Goal: Information Seeking & Learning: Learn about a topic

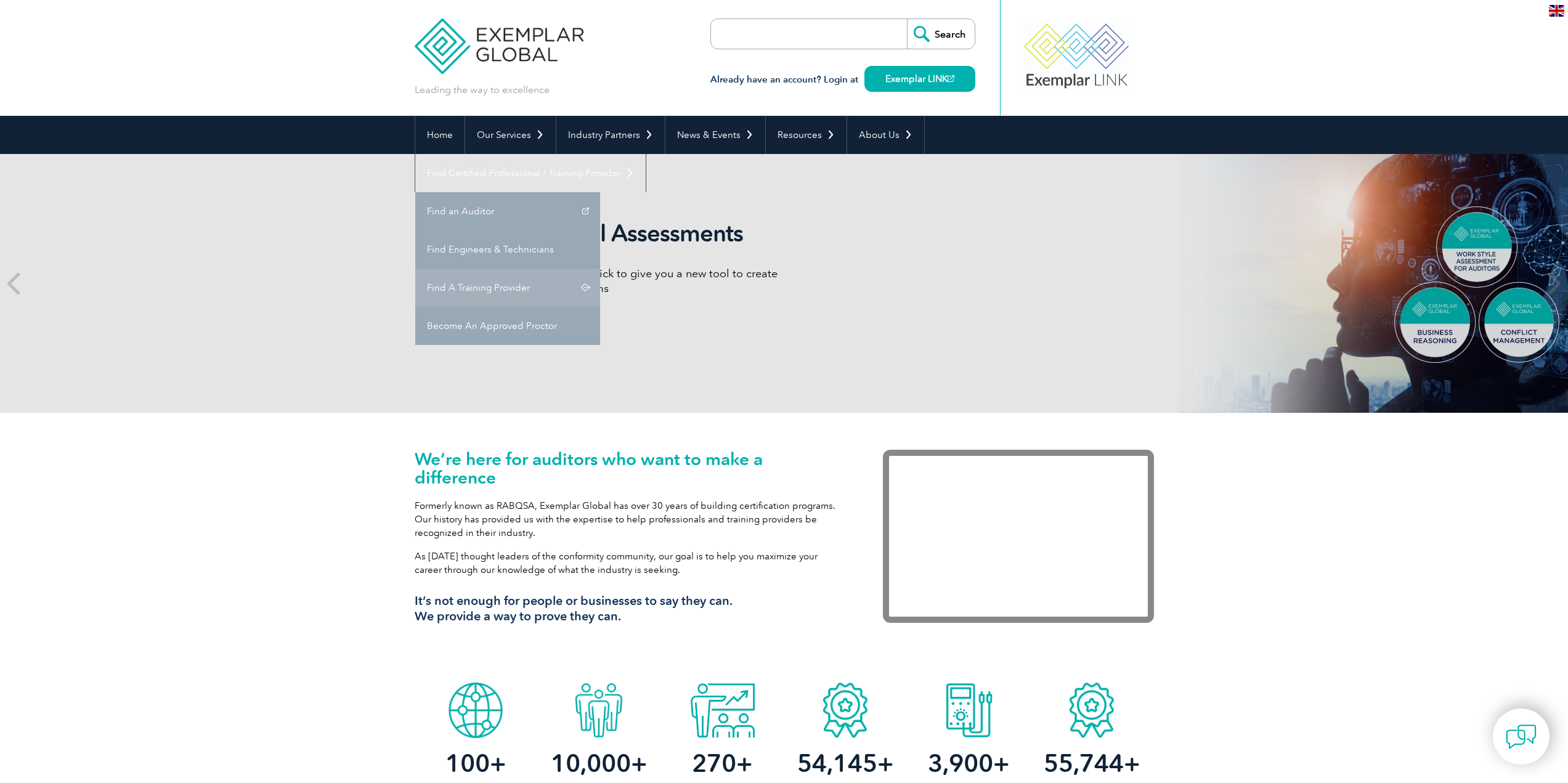
click at [600, 268] on link "Find A Training Provider" at bounding box center [508, 287] width 185 height 38
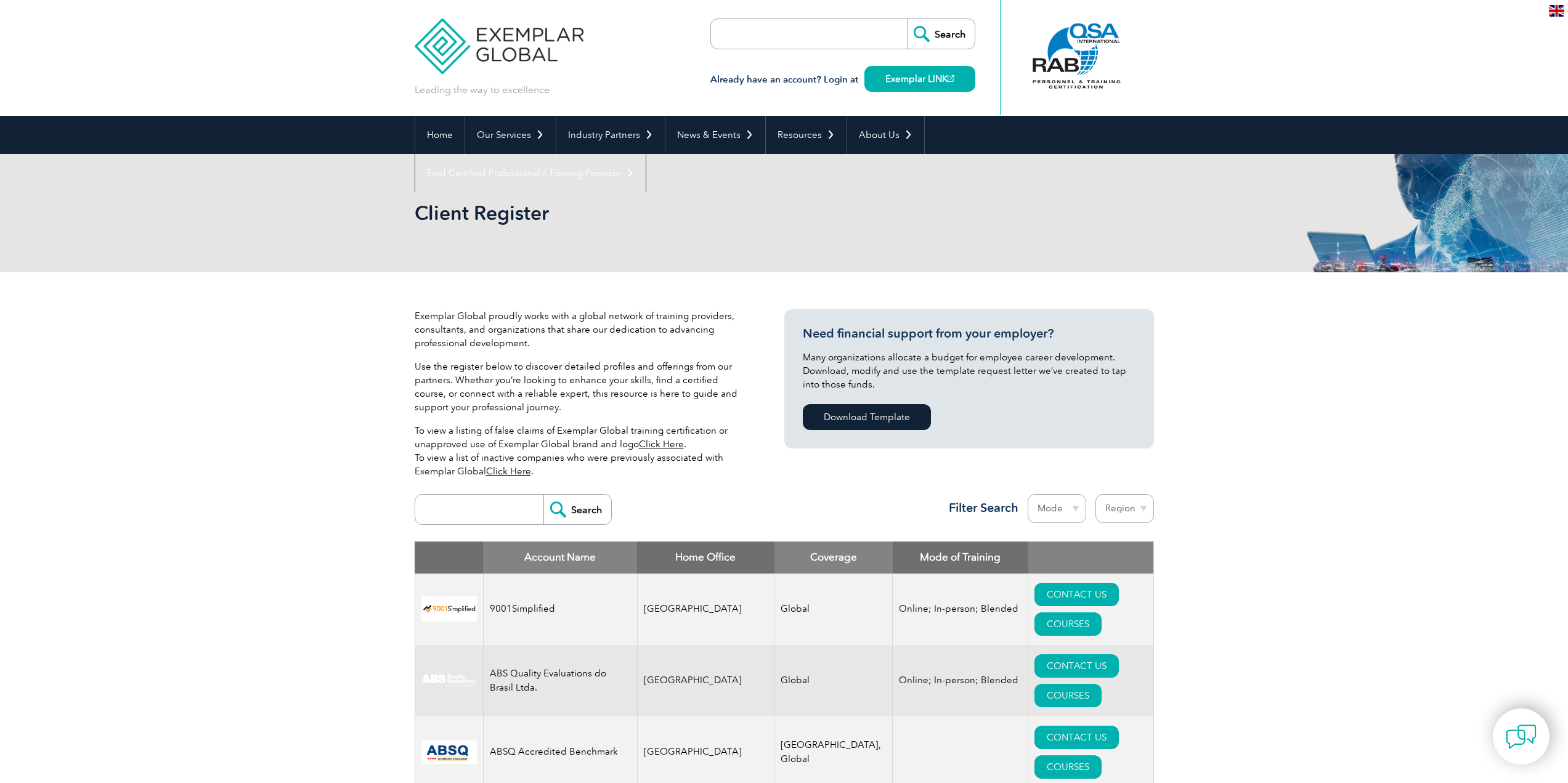
click at [512, 469] on link "Click Here" at bounding box center [509, 471] width 45 height 11
click at [668, 442] on link "Click Here" at bounding box center [661, 444] width 45 height 11
click at [1074, 508] on select "Mode Online In-person Blended" at bounding box center [1056, 509] width 59 height 29
select select "Online"
click at [1027, 494] on select "Mode Online In-person Blended" at bounding box center [1056, 509] width 59 height 29
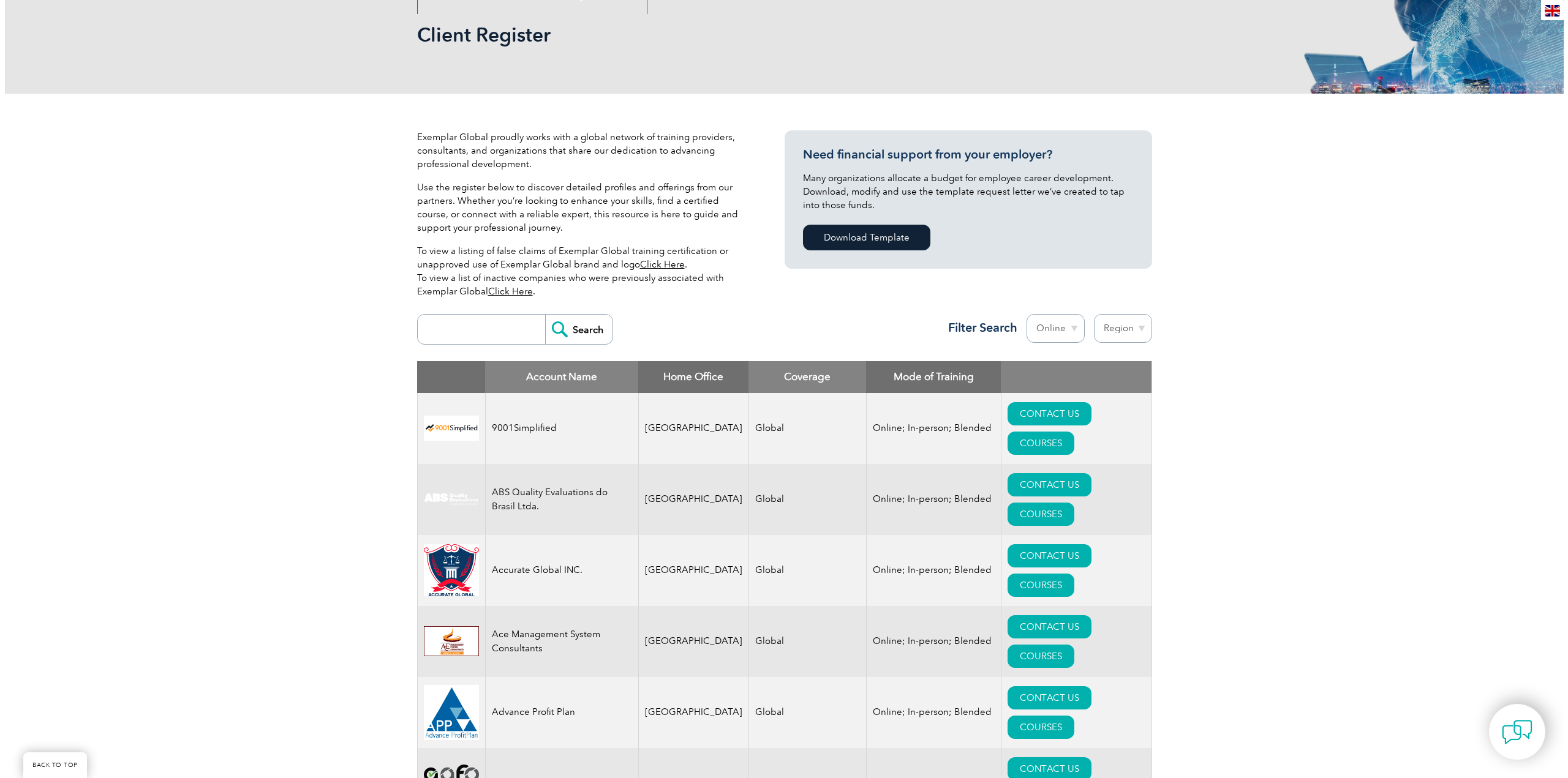
scroll to position [184, 0]
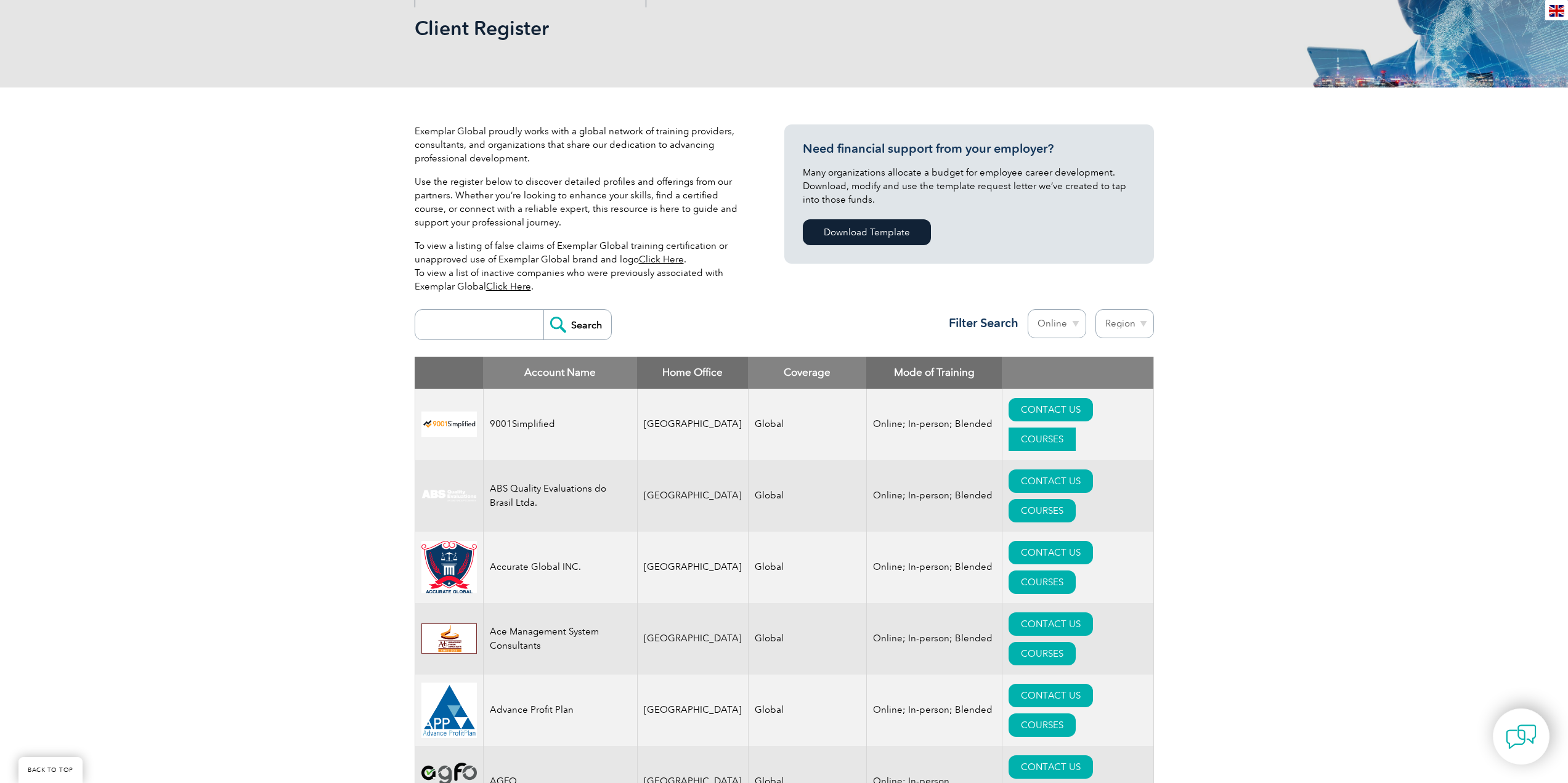
click at [1076, 428] on link "COURSES" at bounding box center [1042, 439] width 67 height 23
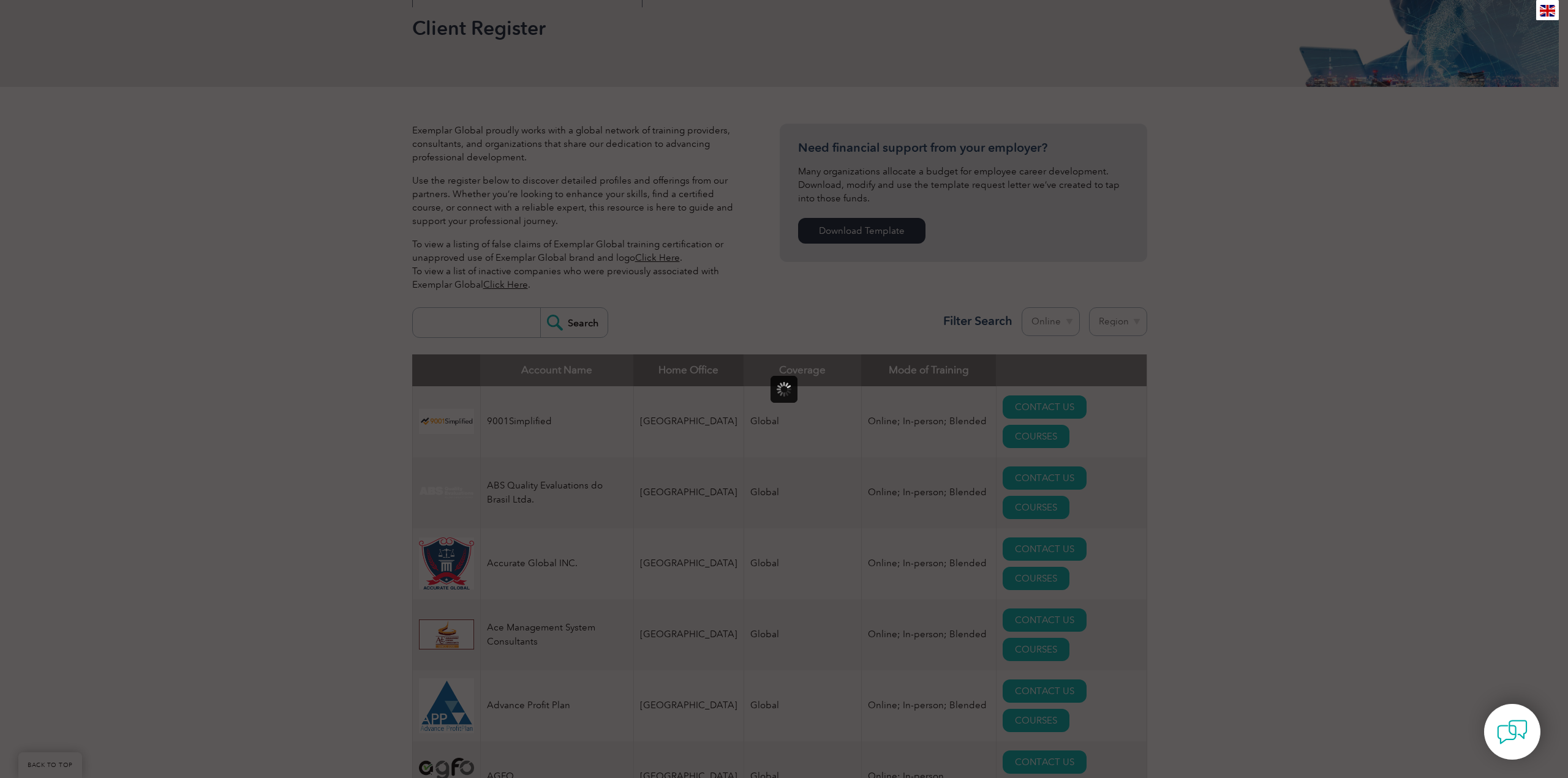
scroll to position [0, 0]
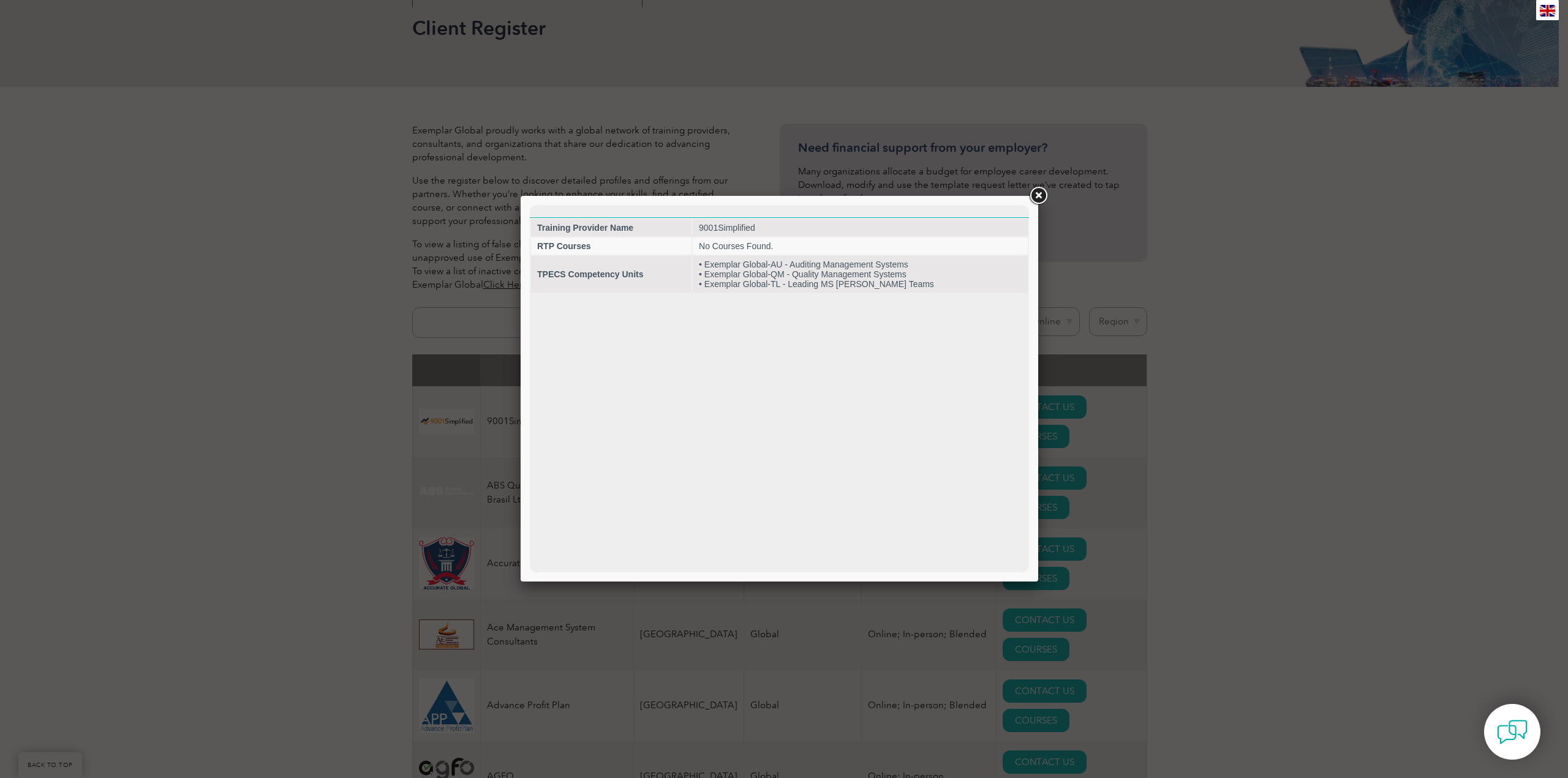
click at [1037, 198] on link at bounding box center [1039, 196] width 22 height 22
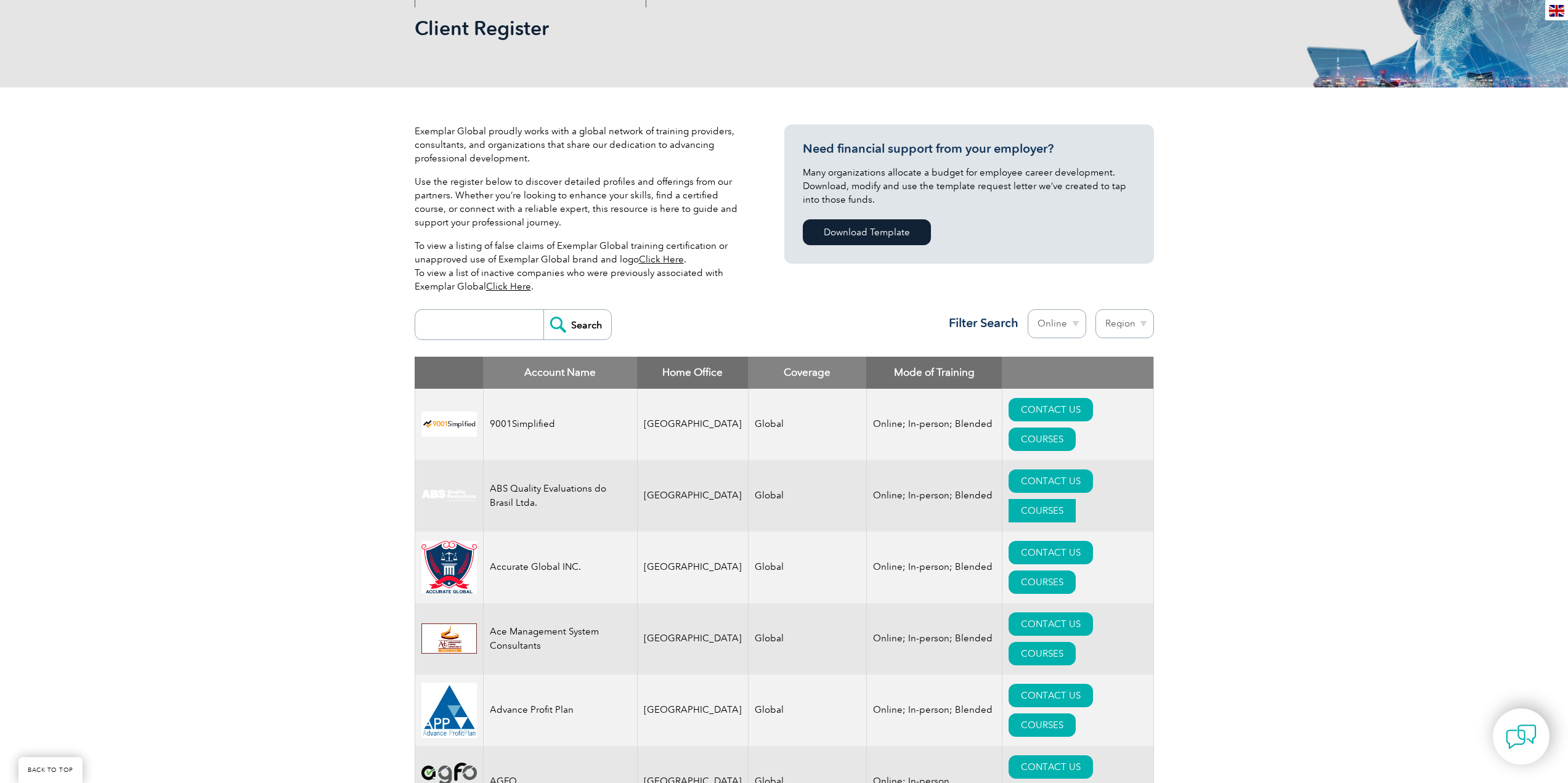
click at [1076, 499] on link "COURSES" at bounding box center [1042, 510] width 67 height 23
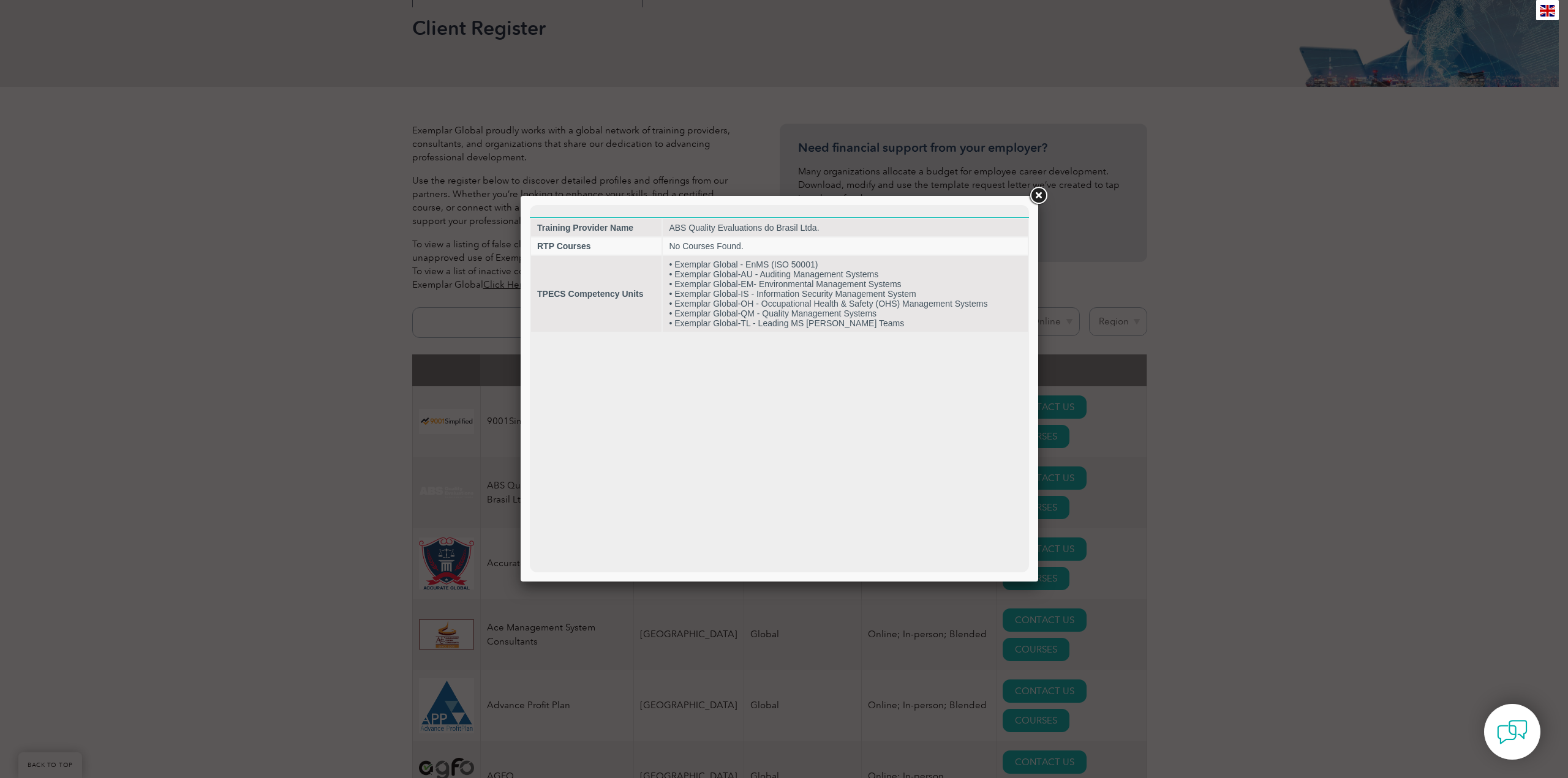
click at [1035, 198] on link at bounding box center [1039, 196] width 22 height 22
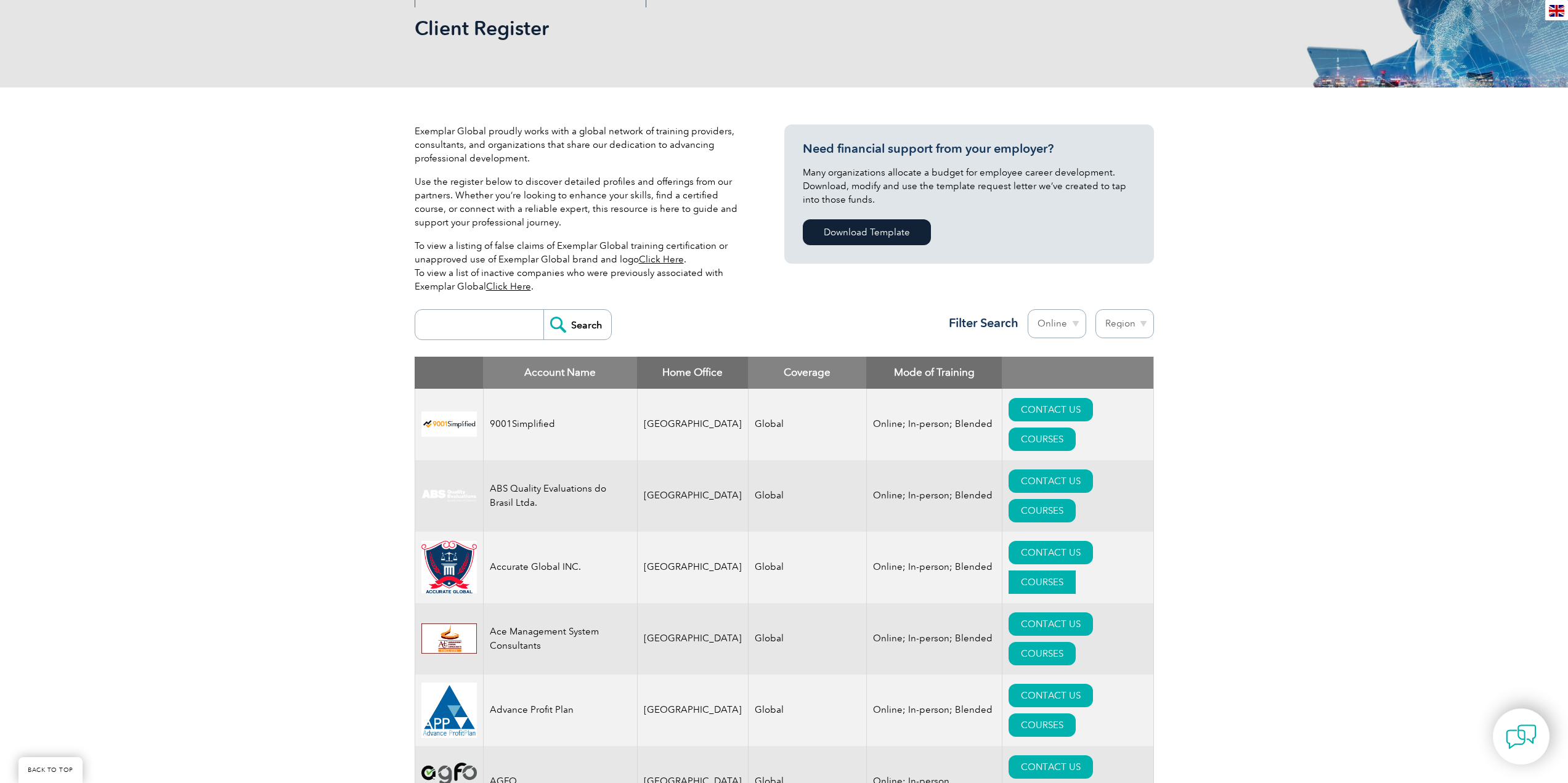
click at [1076, 570] on link "COURSES" at bounding box center [1042, 581] width 67 height 23
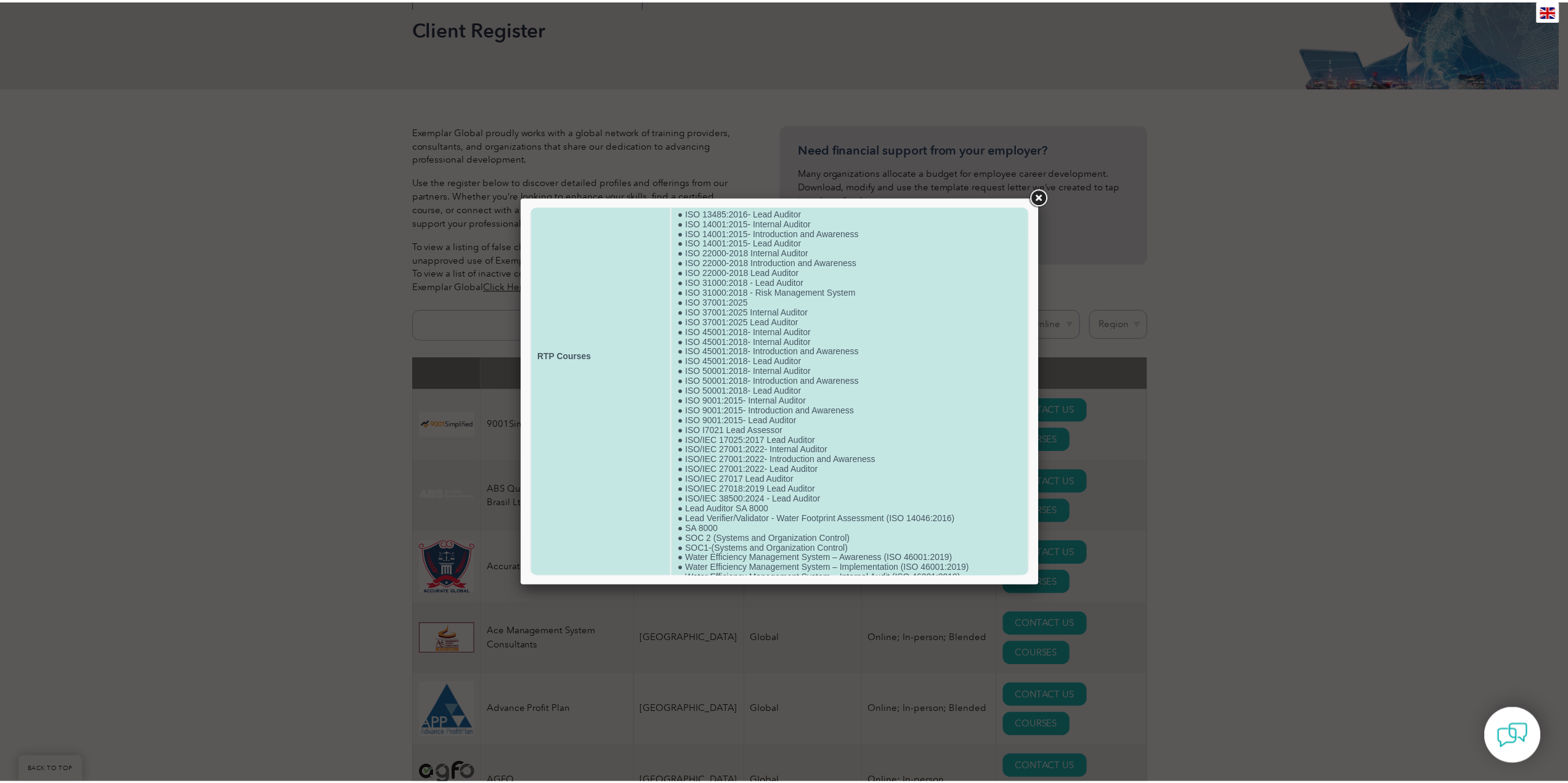
scroll to position [164, 0]
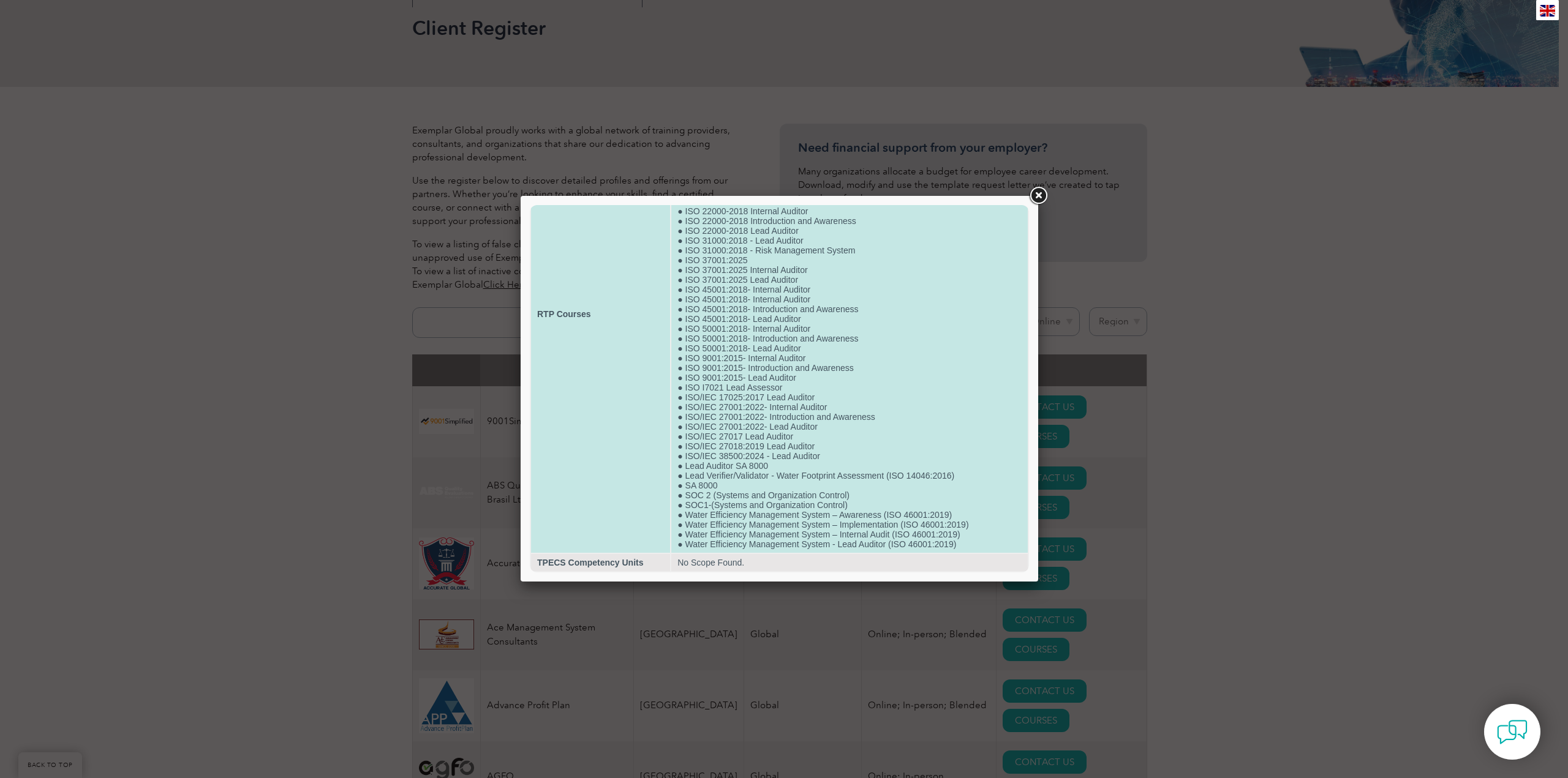
click at [560, 316] on strong "RTP Courses" at bounding box center [564, 313] width 54 height 10
copy tr "RTP Courses"
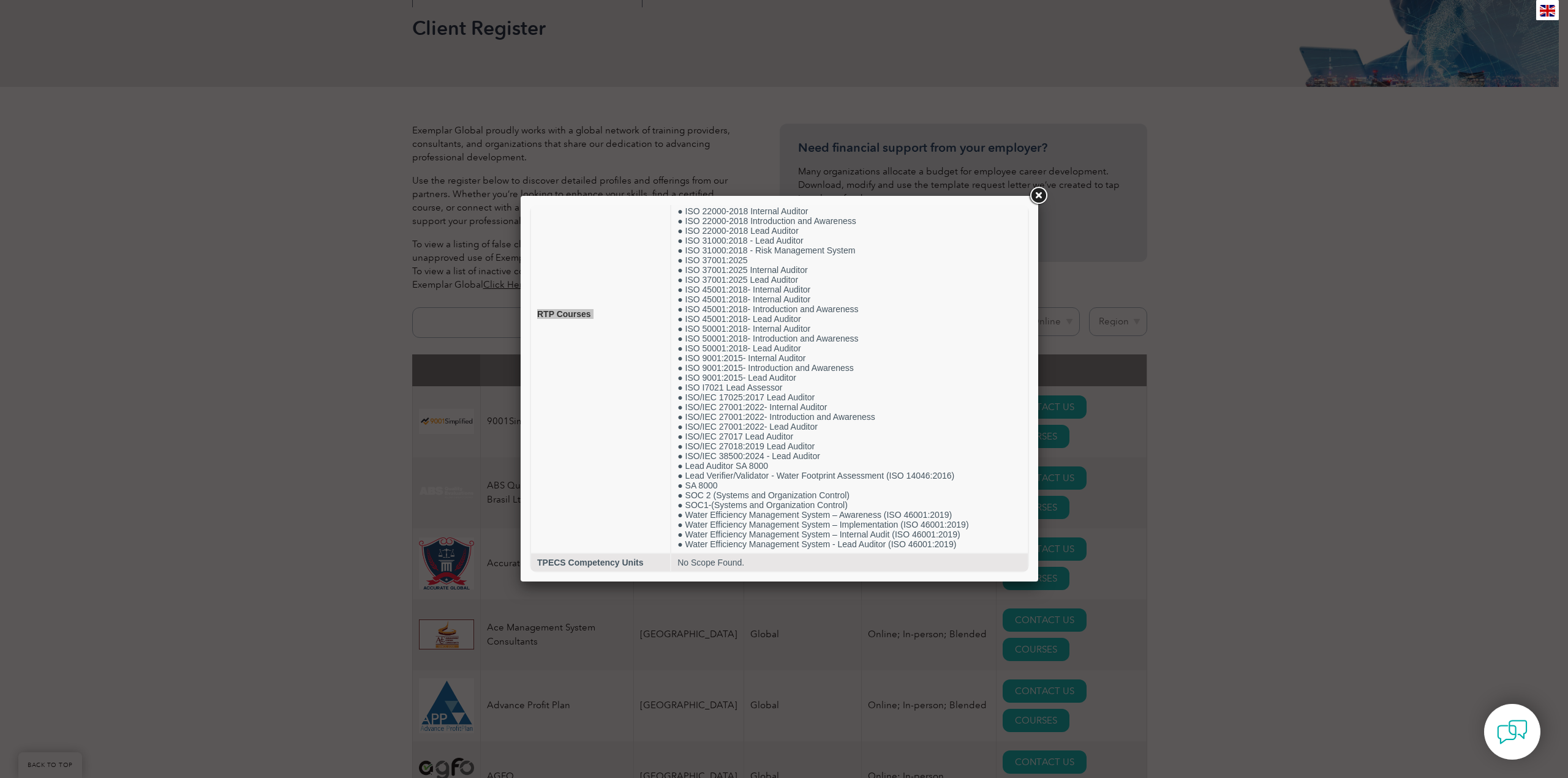
click at [1042, 193] on link at bounding box center [1039, 196] width 22 height 22
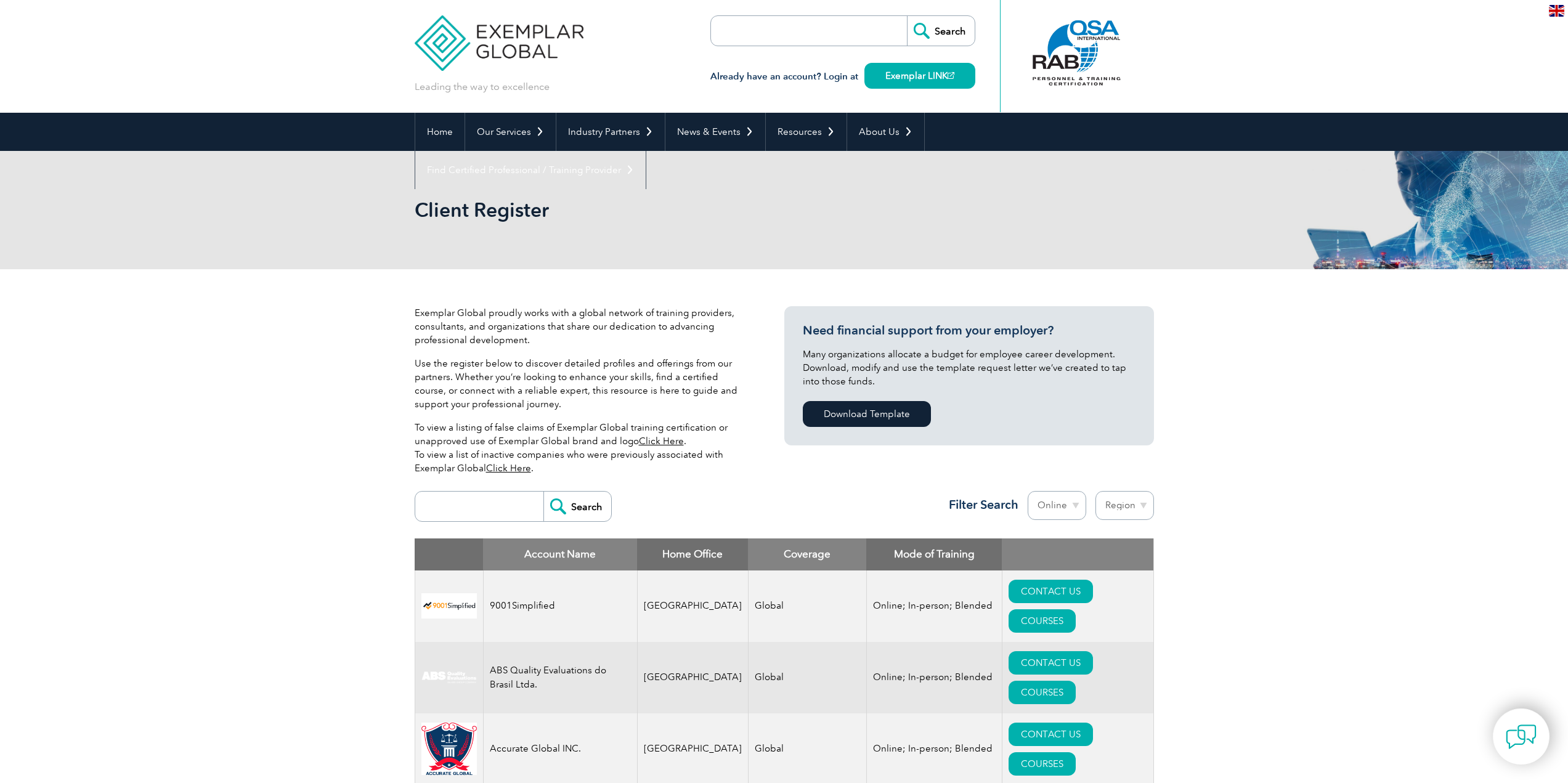
scroll to position [0, 0]
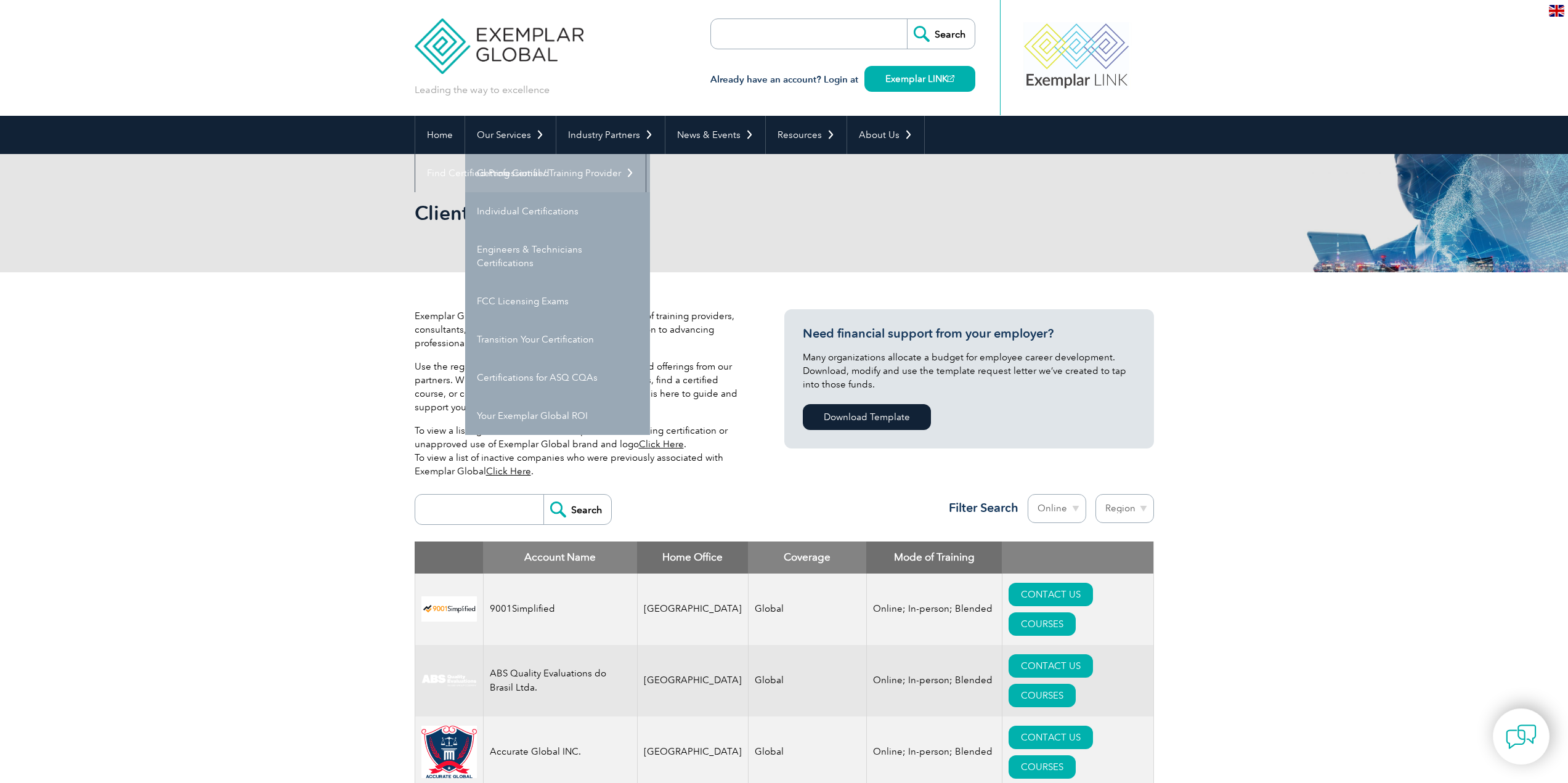
click at [535, 170] on link "Getting Certified" at bounding box center [558, 173] width 185 height 38
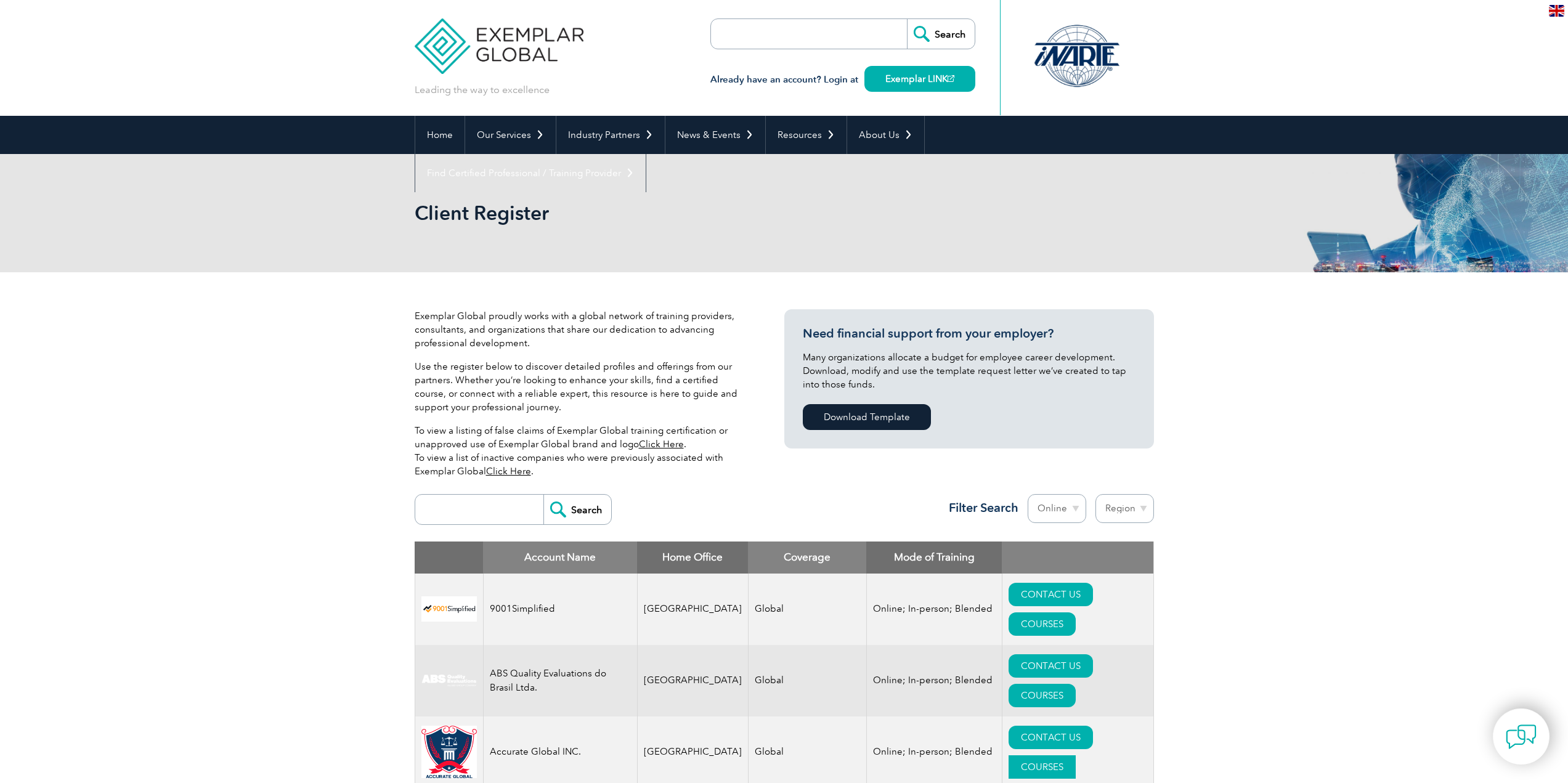
click at [1076, 755] on link "COURSES" at bounding box center [1042, 767] width 67 height 23
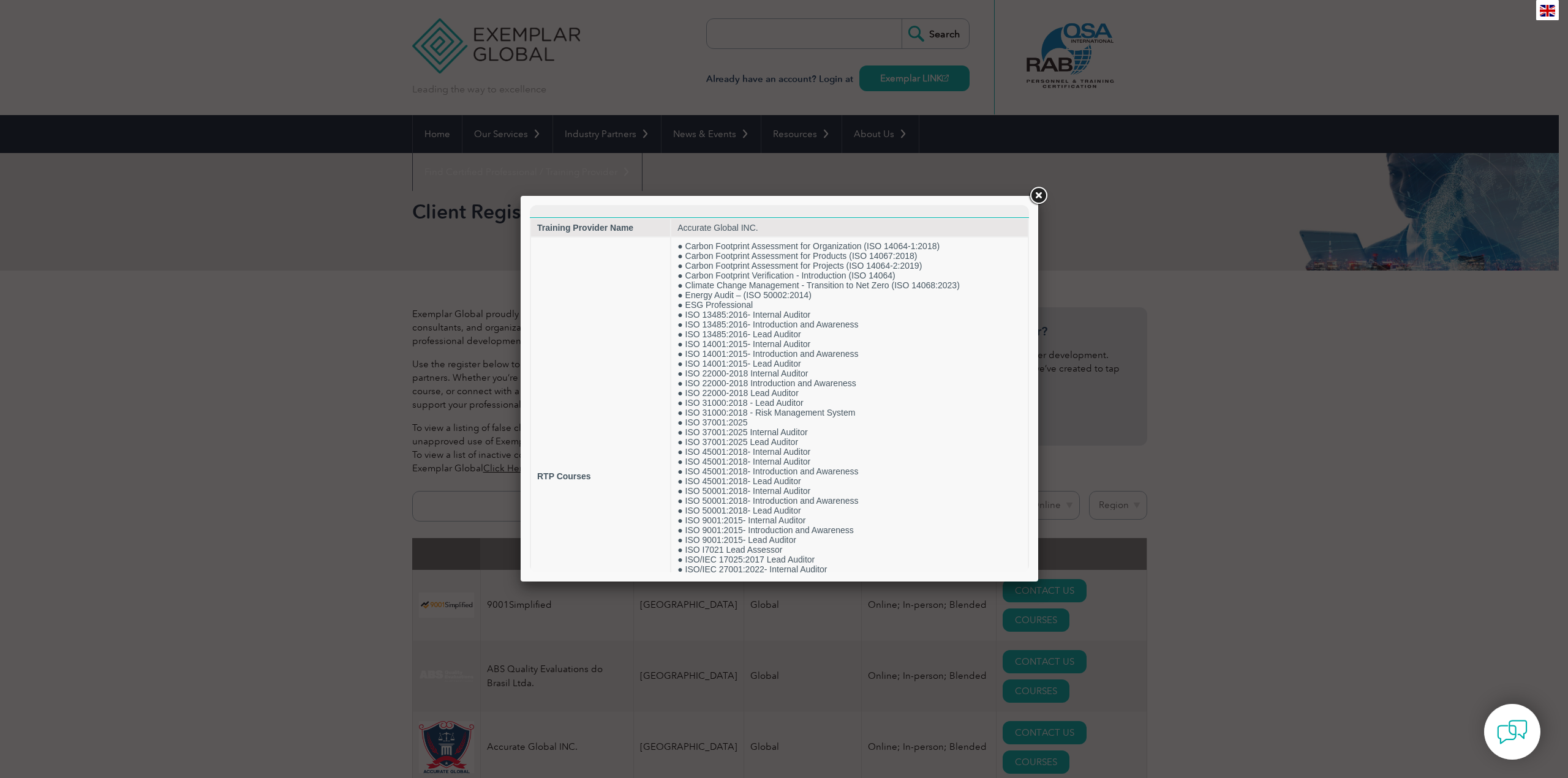
click at [1039, 195] on link at bounding box center [1039, 196] width 22 height 22
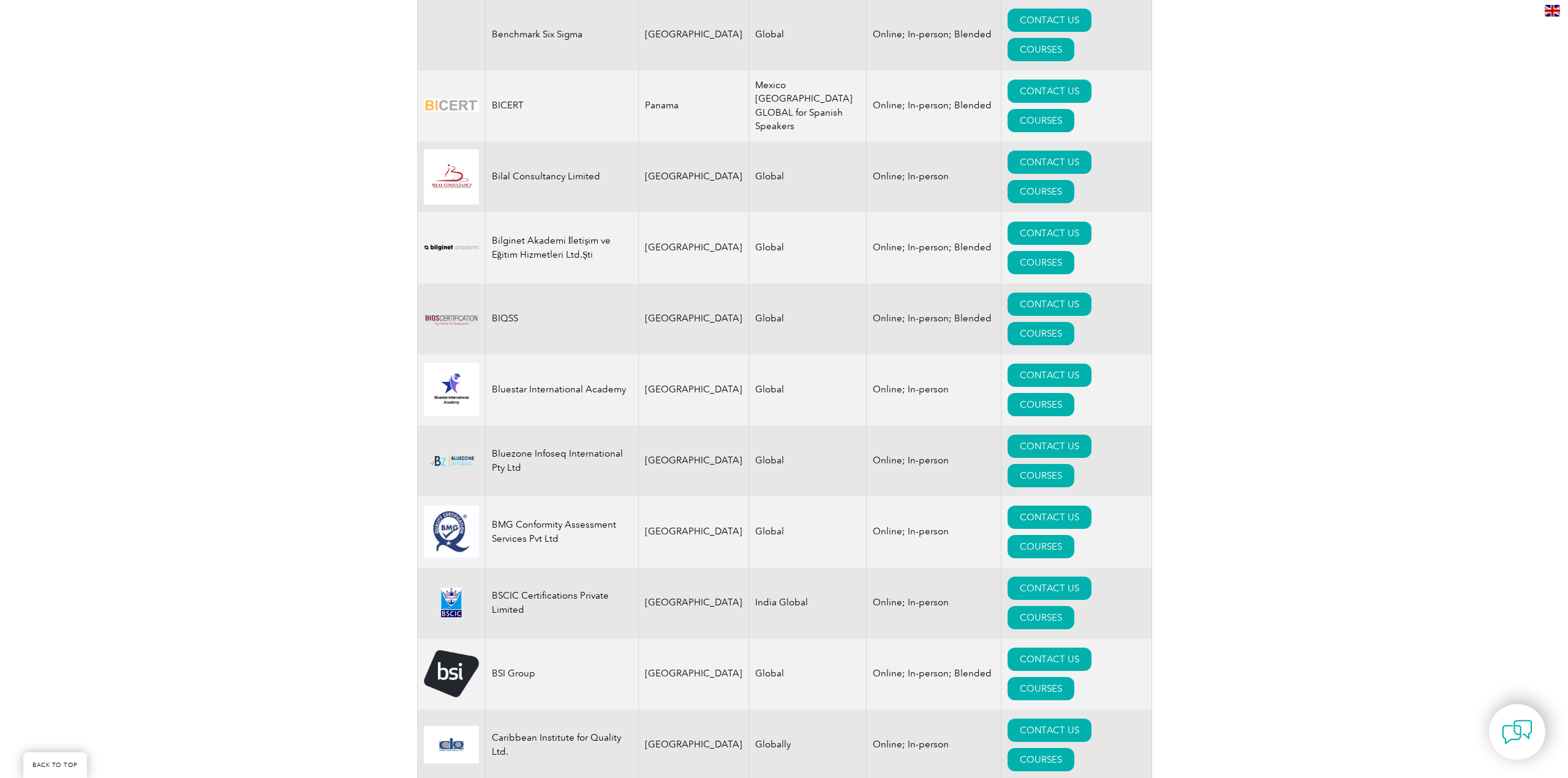
scroll to position [1922, 0]
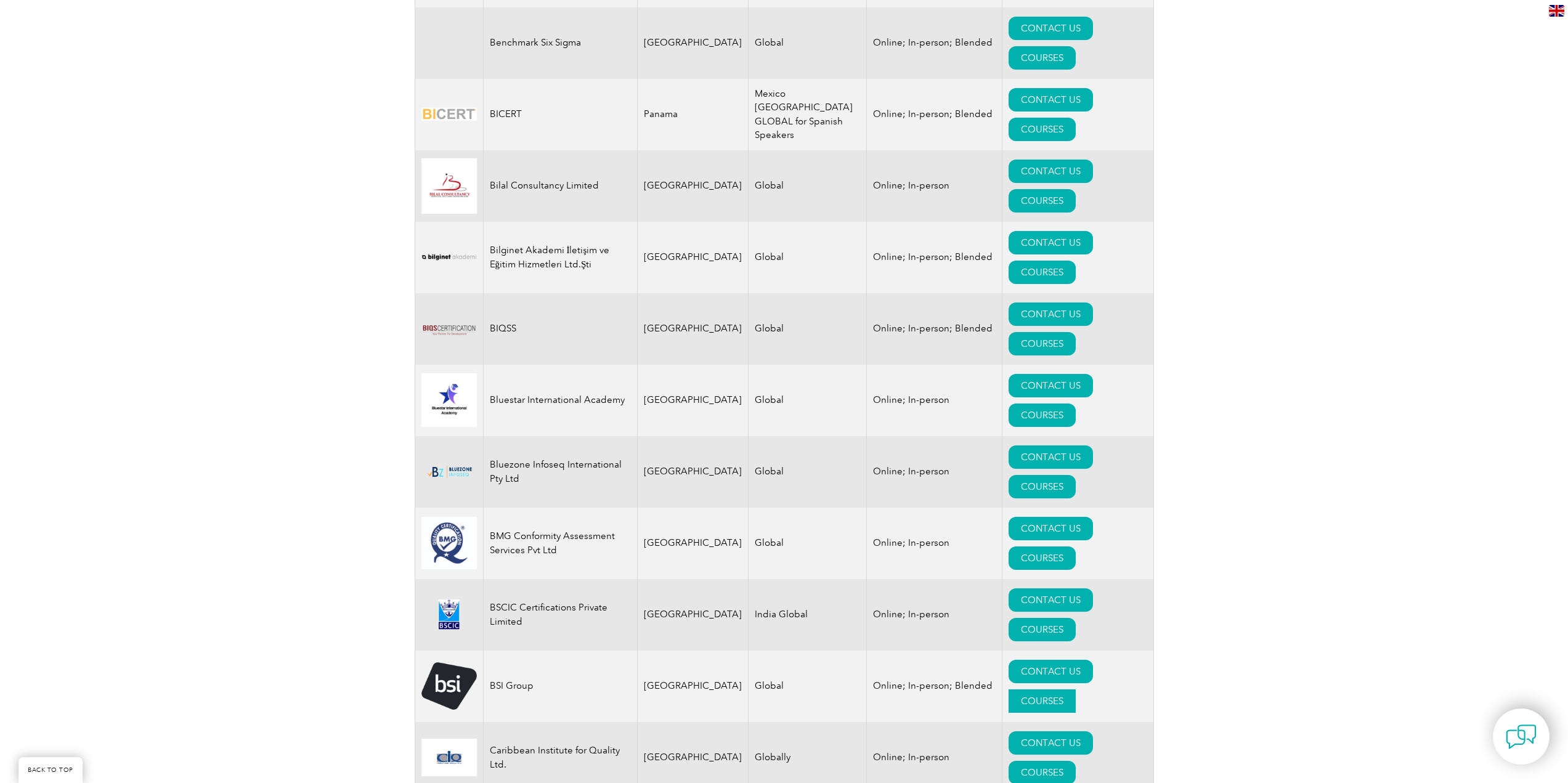
click at [1076, 689] on link "COURSES" at bounding box center [1042, 700] width 67 height 23
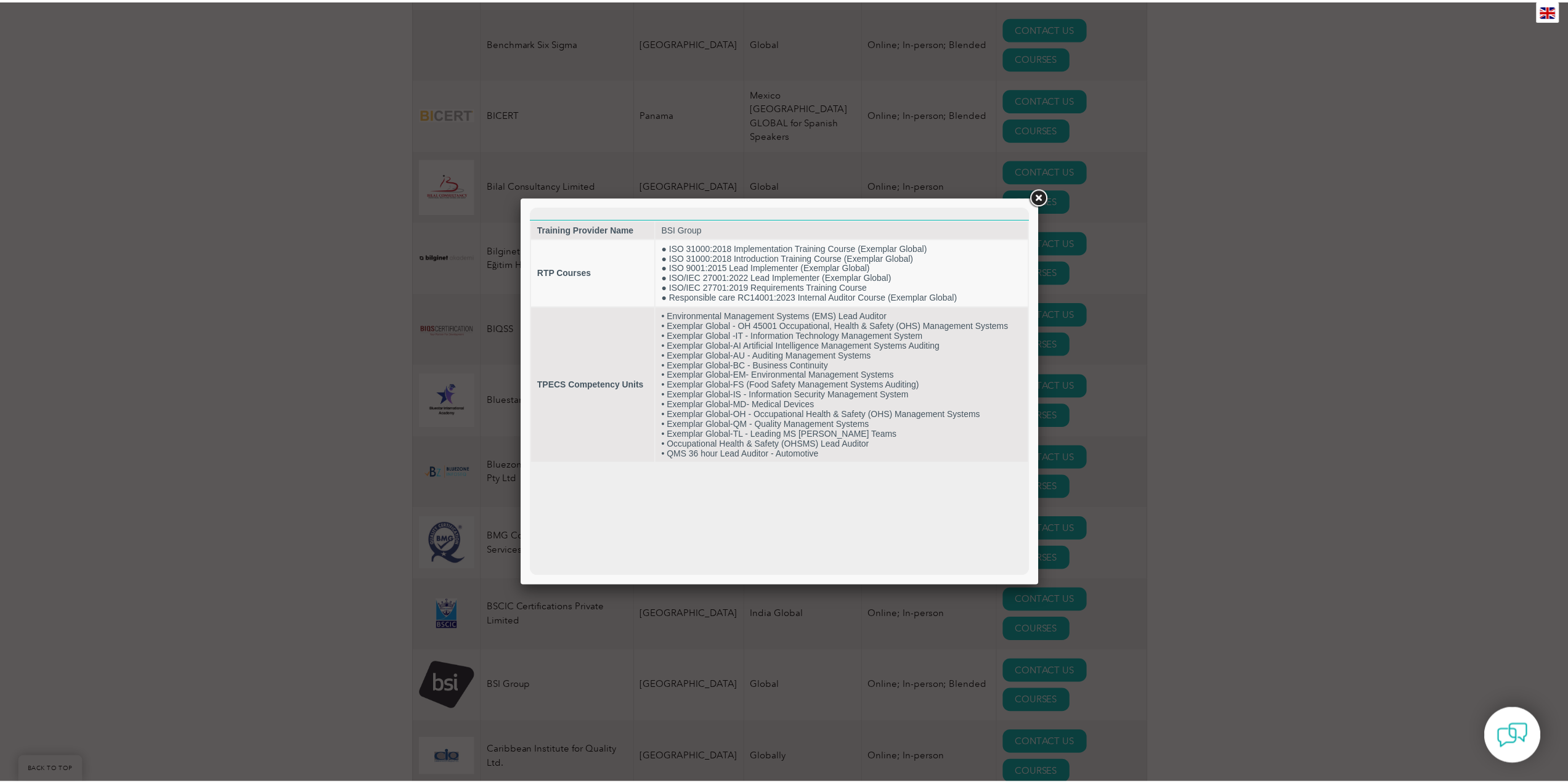
scroll to position [0, 0]
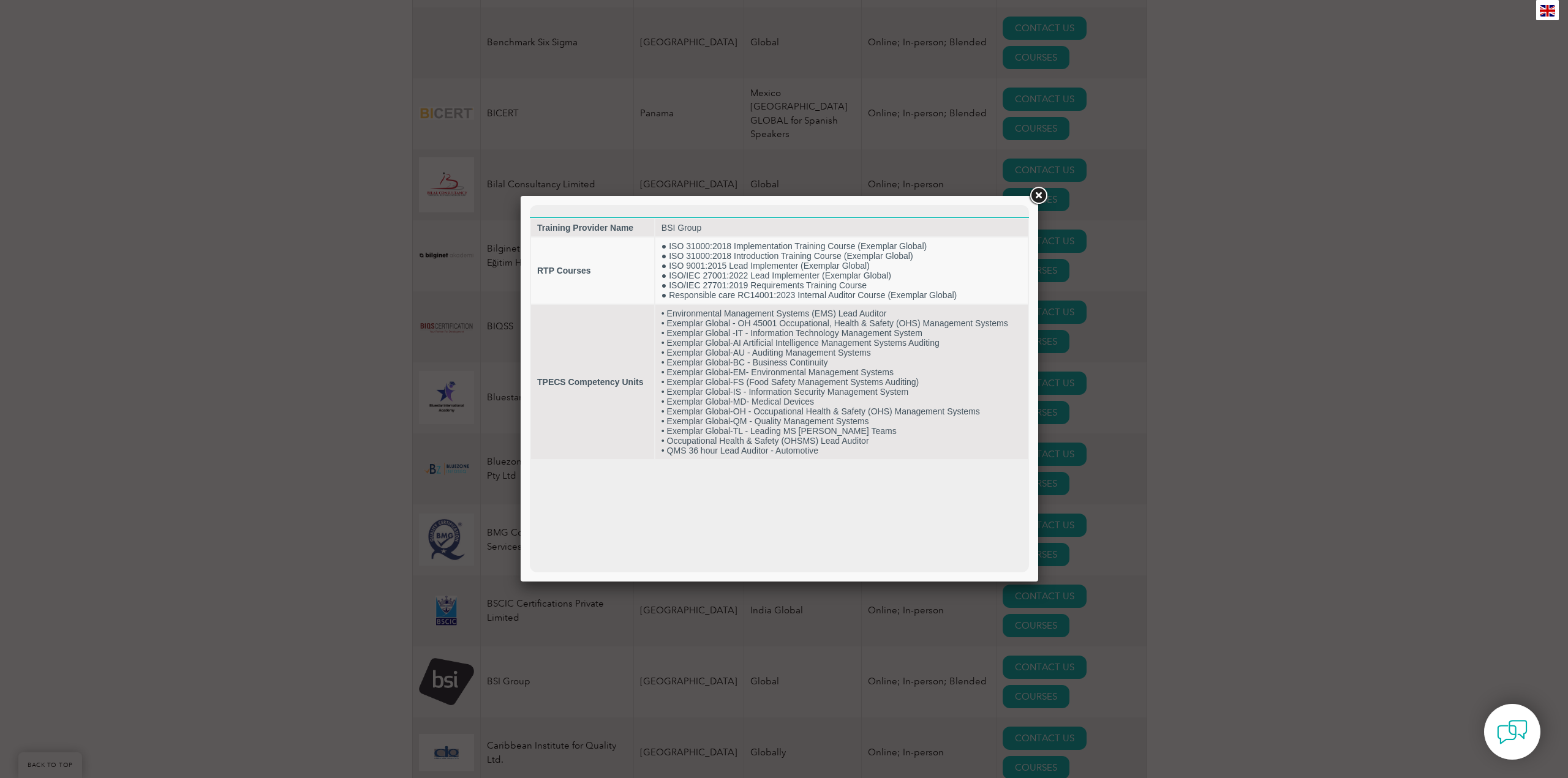
click at [1038, 195] on link at bounding box center [1039, 196] width 22 height 22
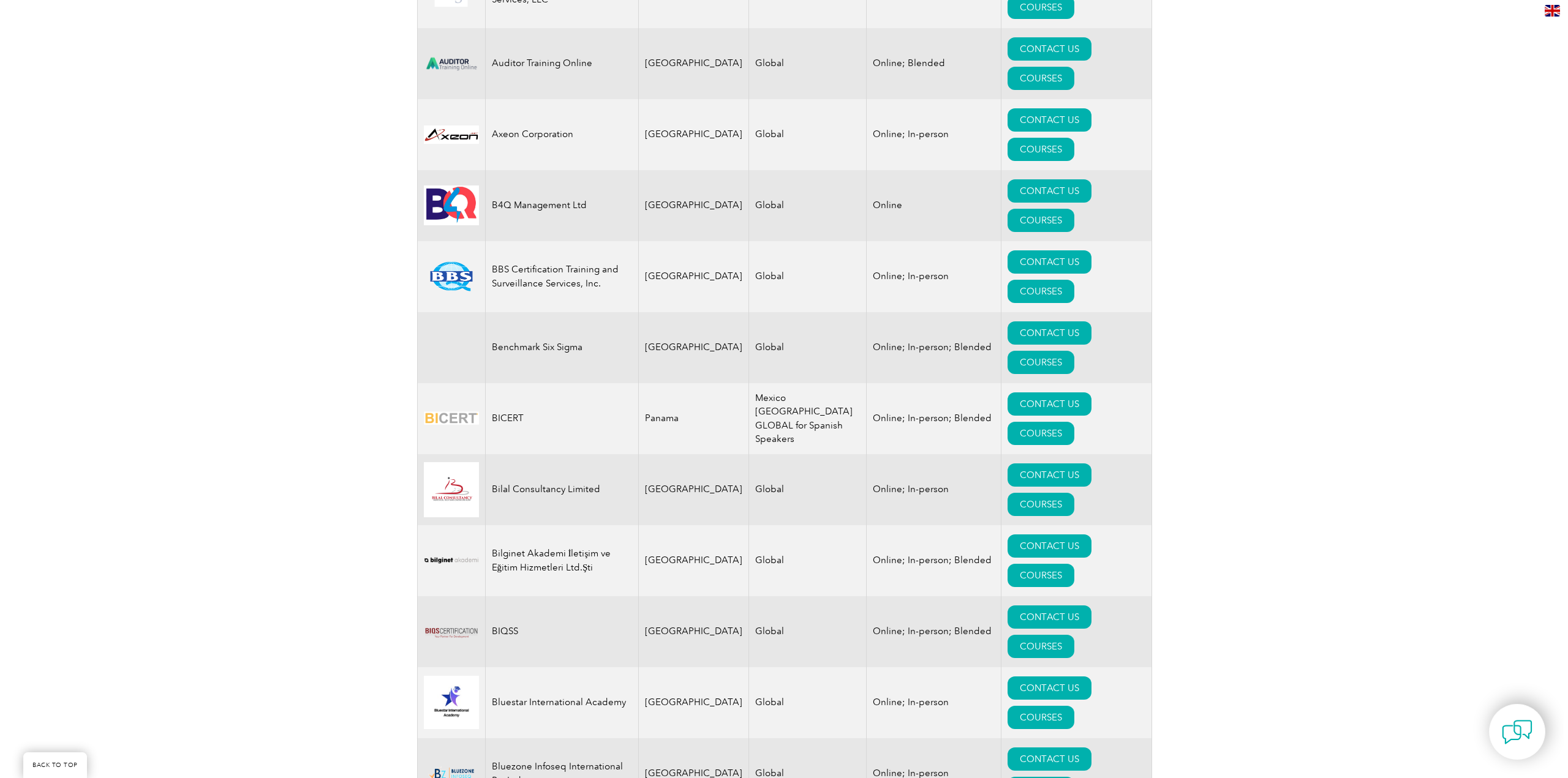
scroll to position [1616, 0]
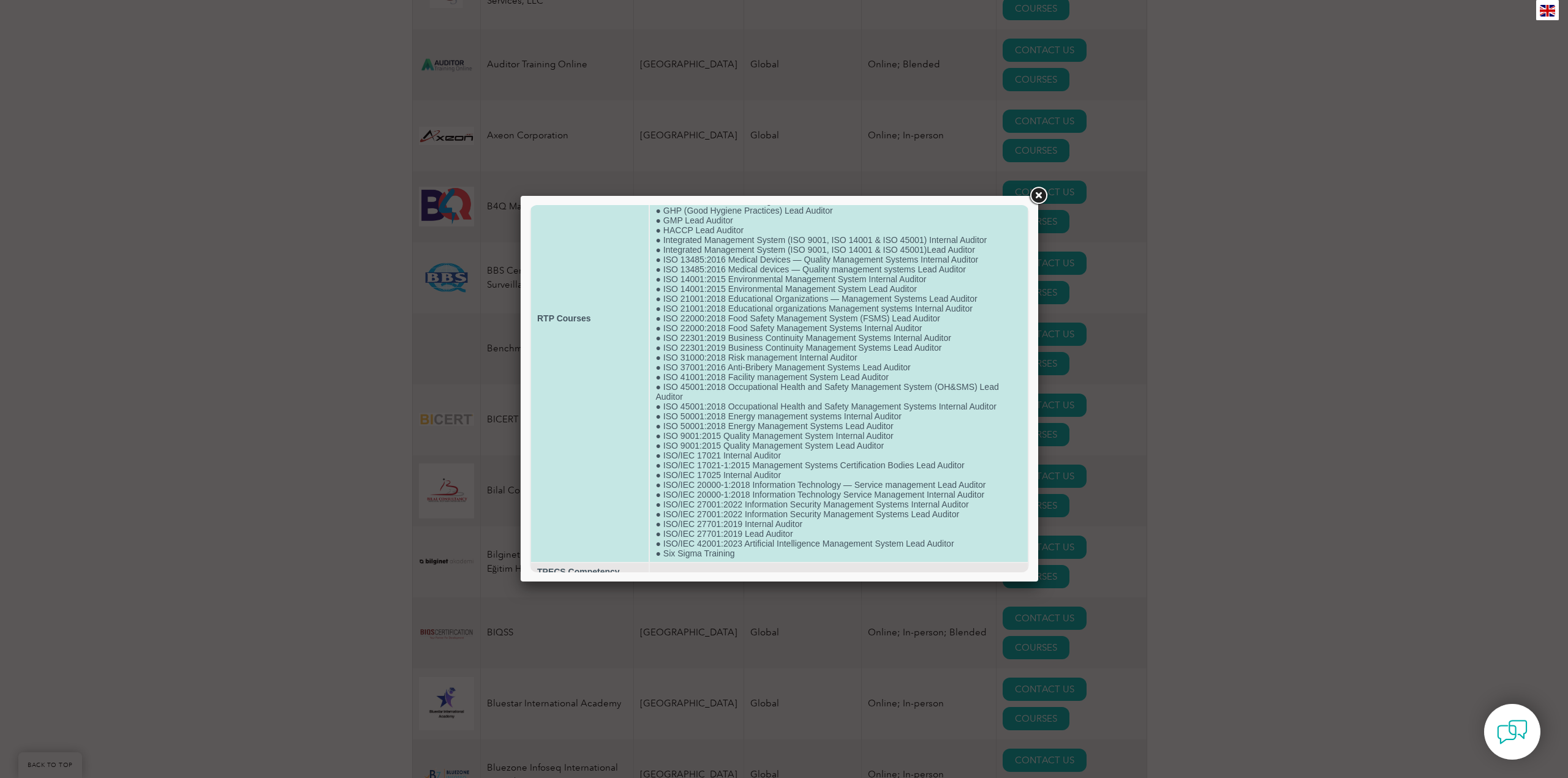
scroll to position [182, 0]
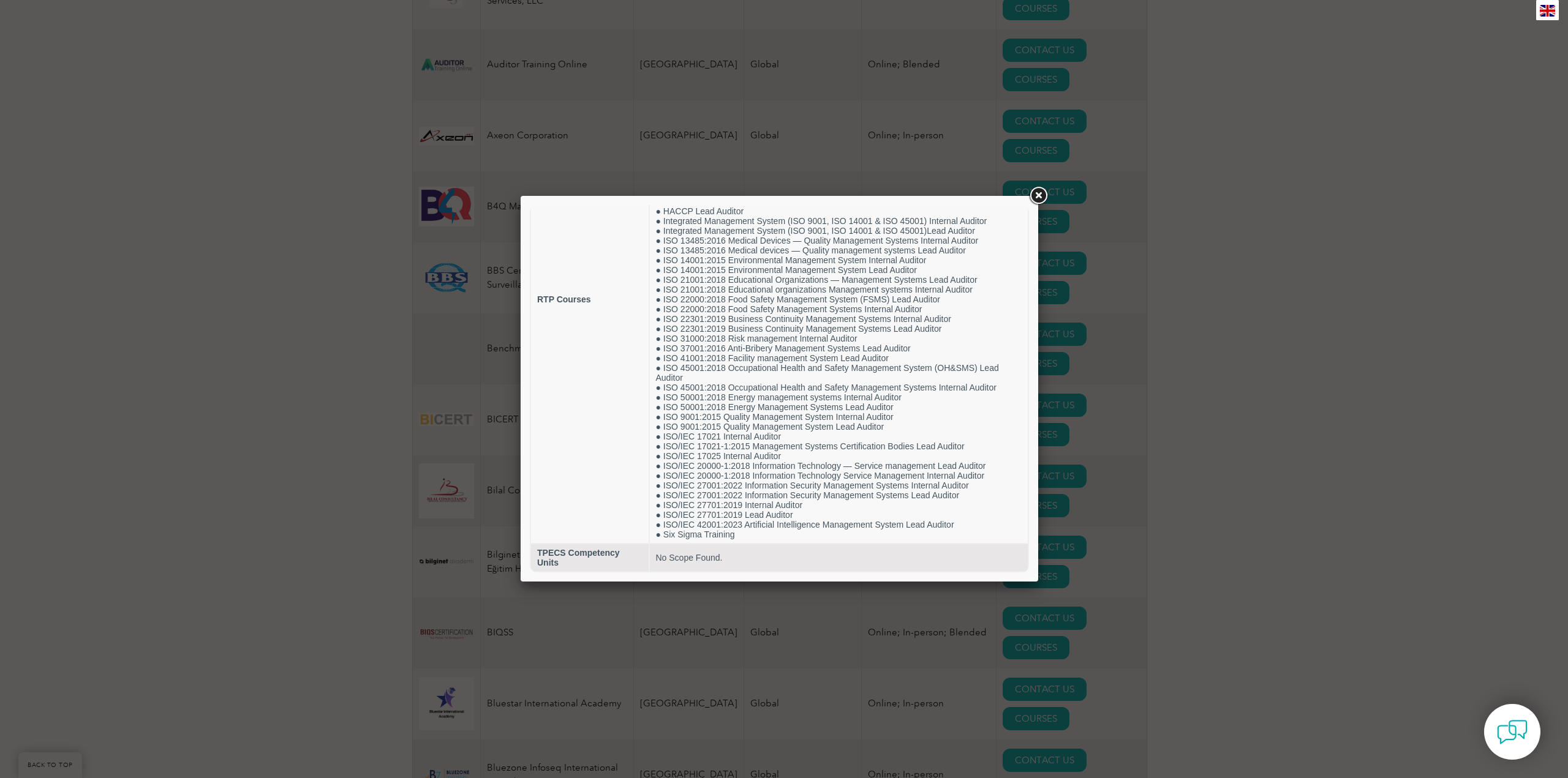
click at [1039, 197] on link at bounding box center [1039, 196] width 22 height 22
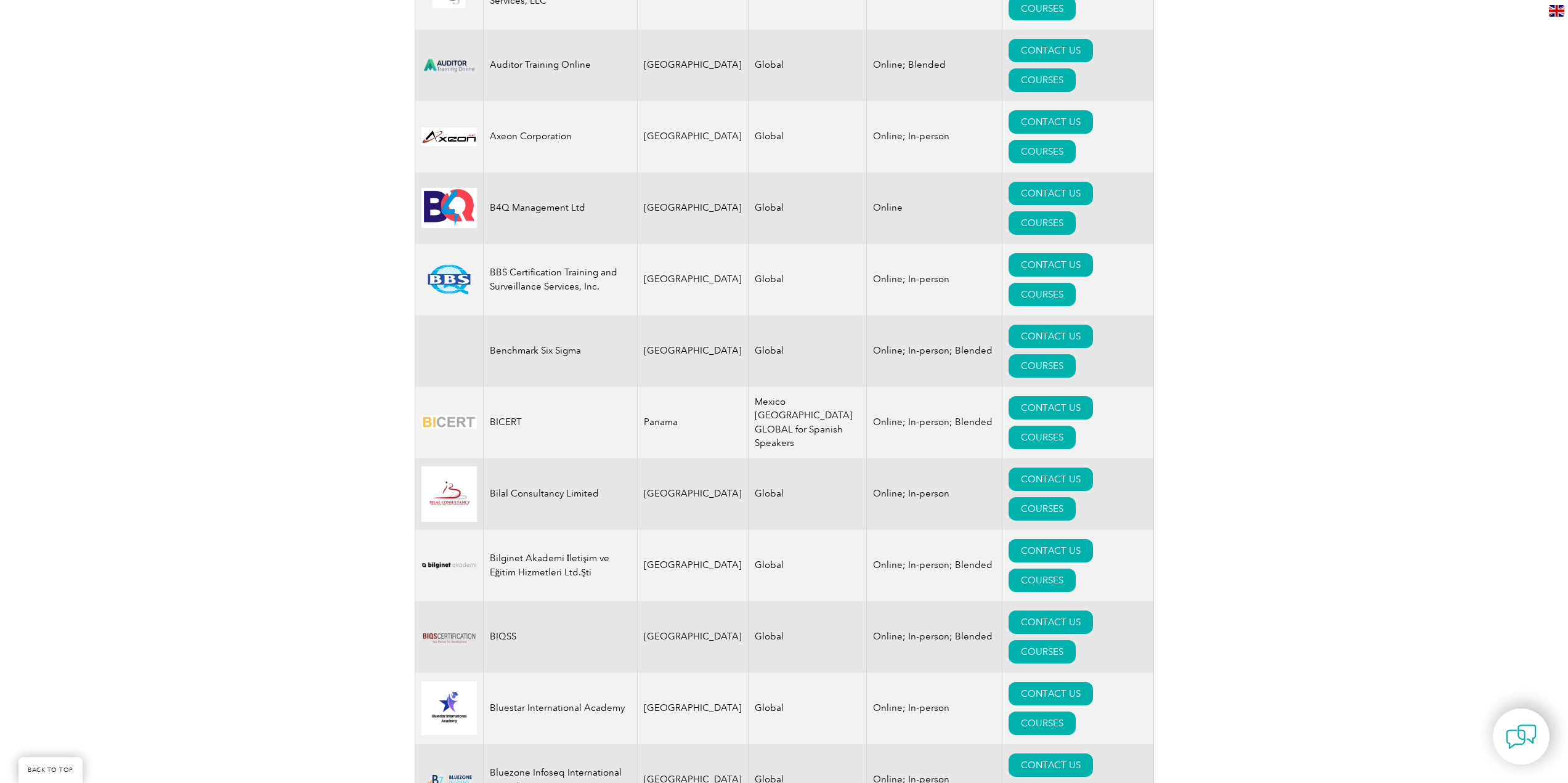
click at [1076, 782] on link "COURSES" at bounding box center [1042, 794] width 67 height 23
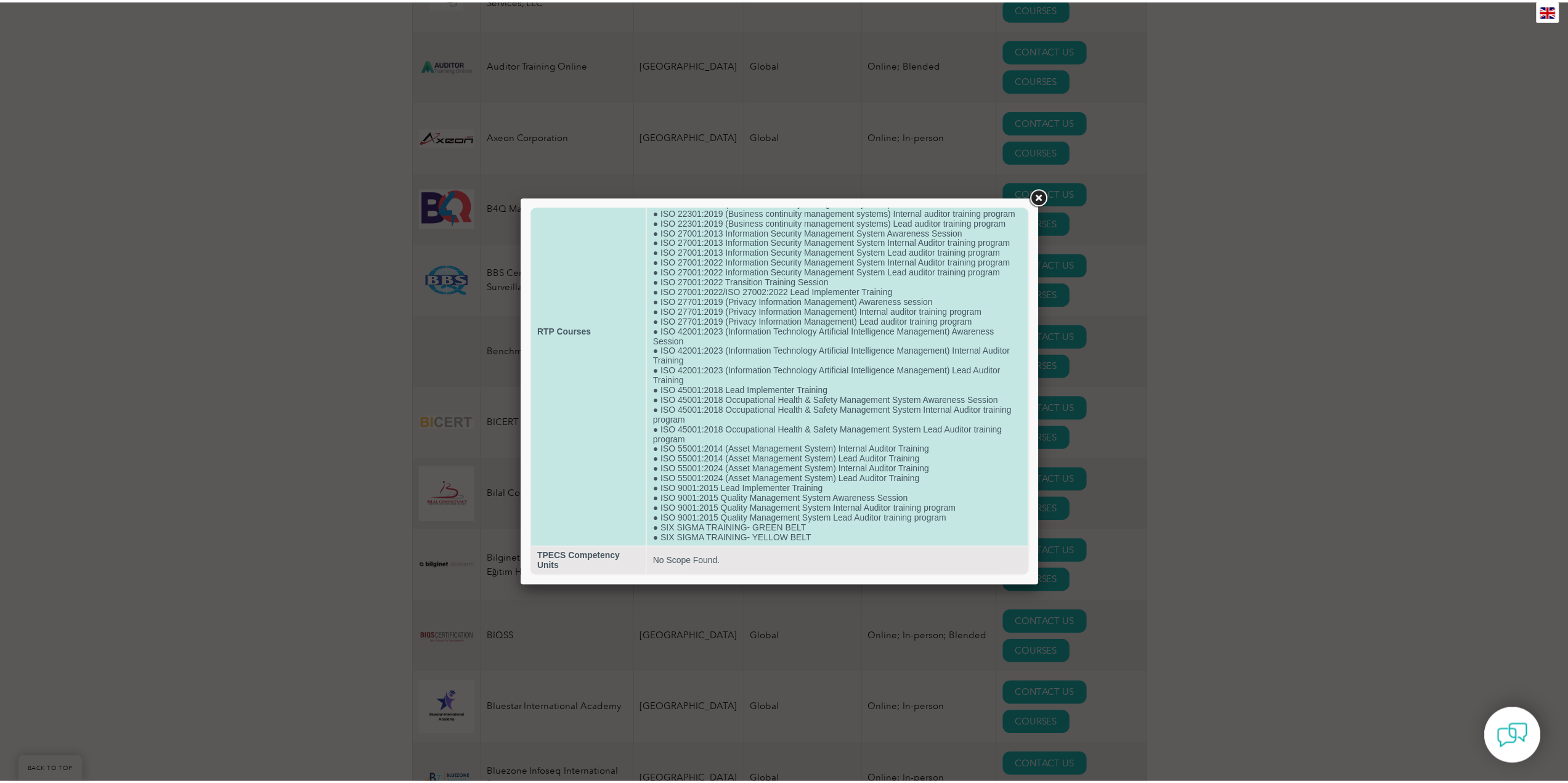
scroll to position [134, 0]
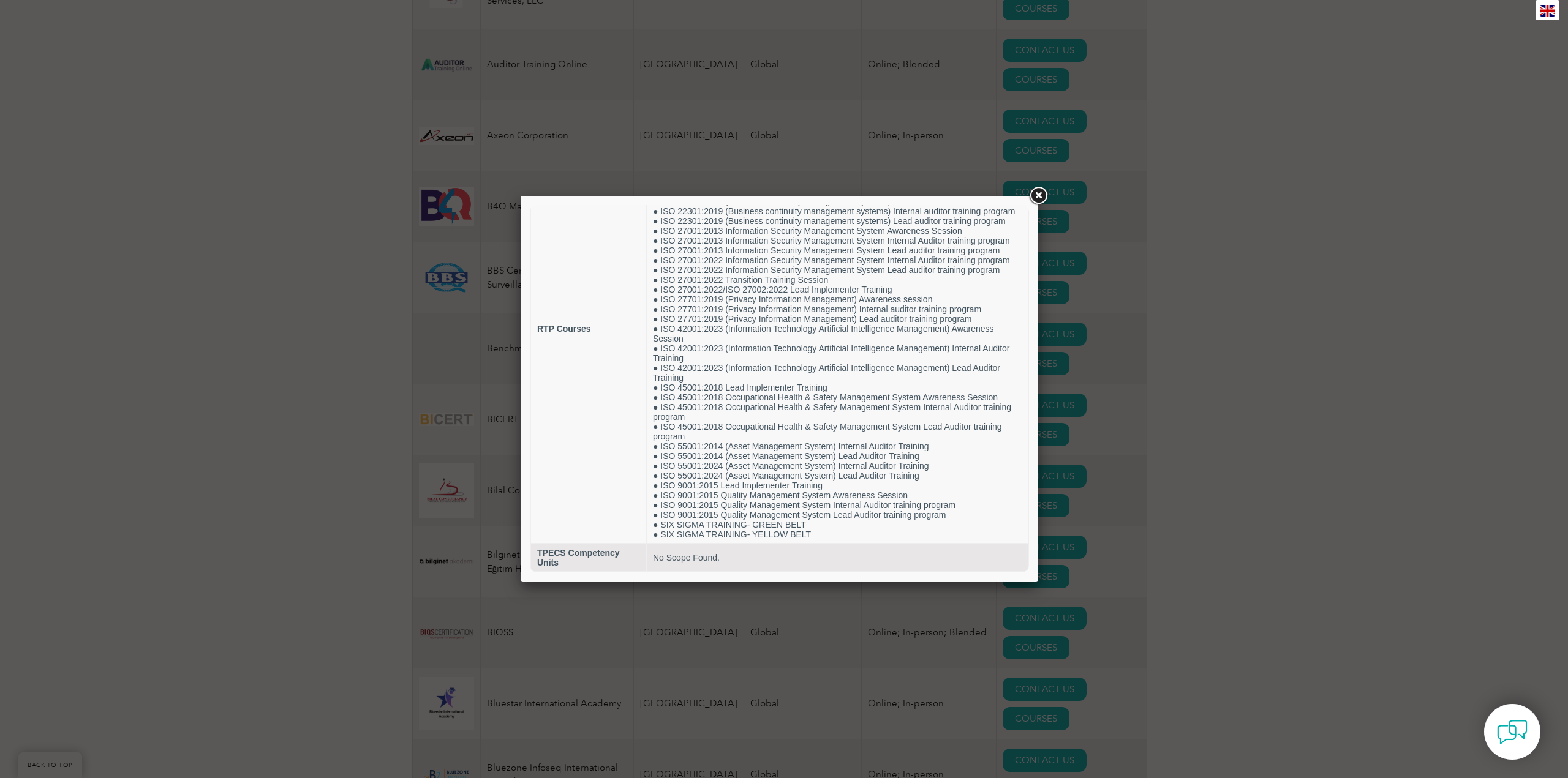
click at [1040, 194] on link at bounding box center [1039, 196] width 22 height 22
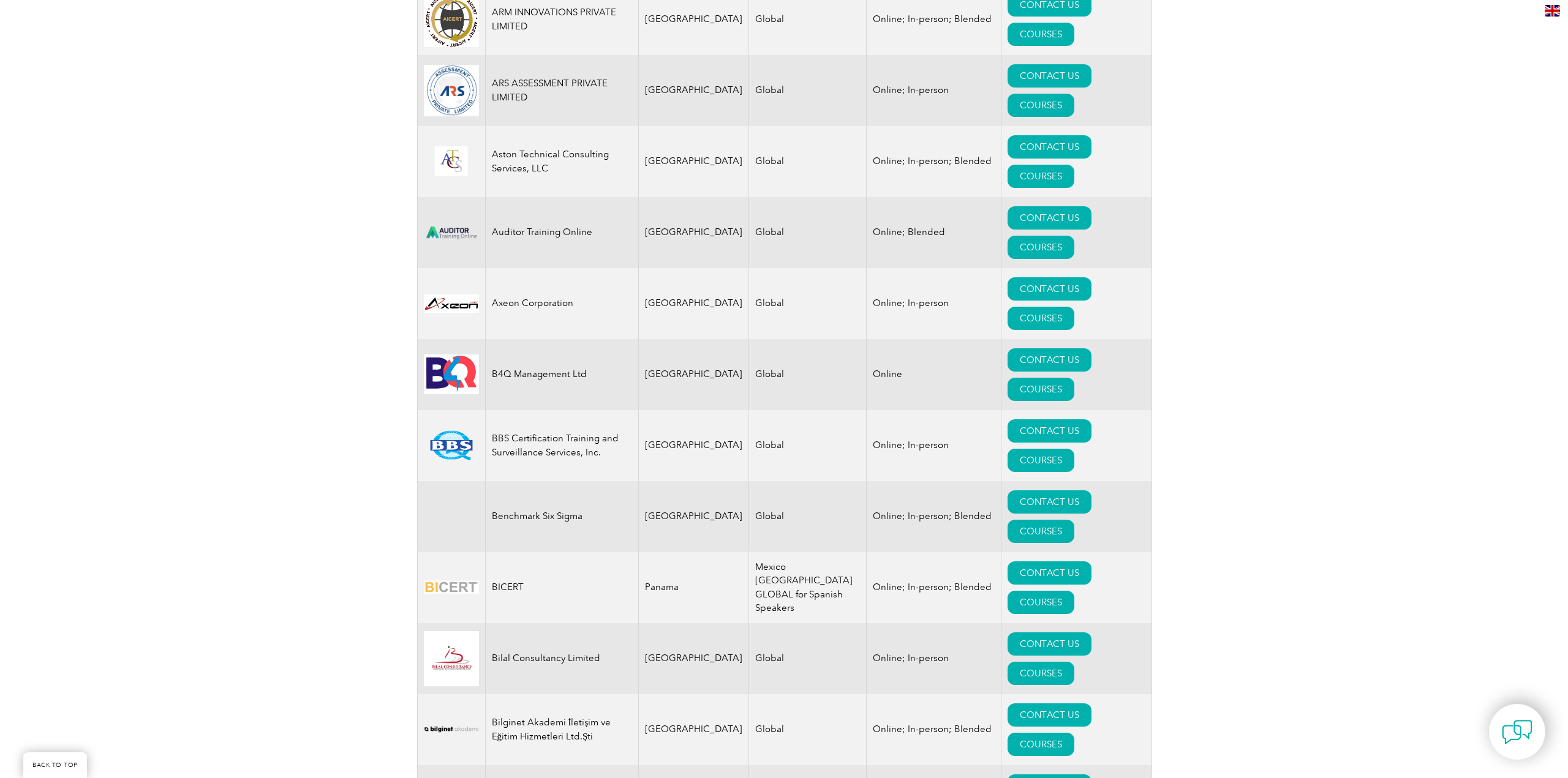
scroll to position [1432, 0]
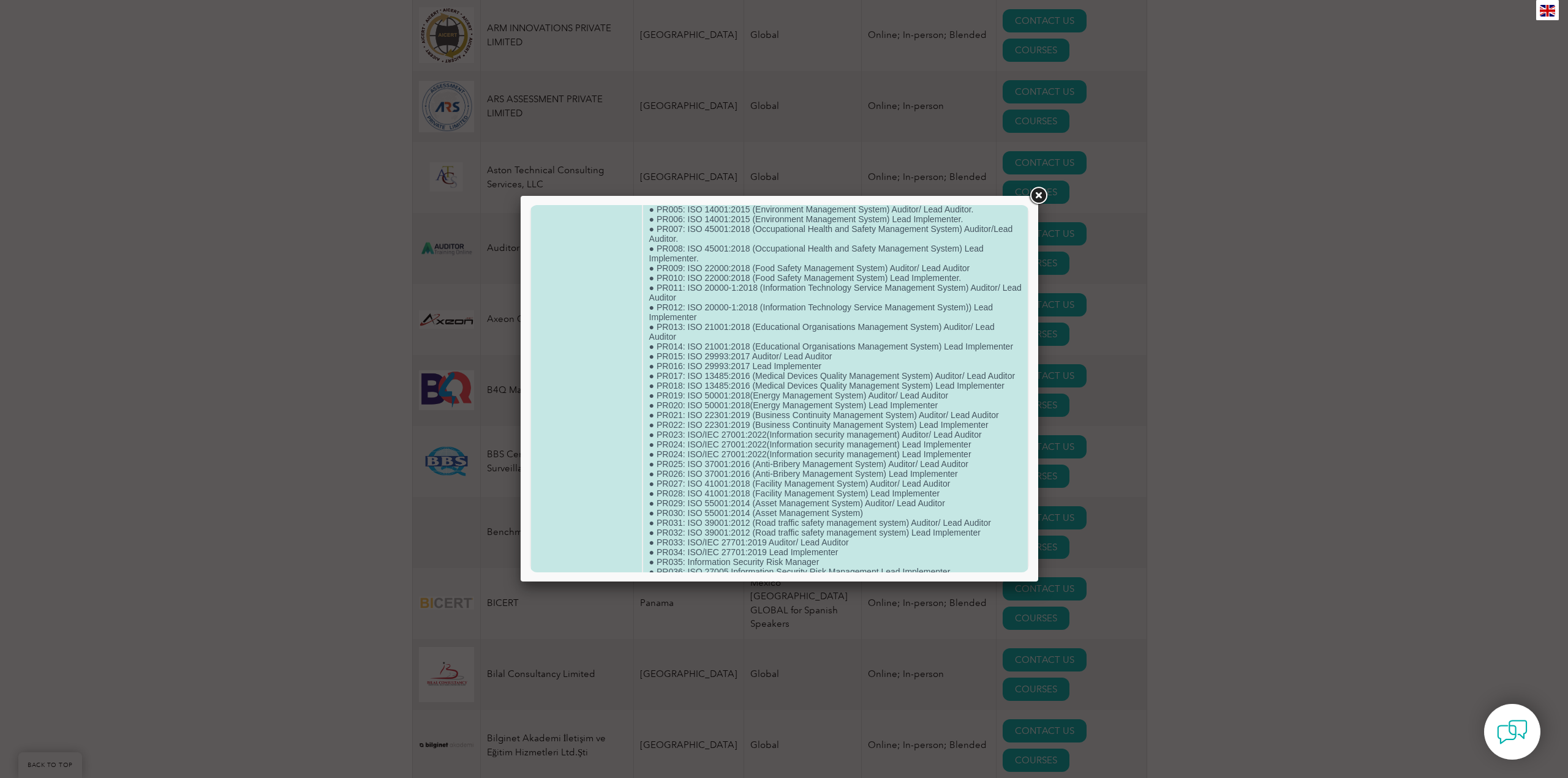
scroll to position [0, 0]
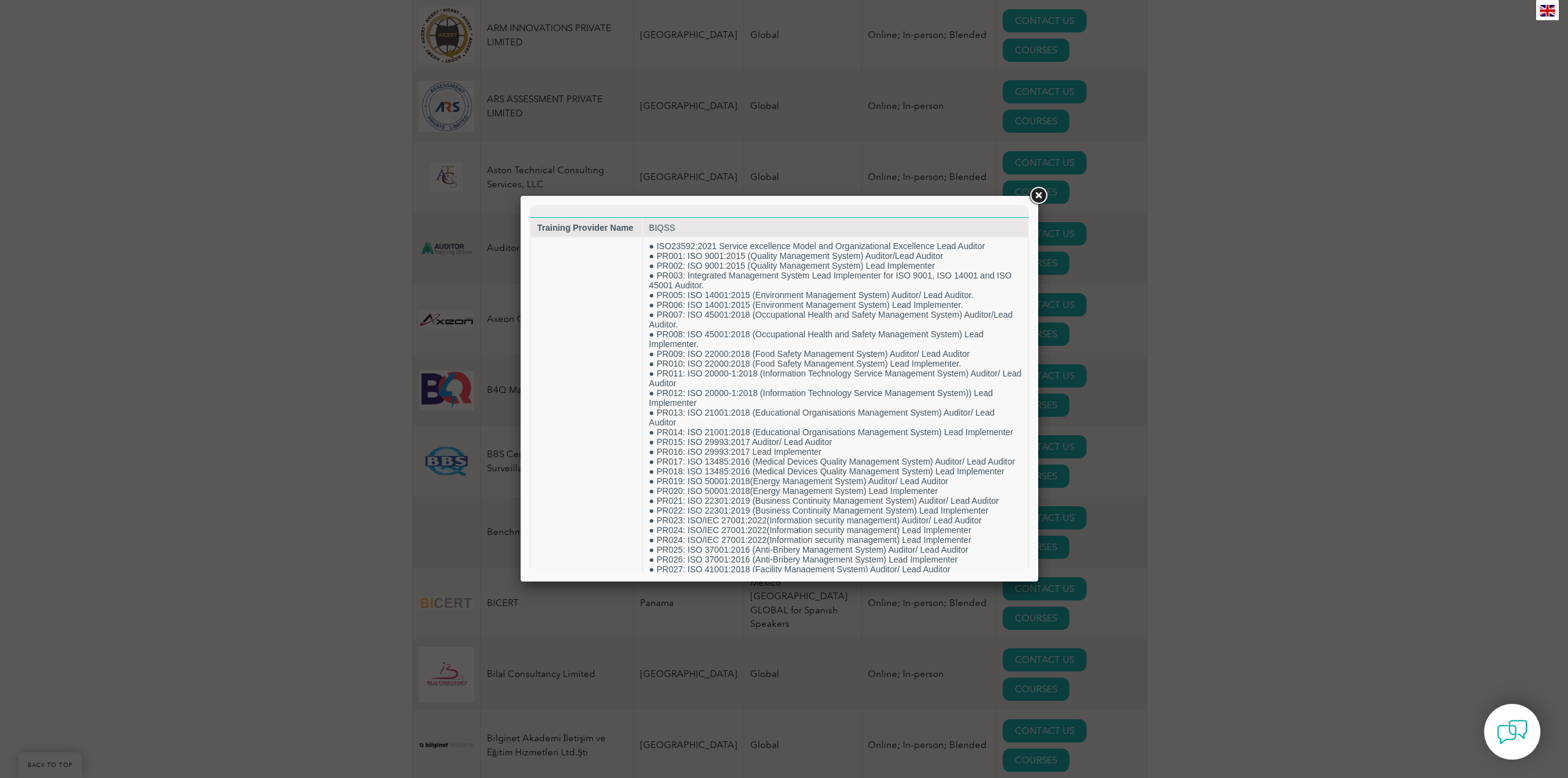
click at [1039, 197] on link at bounding box center [1039, 196] width 22 height 22
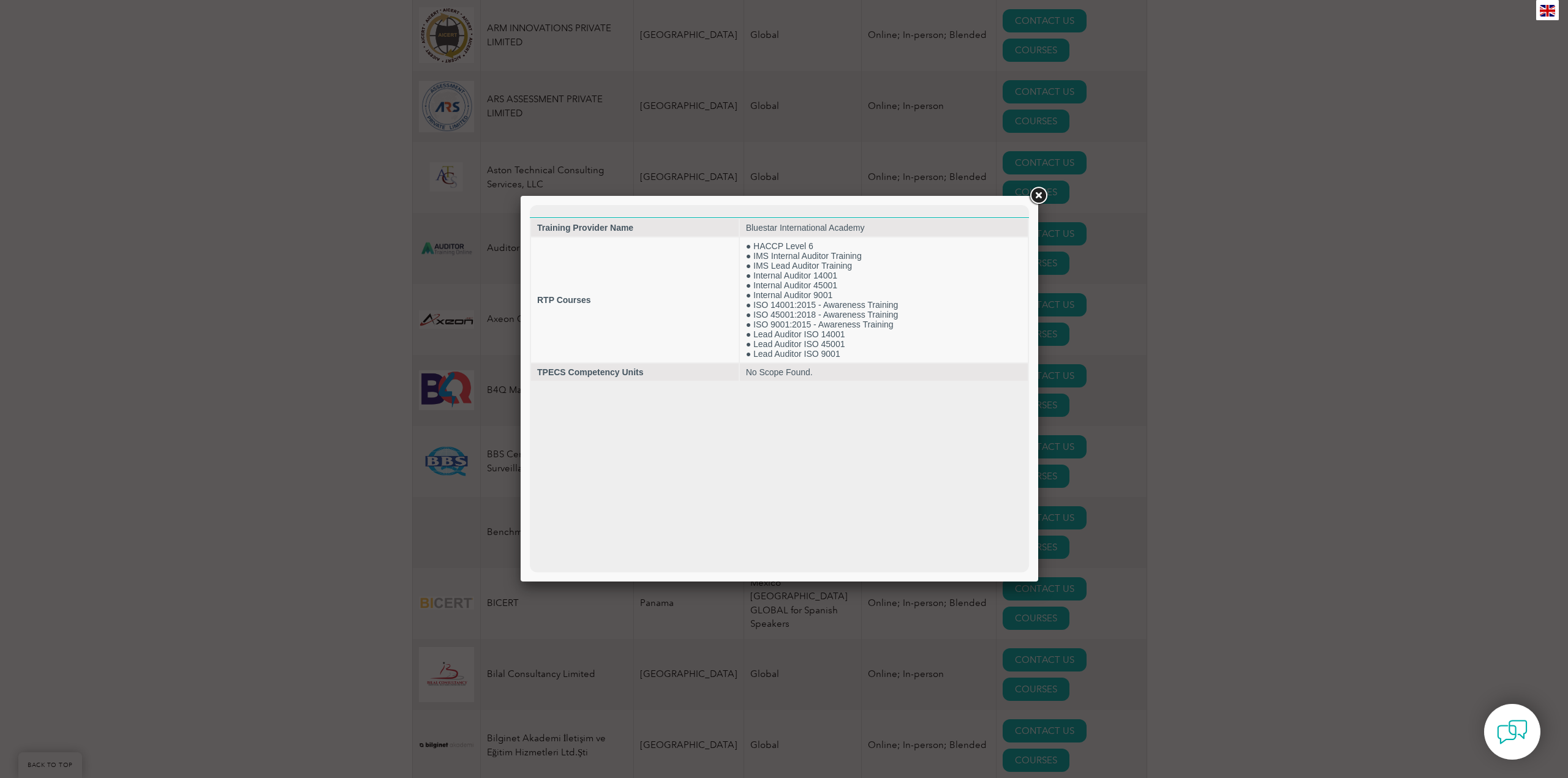
click at [1039, 198] on link at bounding box center [1039, 196] width 22 height 22
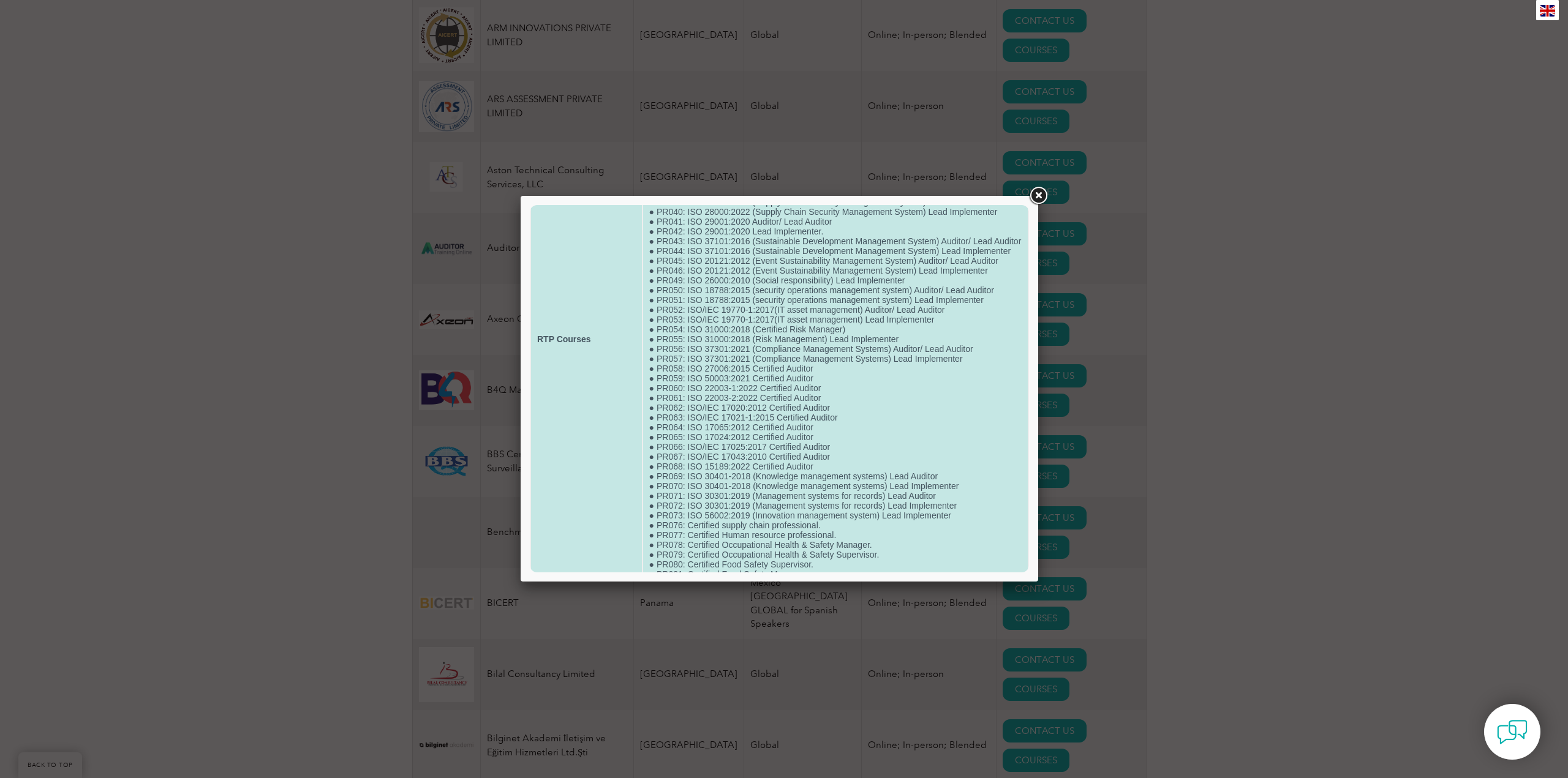
scroll to position [551, 0]
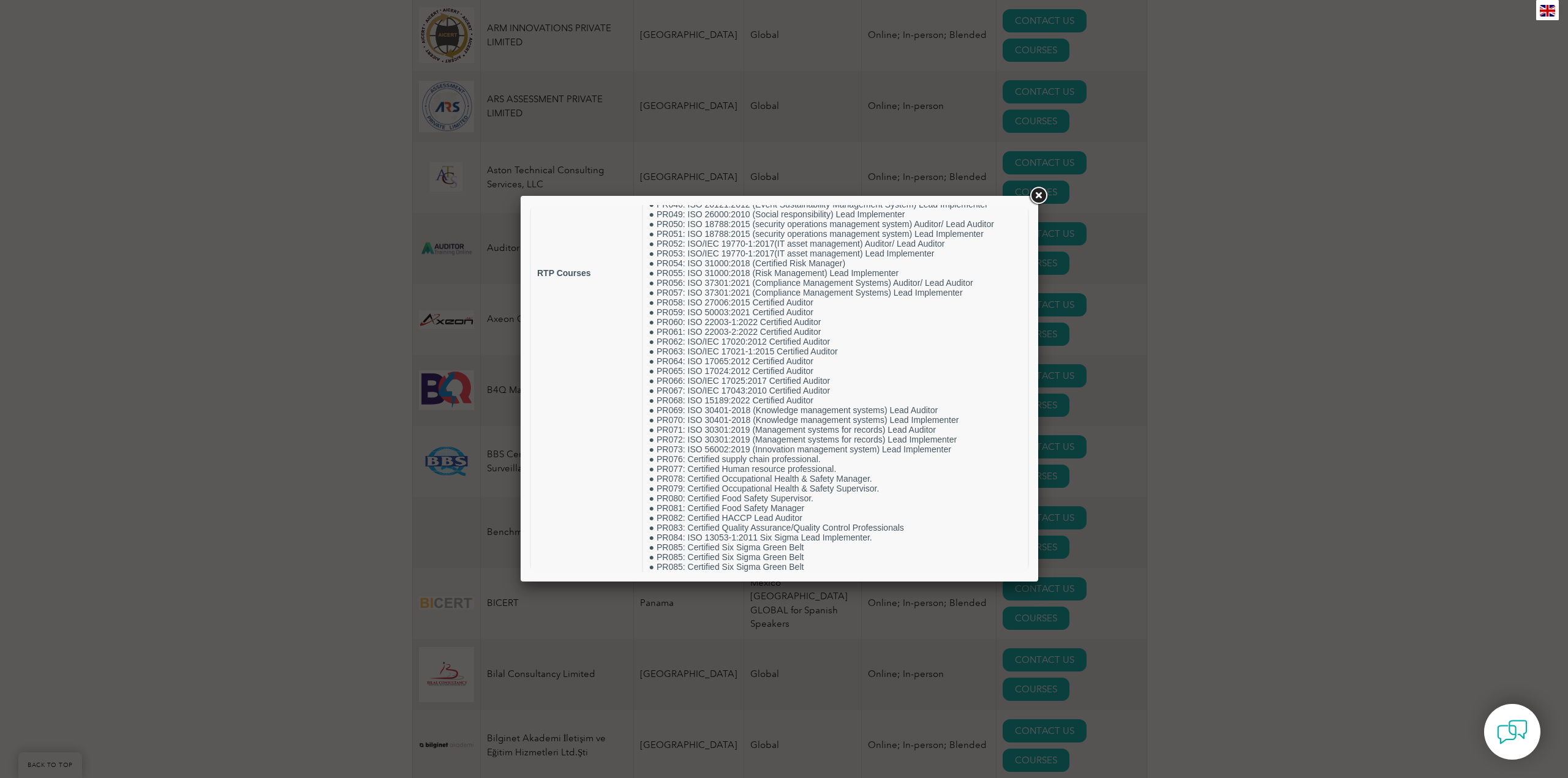
click at [1042, 198] on link at bounding box center [1039, 196] width 22 height 22
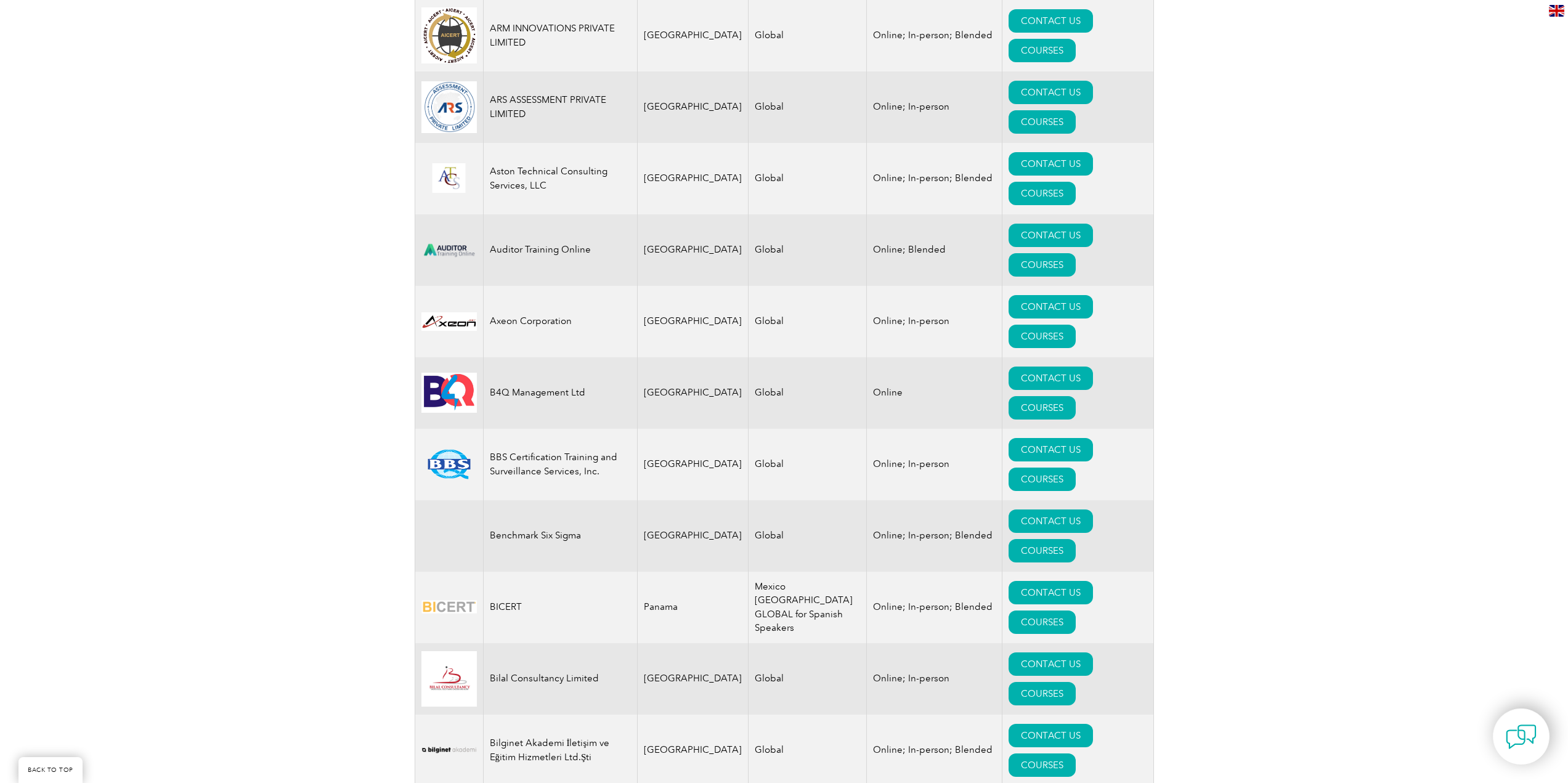
click at [1076, 753] on link "COURSES" at bounding box center [1042, 764] width 67 height 23
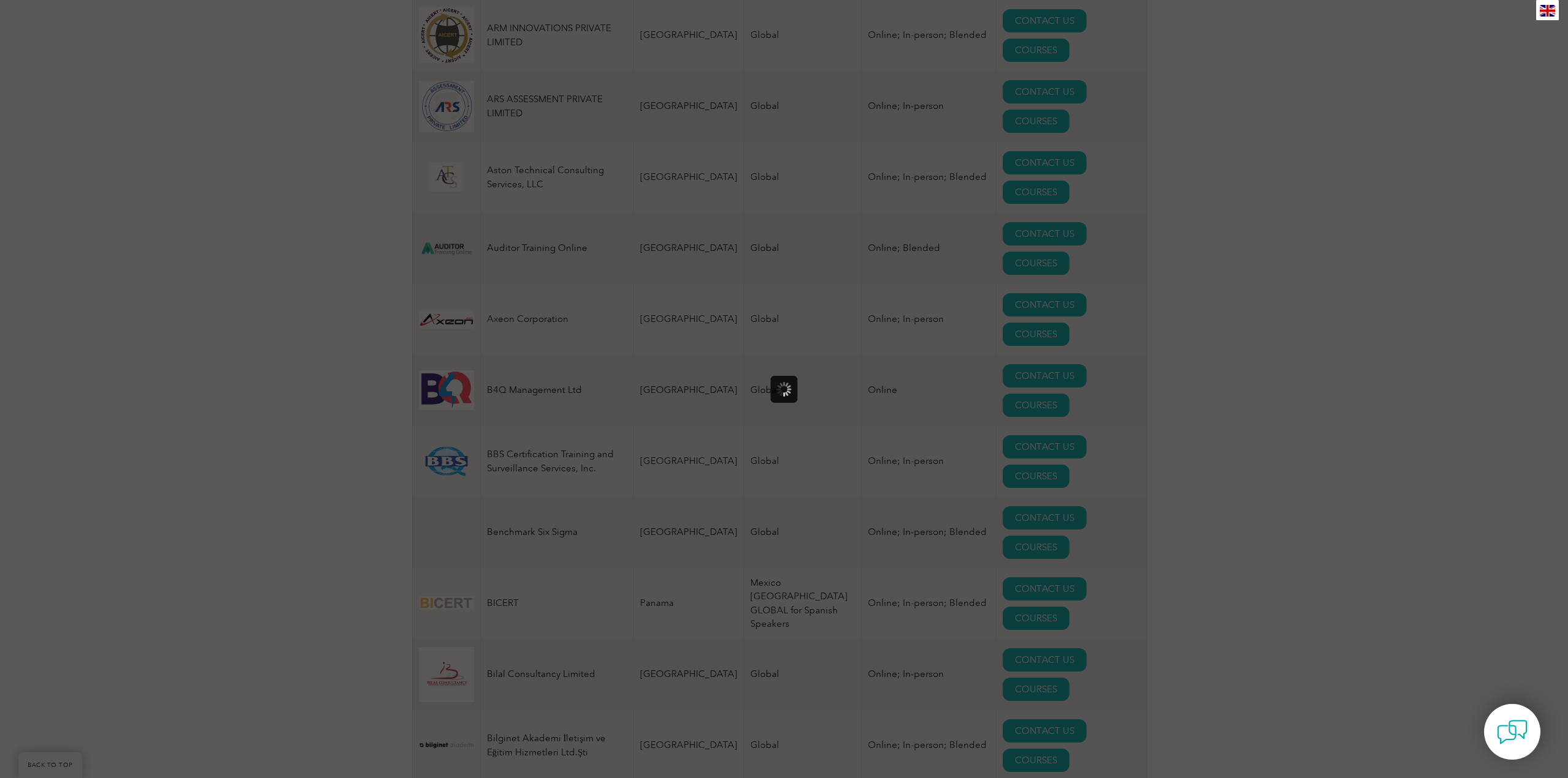
scroll to position [0, 0]
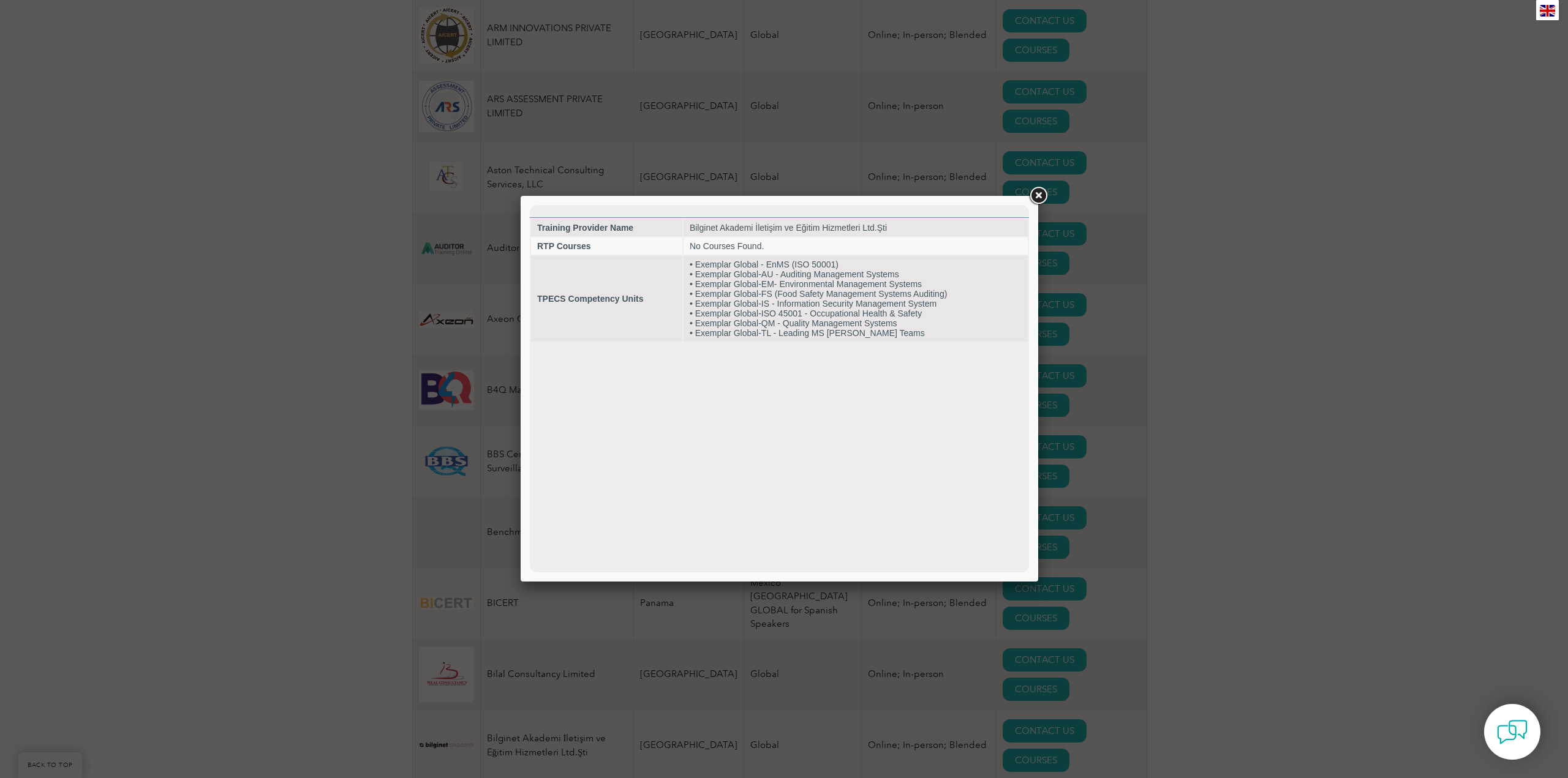
click at [1036, 193] on link at bounding box center [1039, 196] width 22 height 22
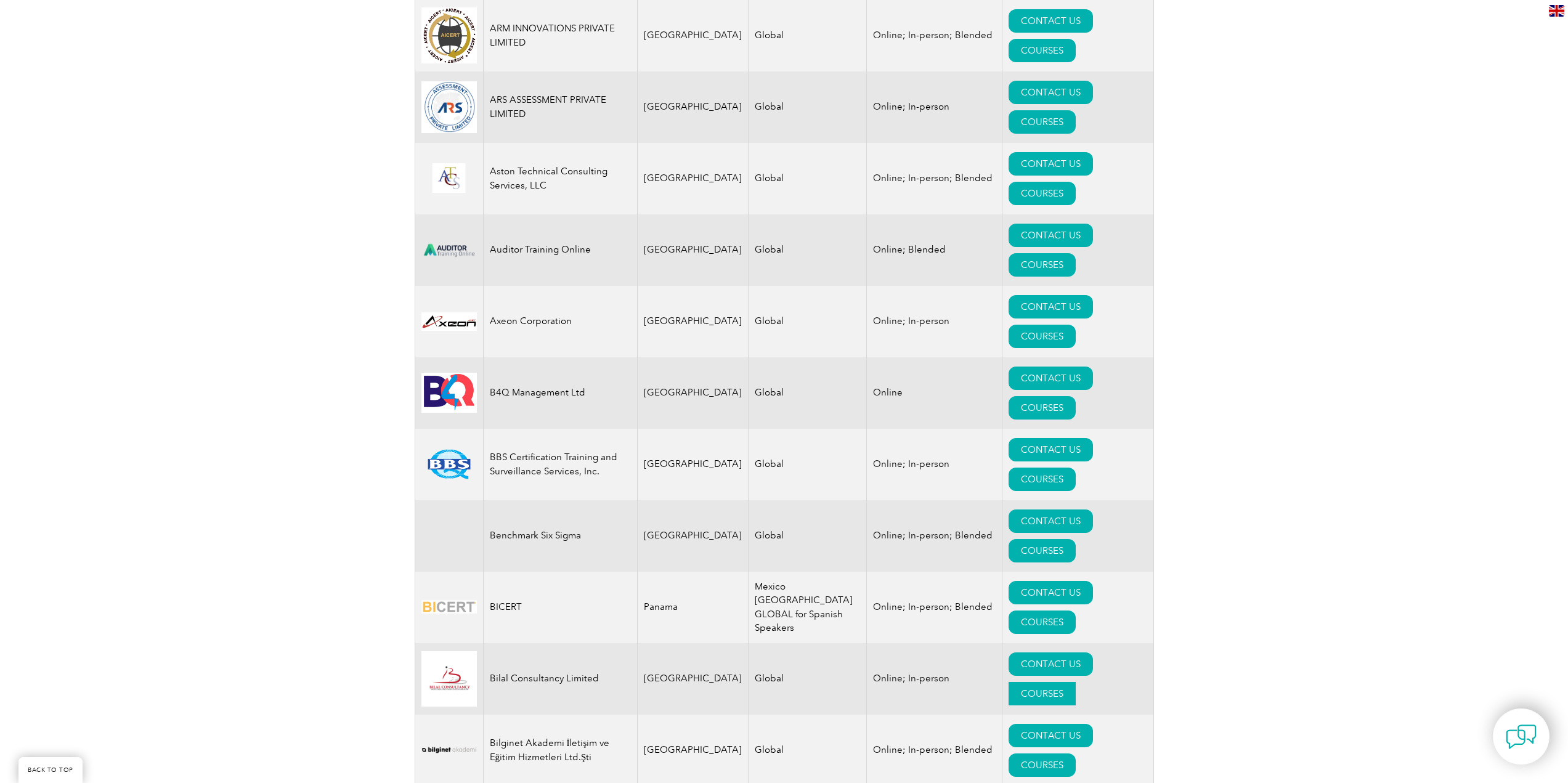
click at [1076, 682] on link "COURSES" at bounding box center [1042, 693] width 67 height 23
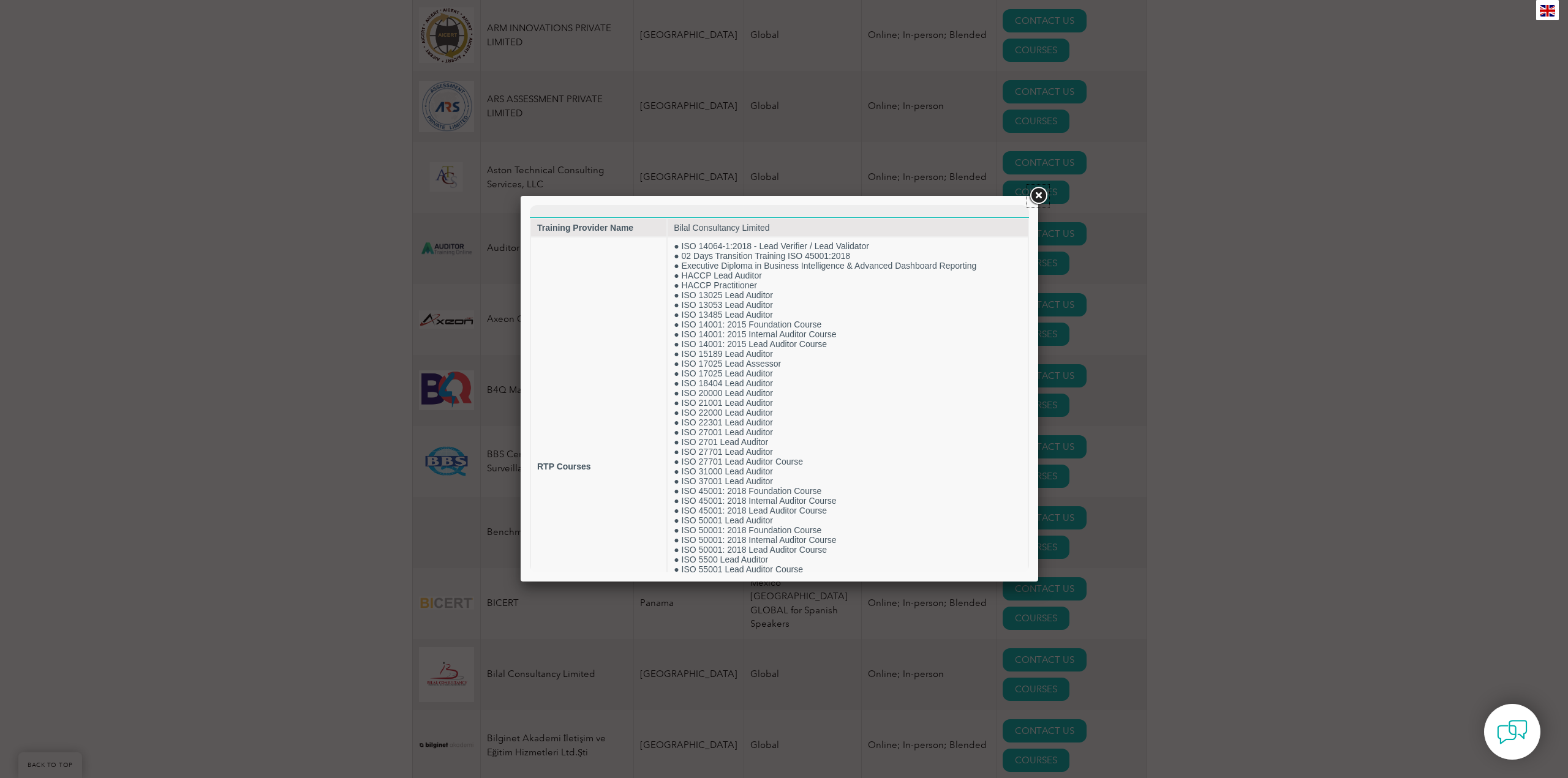
click at [1039, 194] on link at bounding box center [1039, 196] width 22 height 22
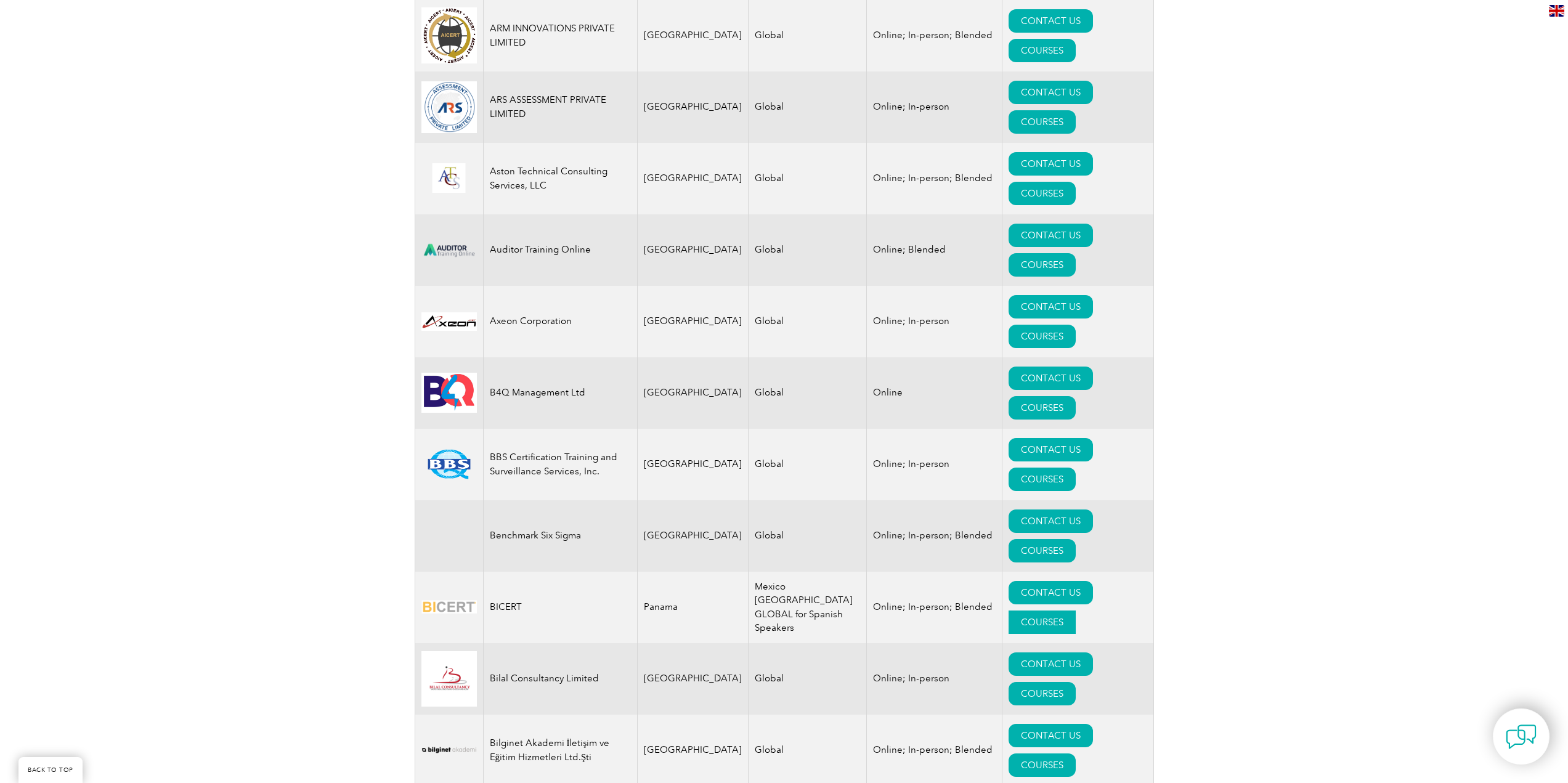
click at [1076, 610] on link "COURSES" at bounding box center [1042, 622] width 67 height 23
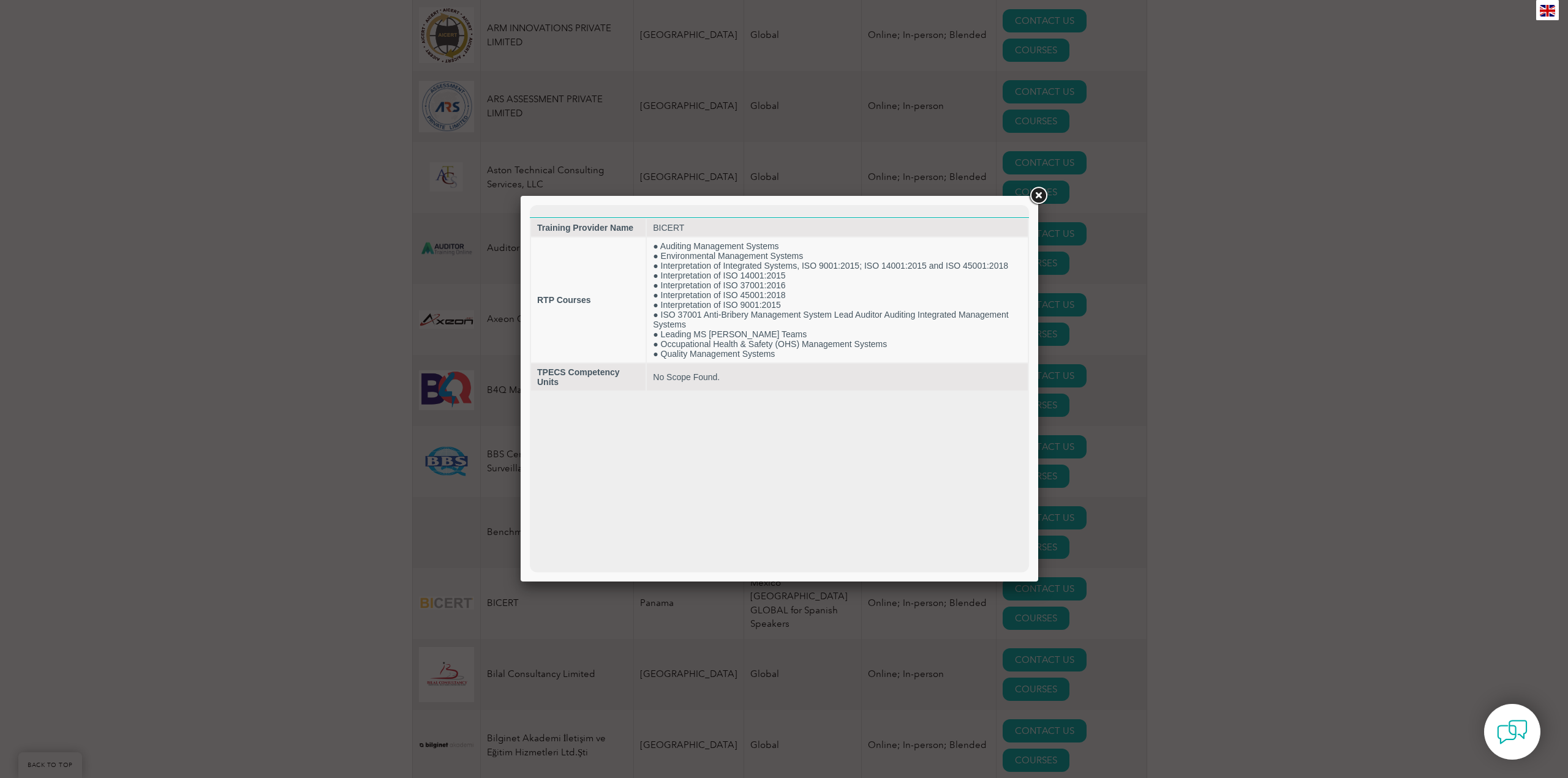
click at [1037, 197] on link at bounding box center [1039, 196] width 22 height 22
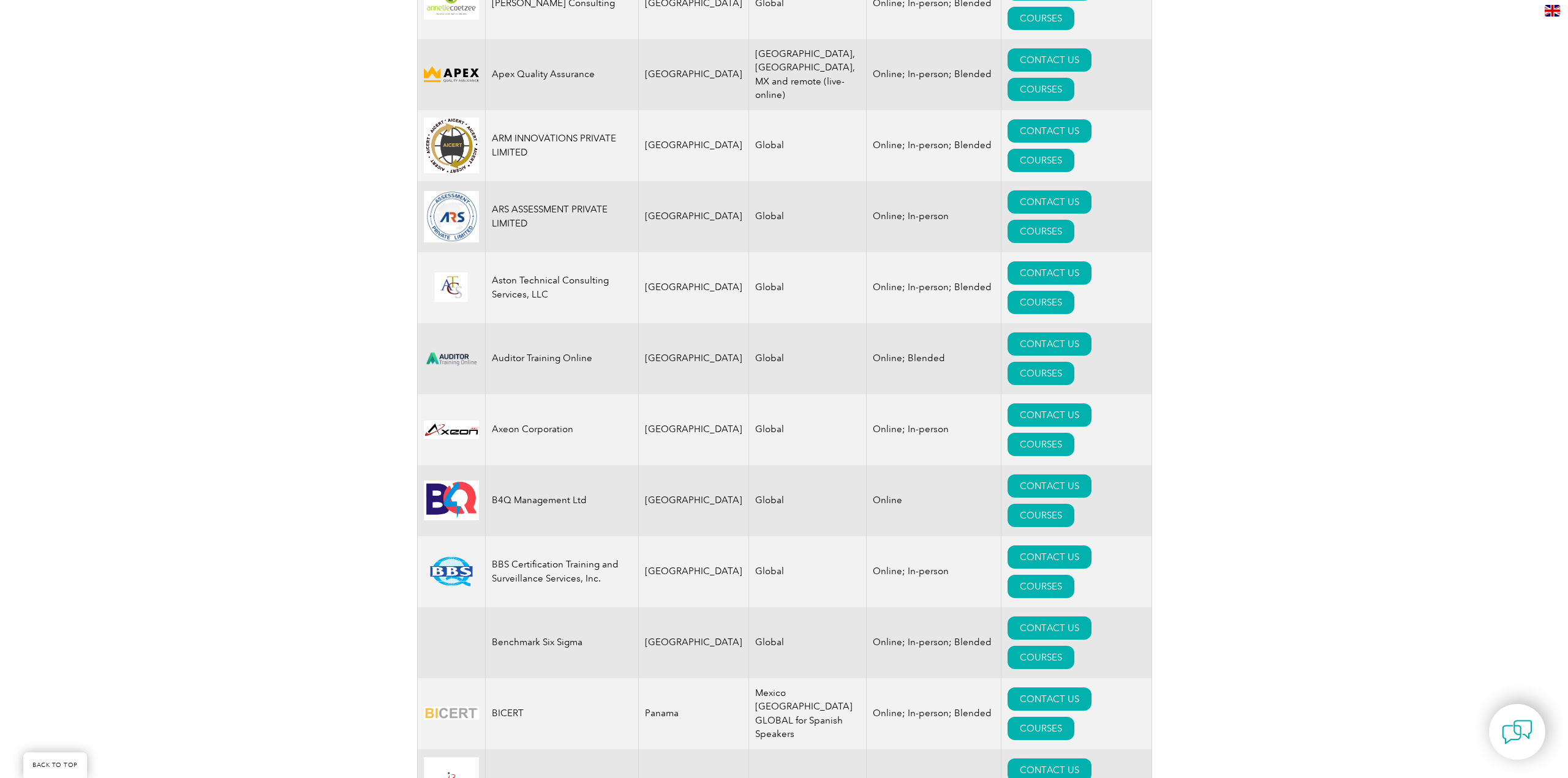
scroll to position [1310, 0]
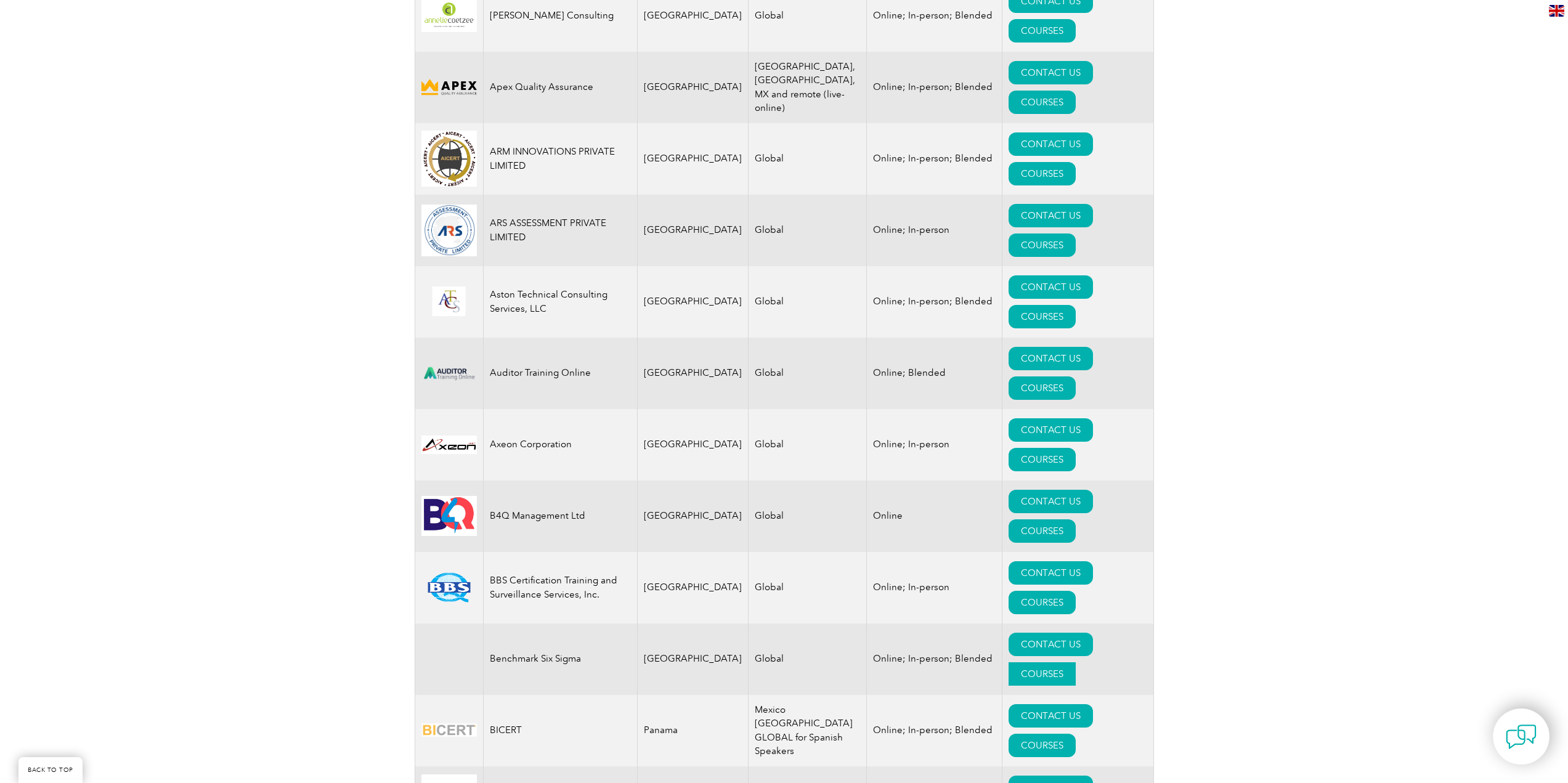
click at [1076, 663] on link "COURSES" at bounding box center [1042, 674] width 67 height 23
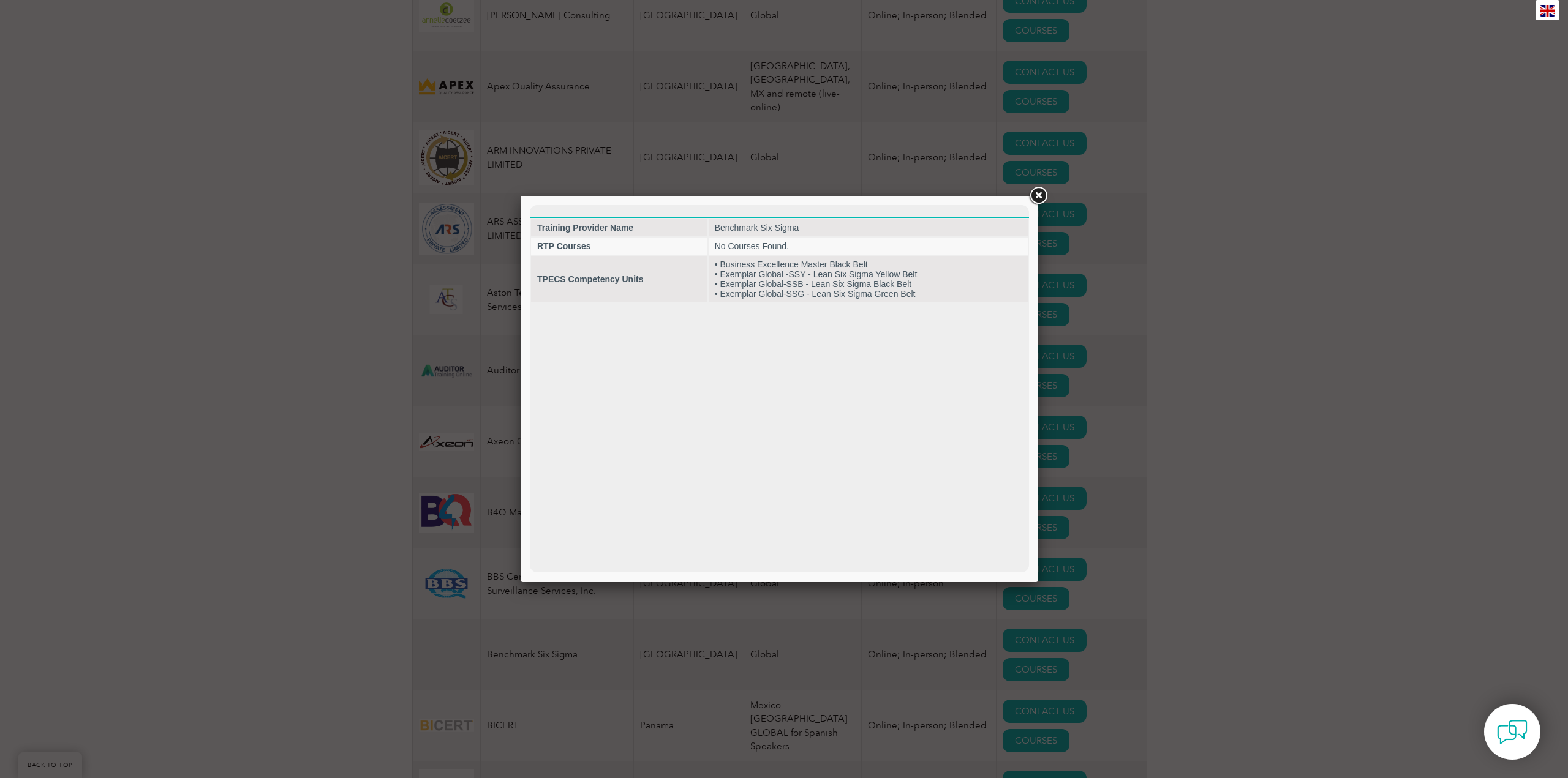
scroll to position [0, 0]
click at [1042, 196] on link at bounding box center [1039, 196] width 22 height 22
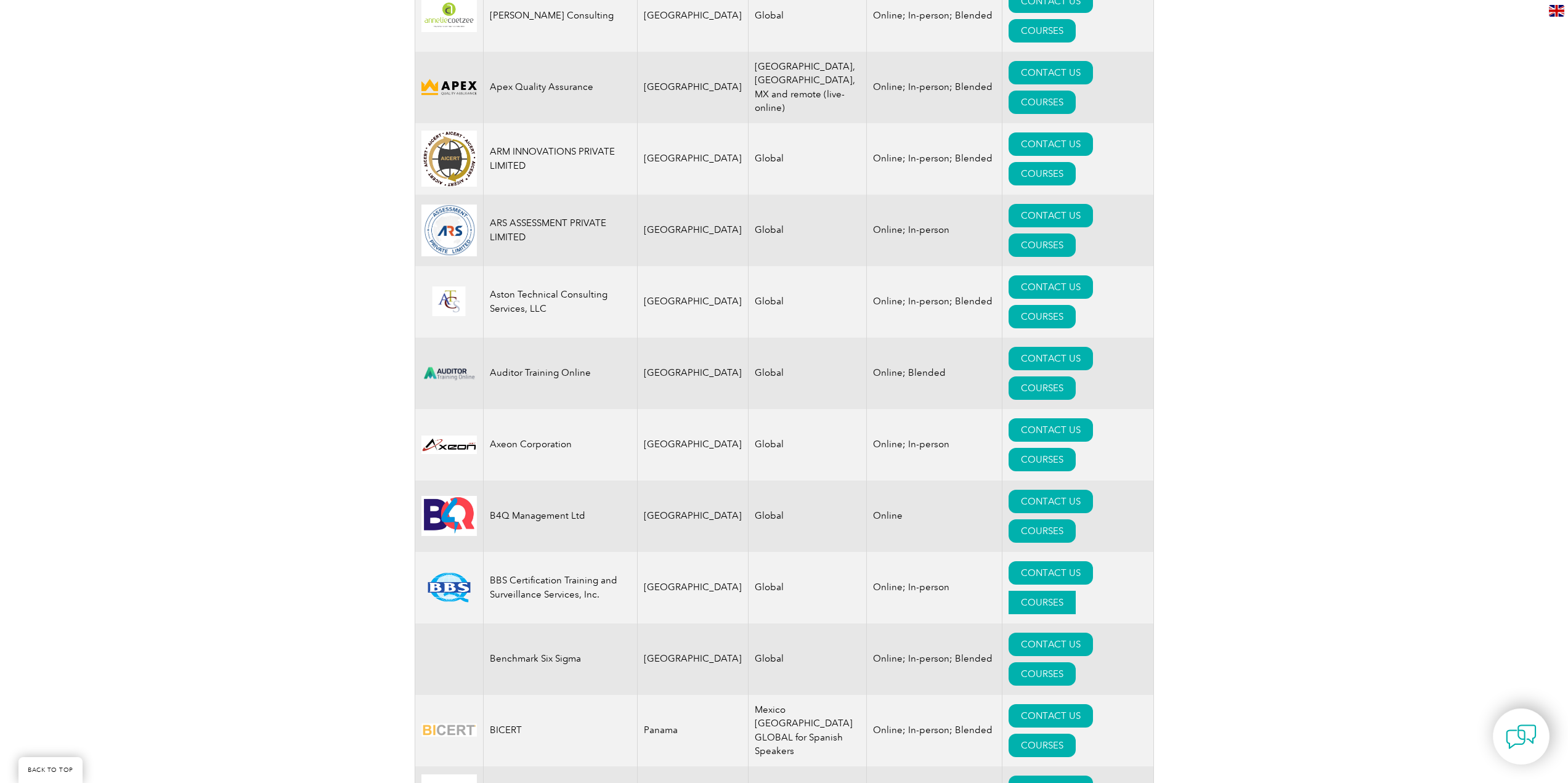
click at [1076, 591] on link "COURSES" at bounding box center [1042, 602] width 67 height 23
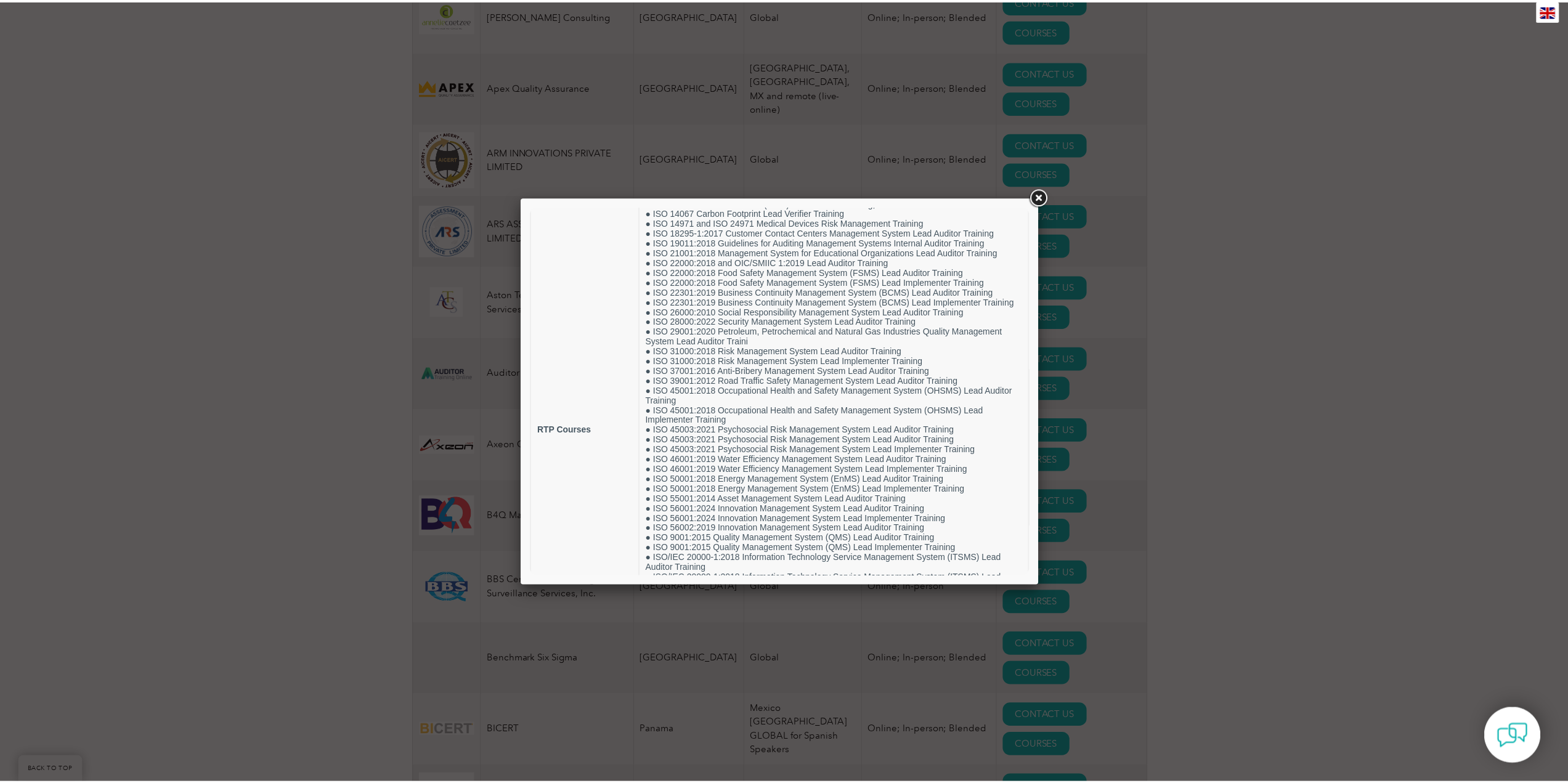
scroll to position [82, 0]
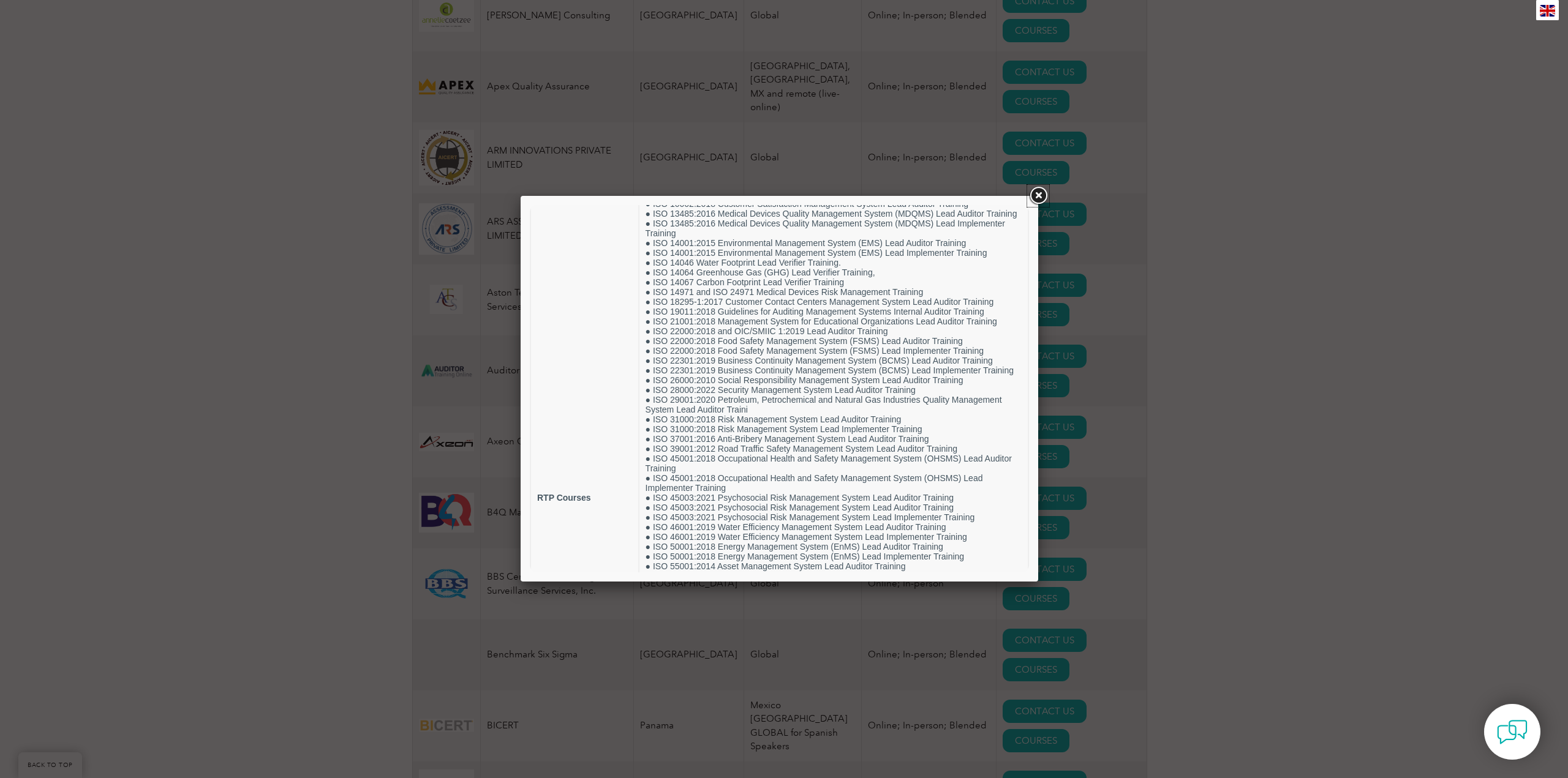
drag, startPoint x: 1038, startPoint y: 194, endPoint x: 987, endPoint y: 211, distance: 53.8
click at [1038, 194] on link at bounding box center [1039, 196] width 22 height 22
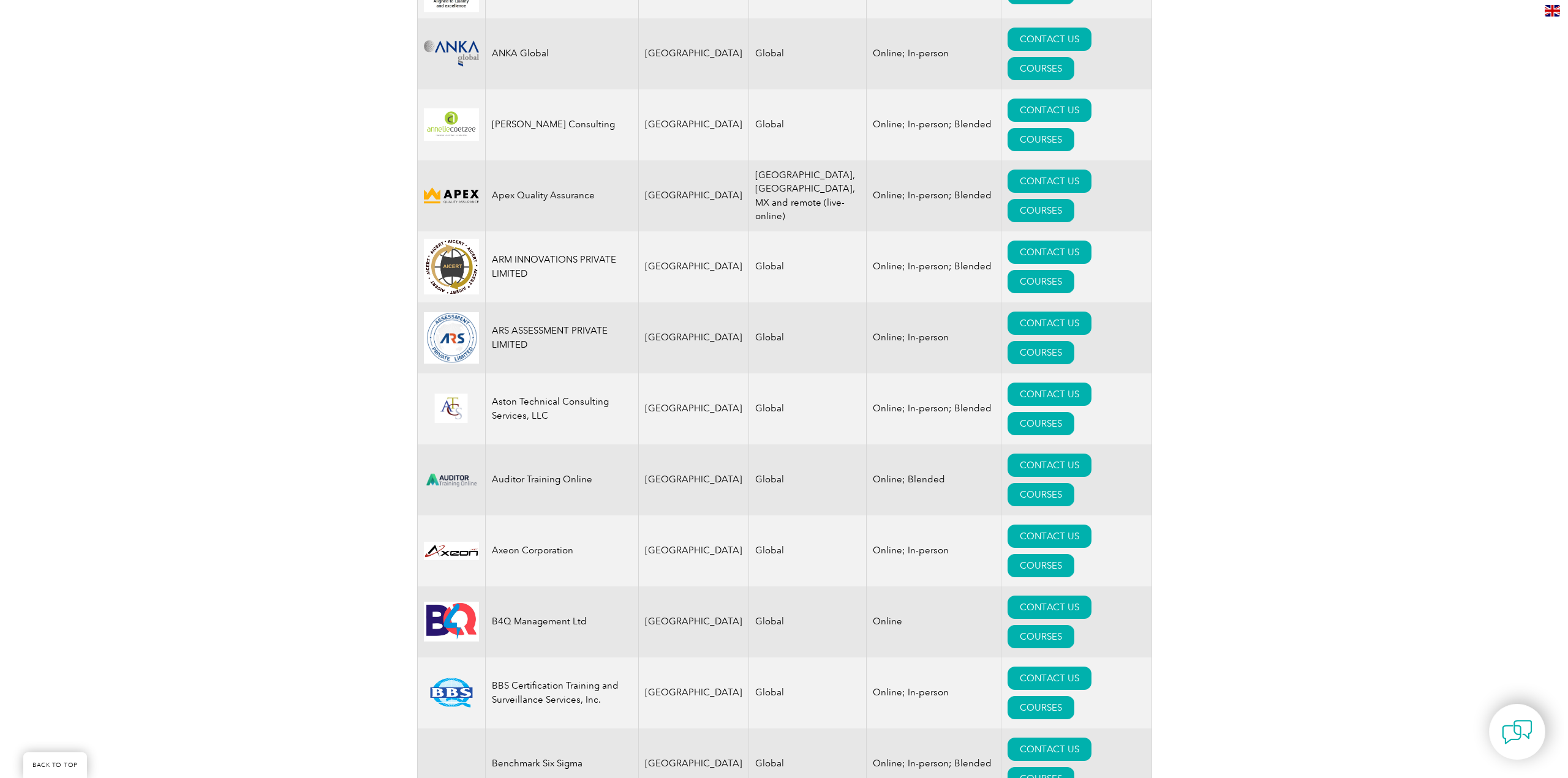
scroll to position [1187, 0]
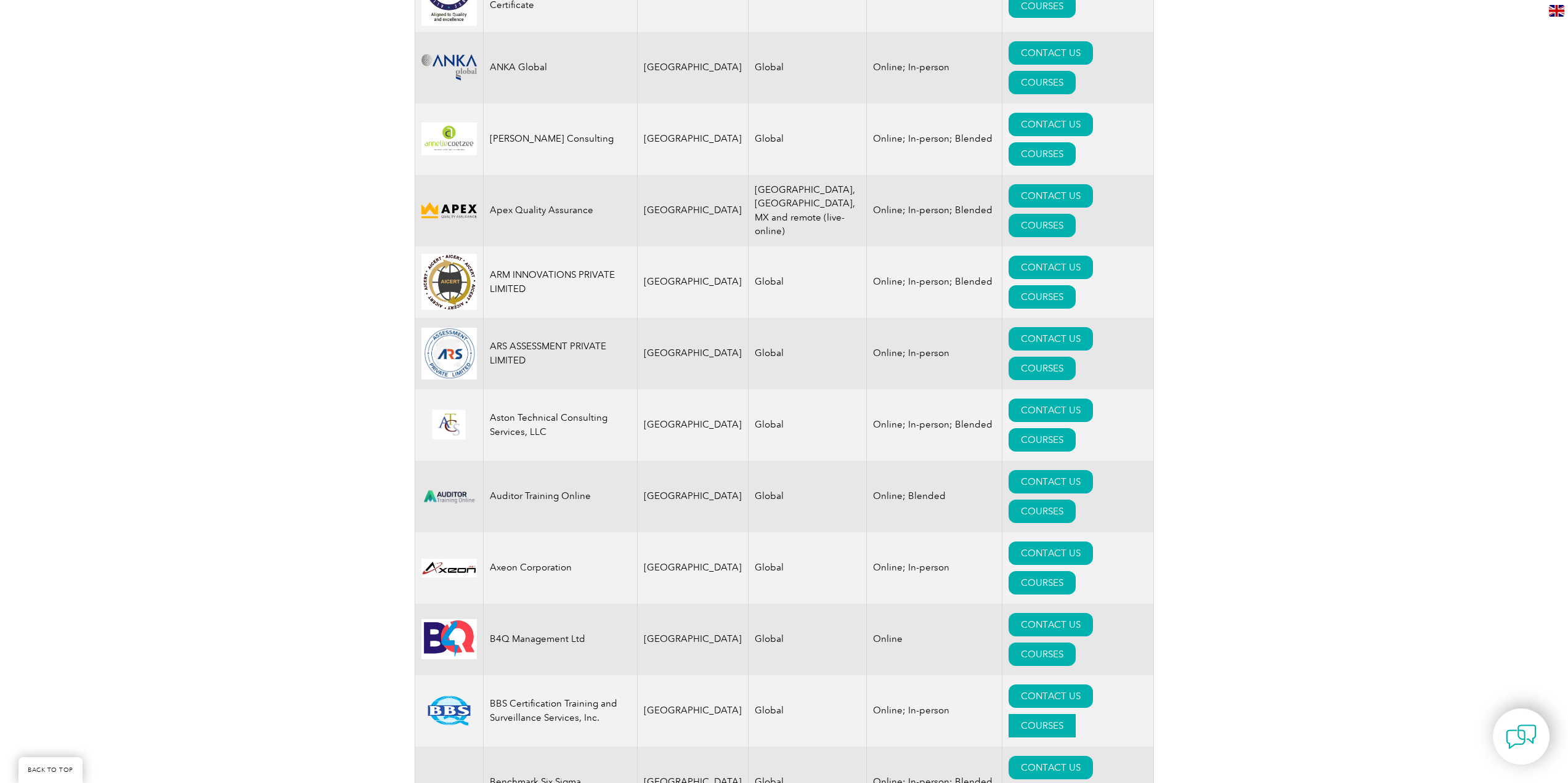
click at [1076, 714] on link "COURSES" at bounding box center [1042, 725] width 67 height 23
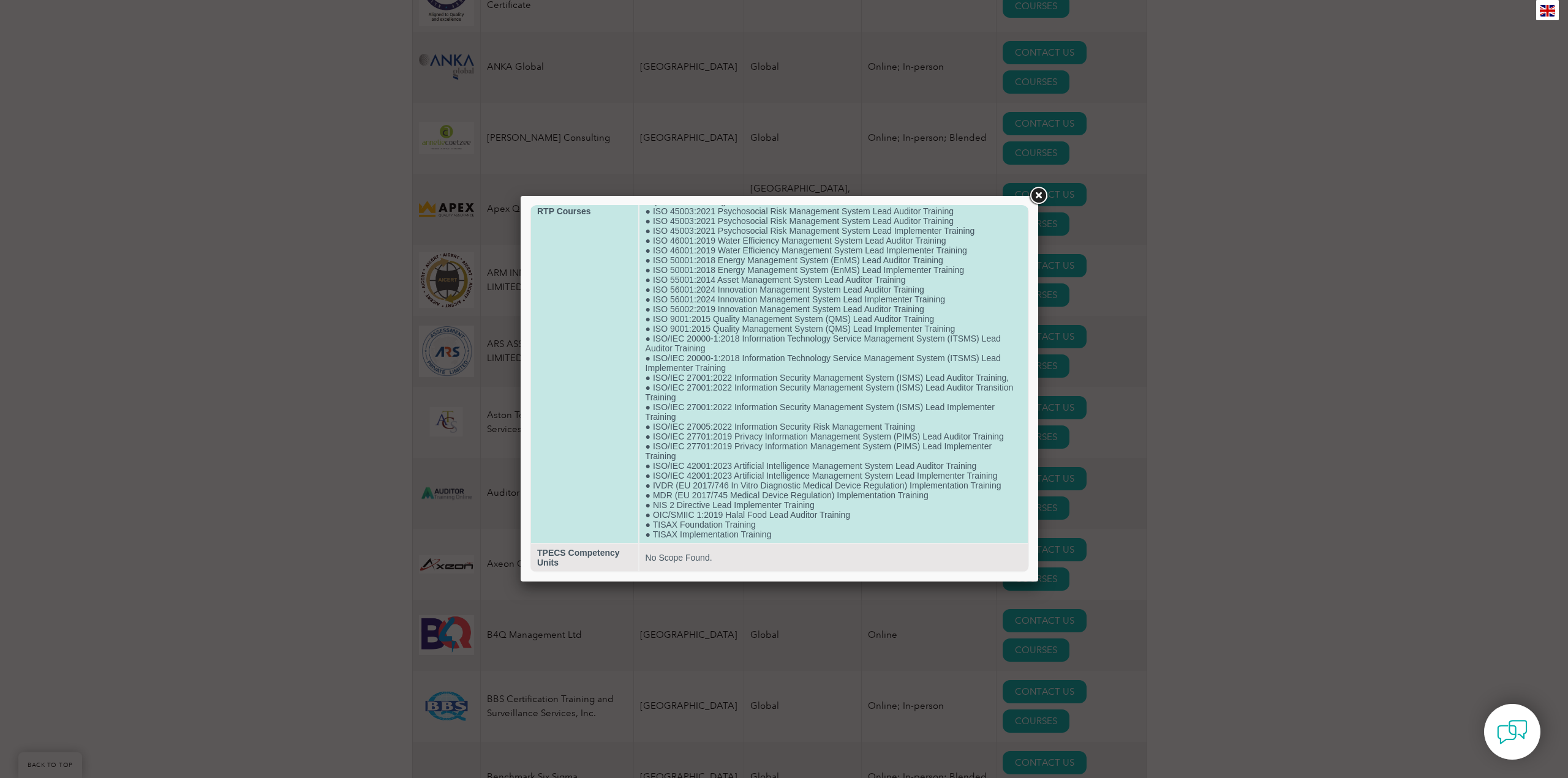
scroll to position [388, 0]
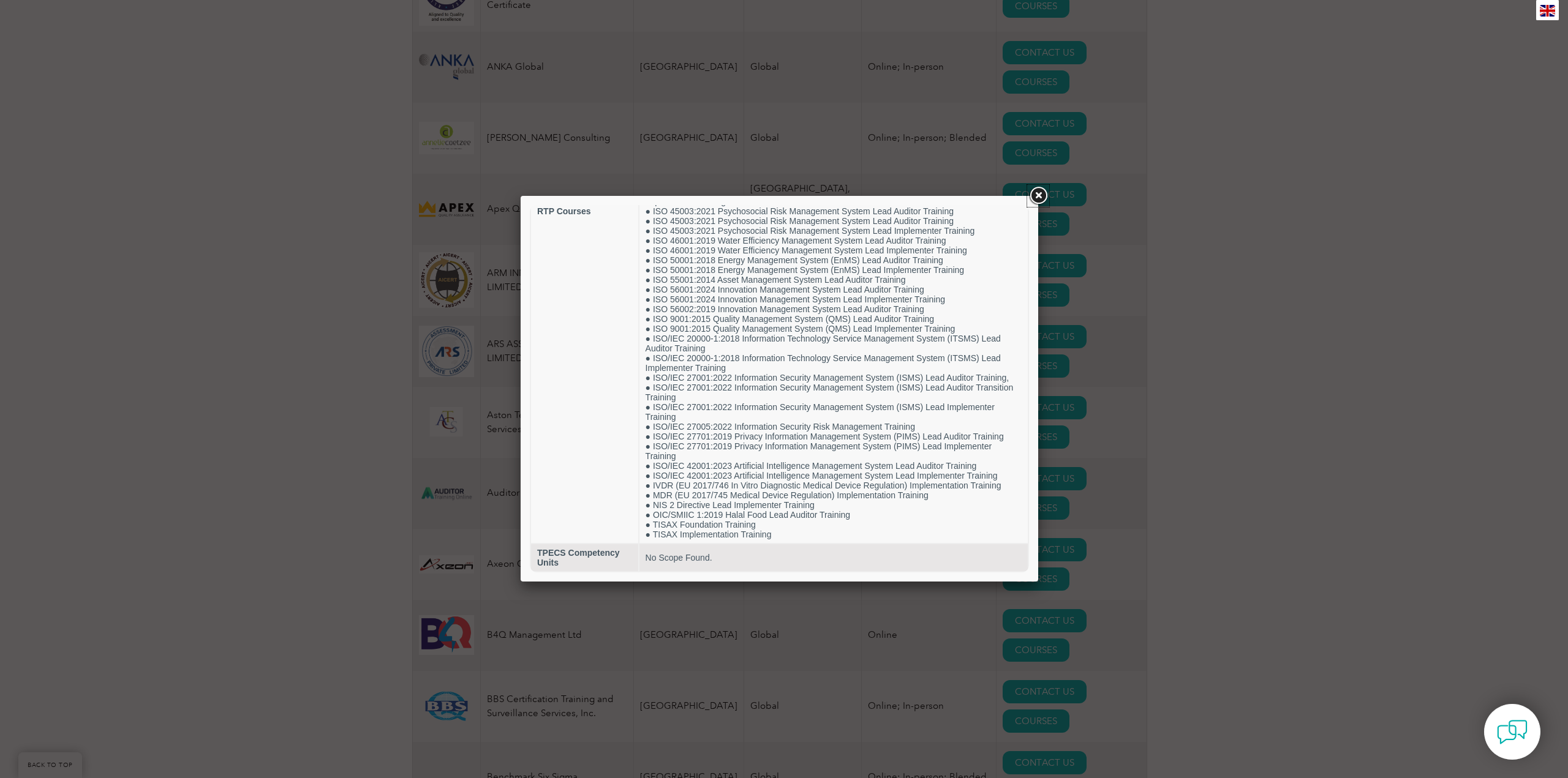
drag, startPoint x: 1039, startPoint y: 194, endPoint x: 1024, endPoint y: 203, distance: 17.5
click at [1039, 194] on link at bounding box center [1039, 196] width 22 height 22
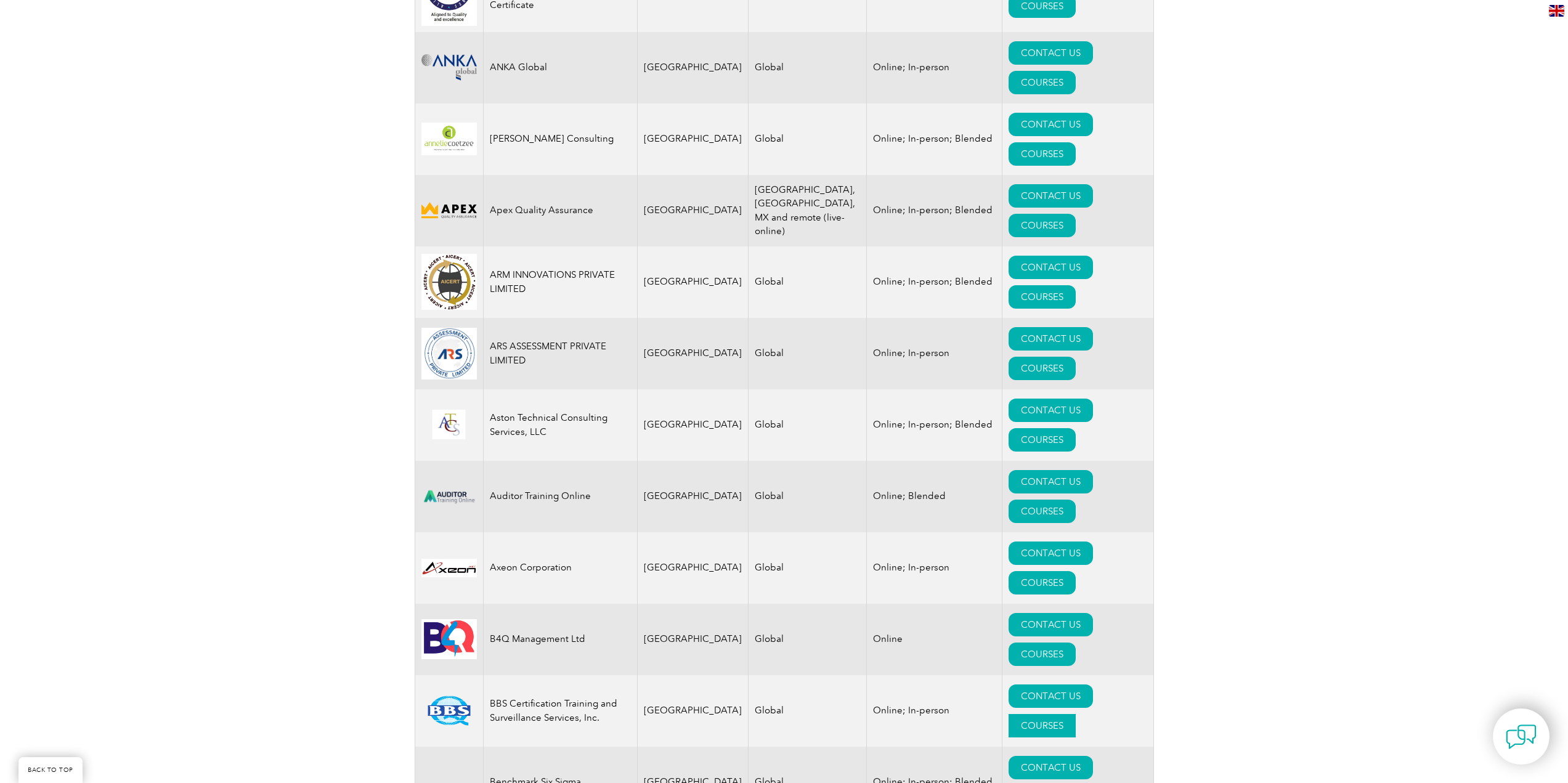
click at [1076, 714] on link "COURSES" at bounding box center [1042, 725] width 67 height 23
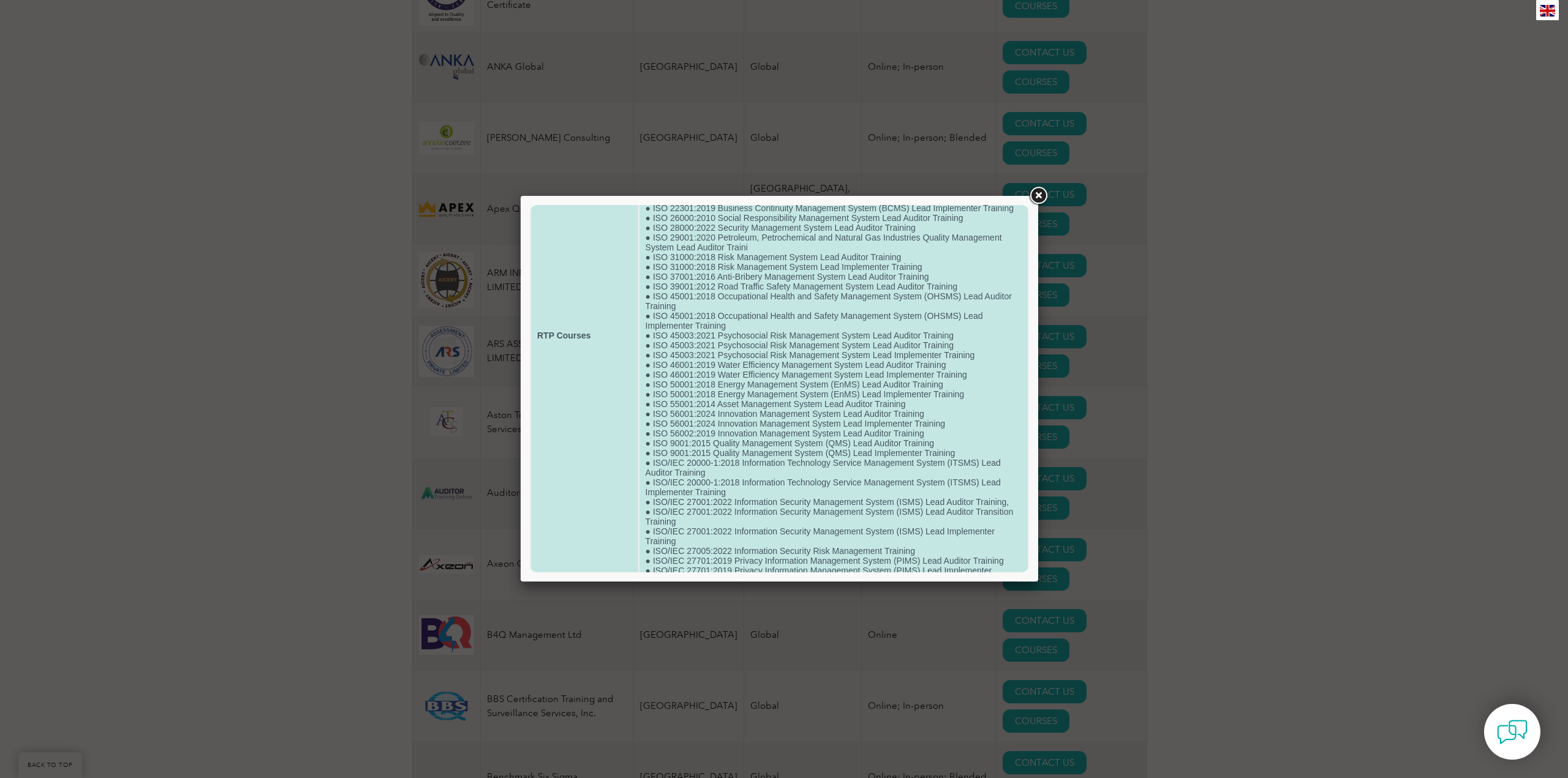
scroll to position [245, 0]
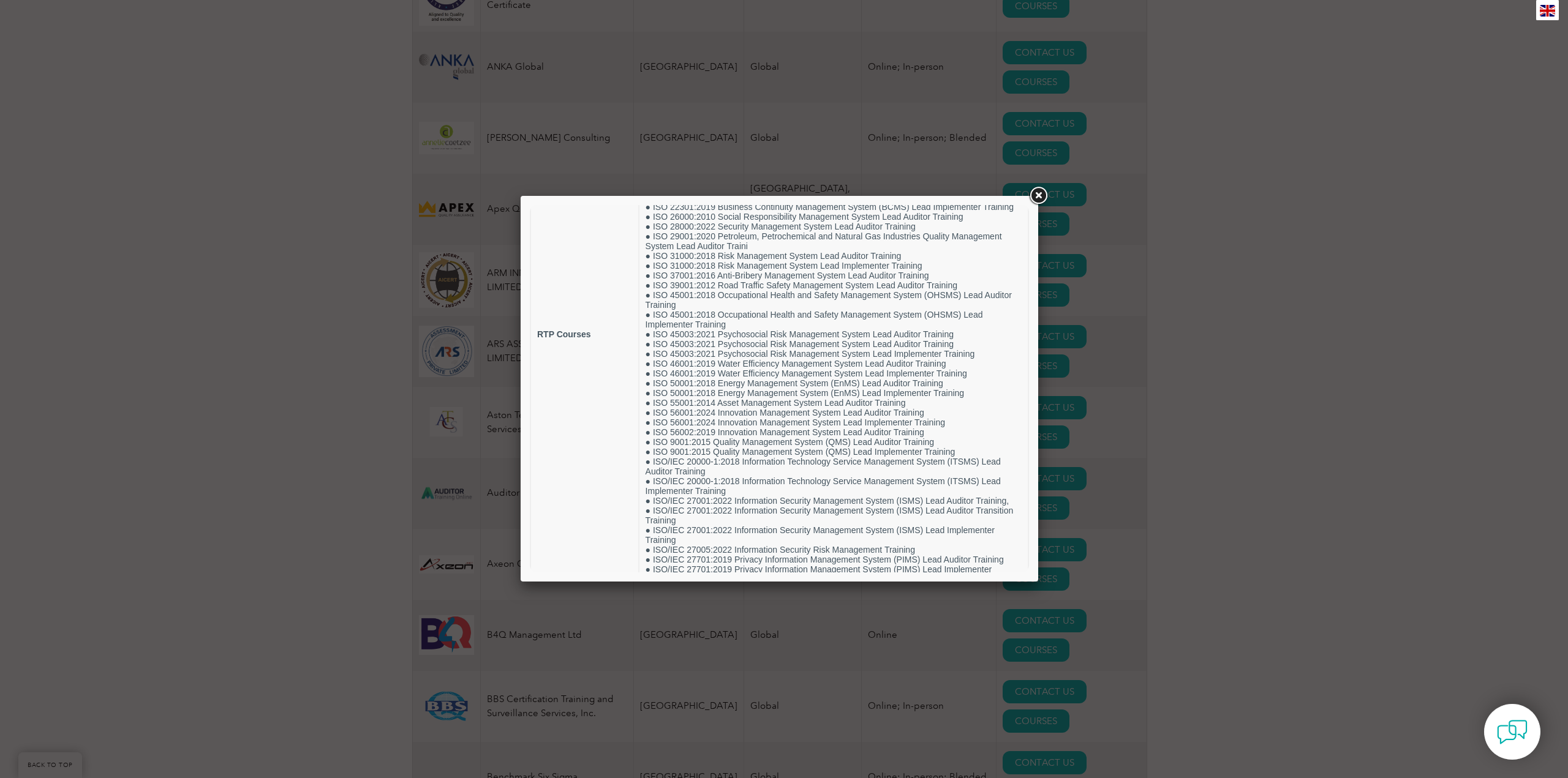
click at [1037, 195] on link at bounding box center [1039, 196] width 22 height 22
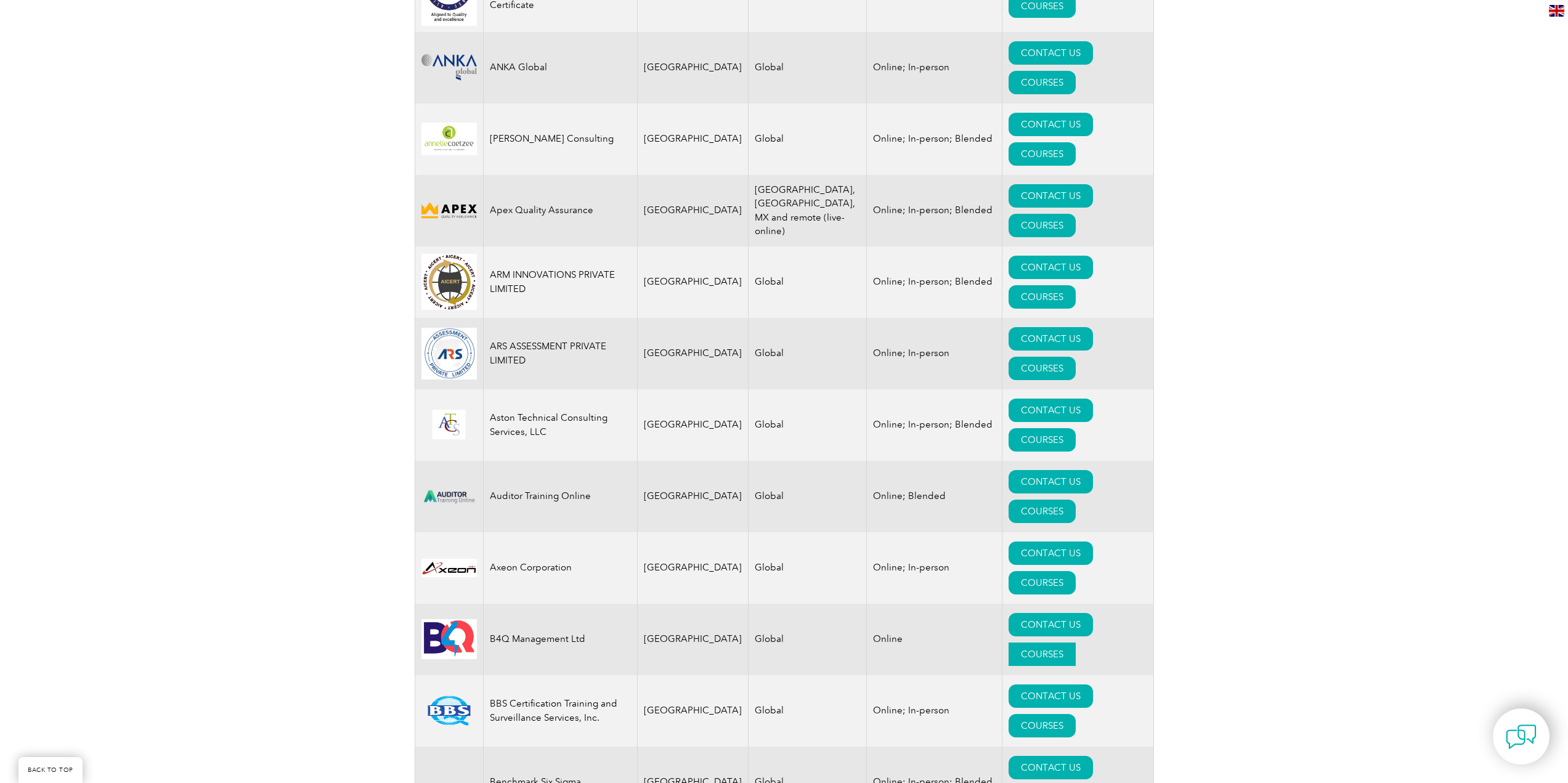
click at [1076, 642] on link "COURSES" at bounding box center [1042, 654] width 67 height 23
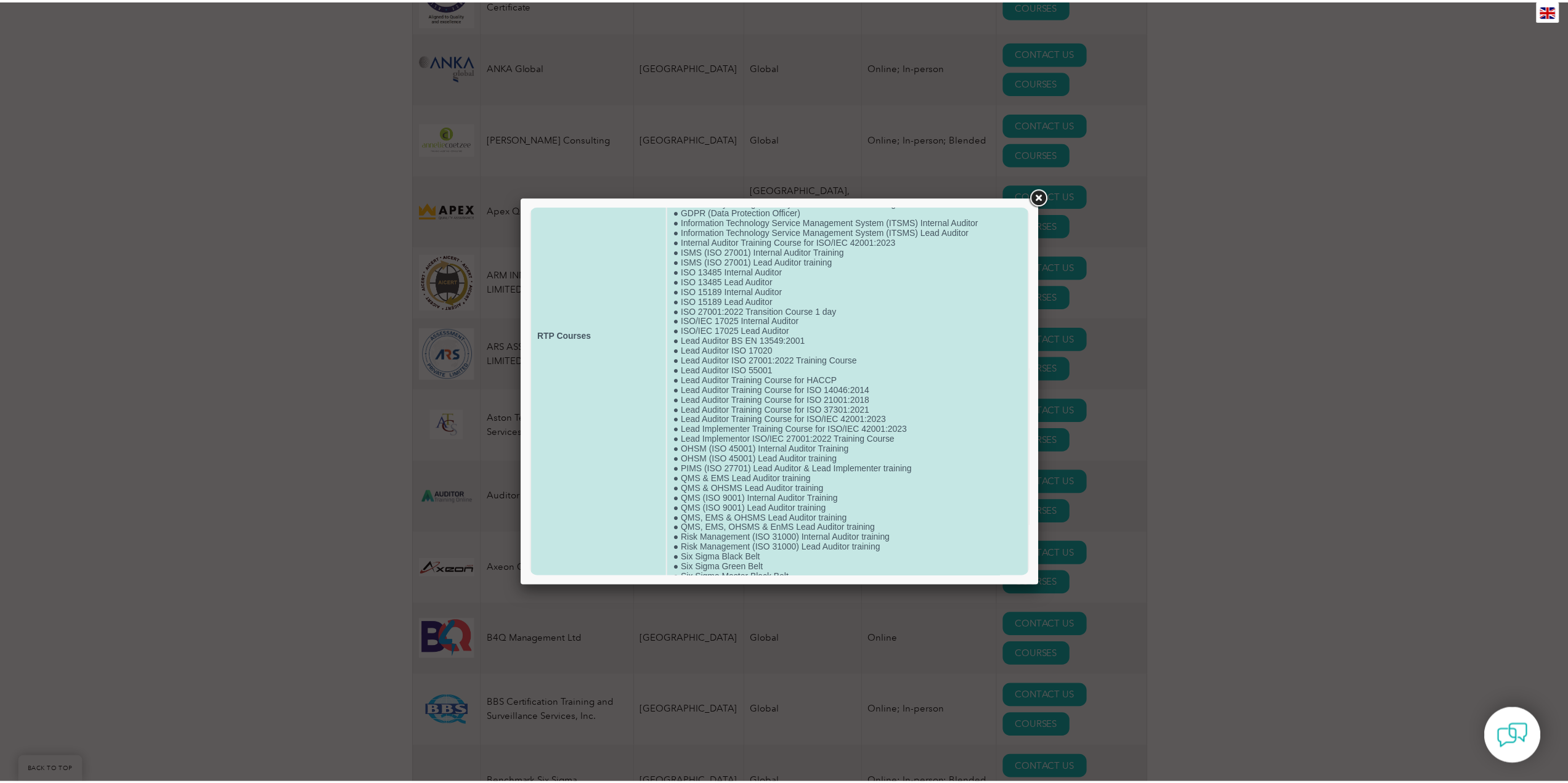
scroll to position [183, 0]
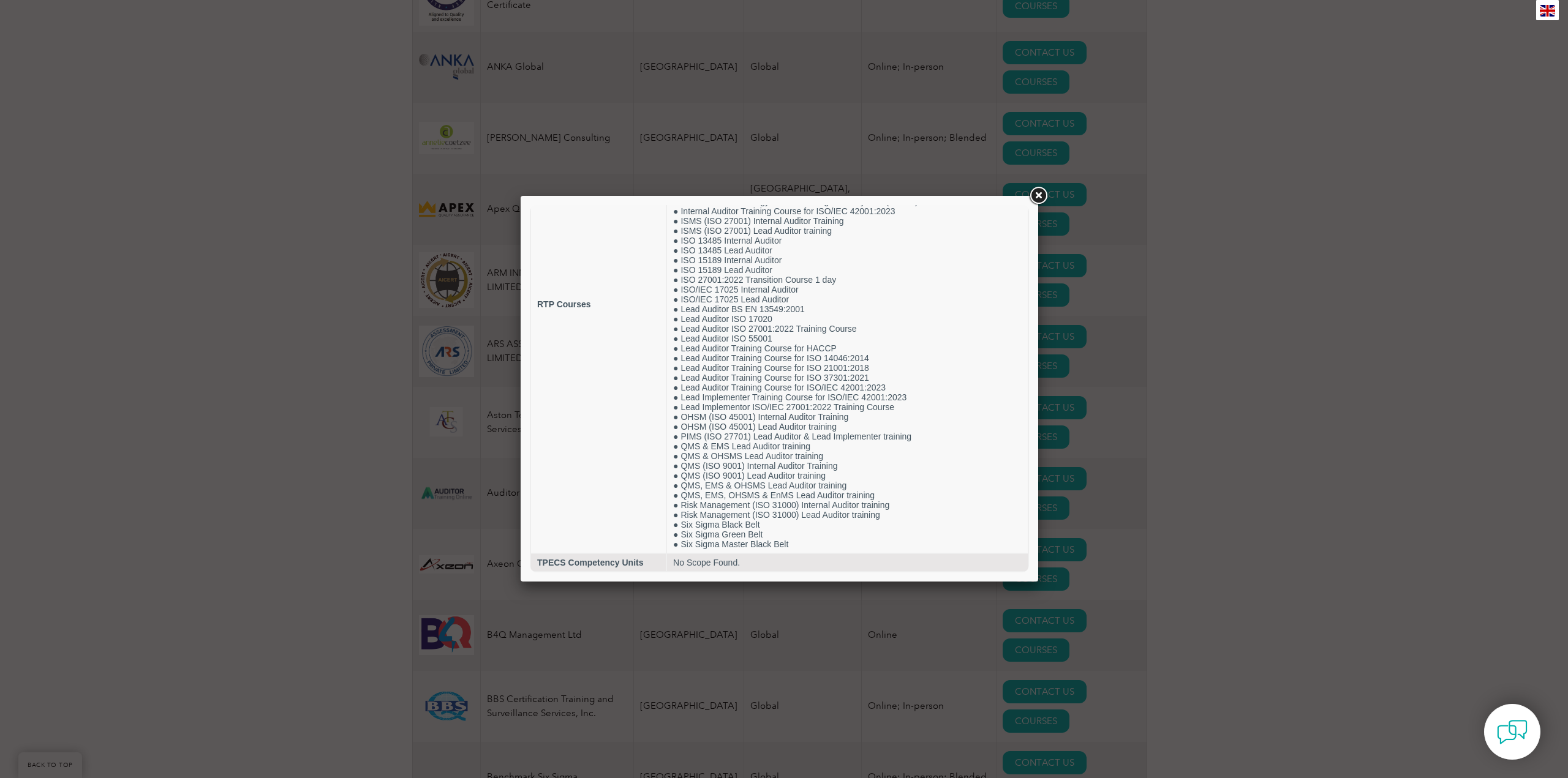
click at [1042, 194] on link at bounding box center [1039, 196] width 22 height 22
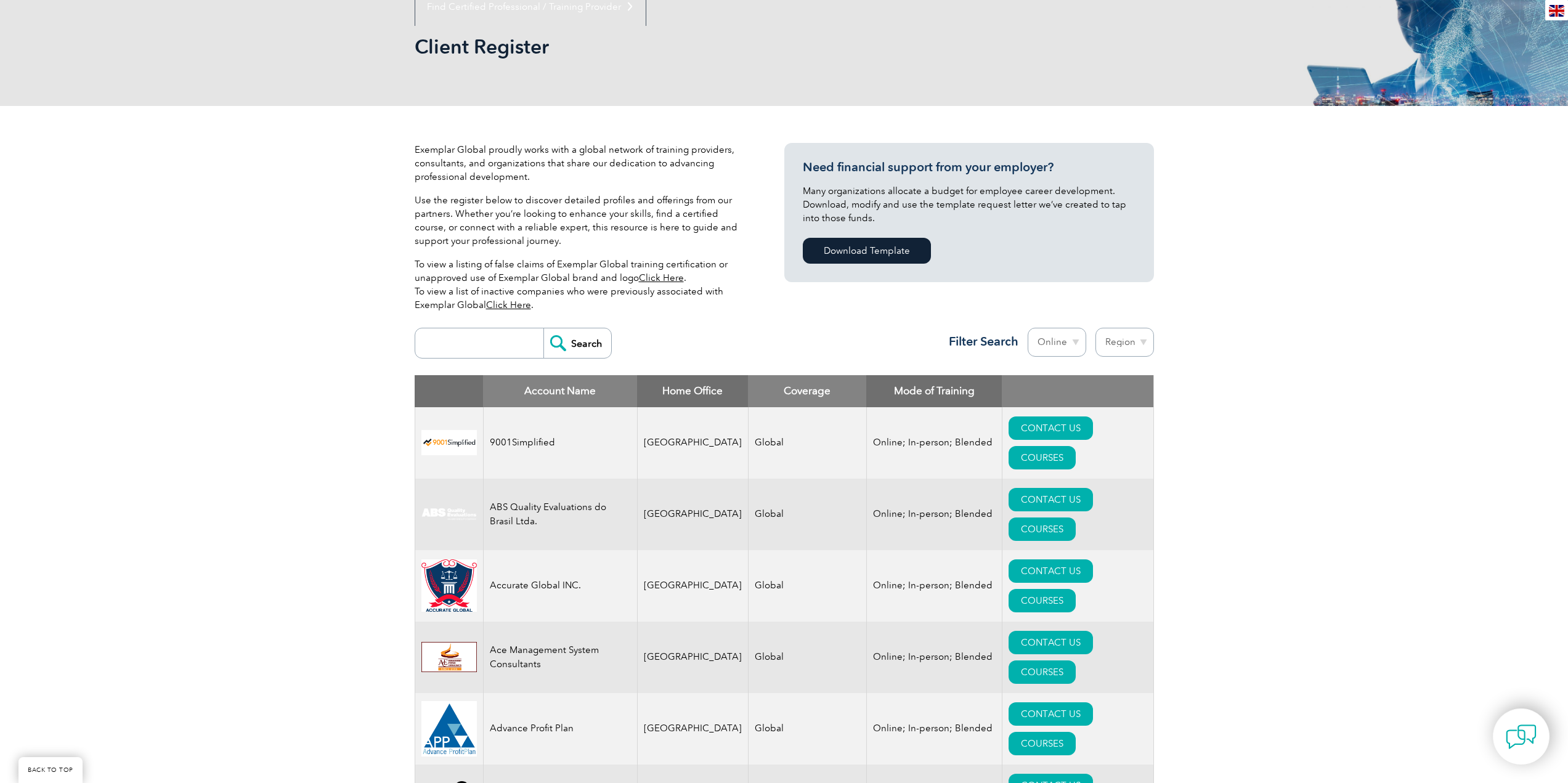
scroll to position [147, 0]
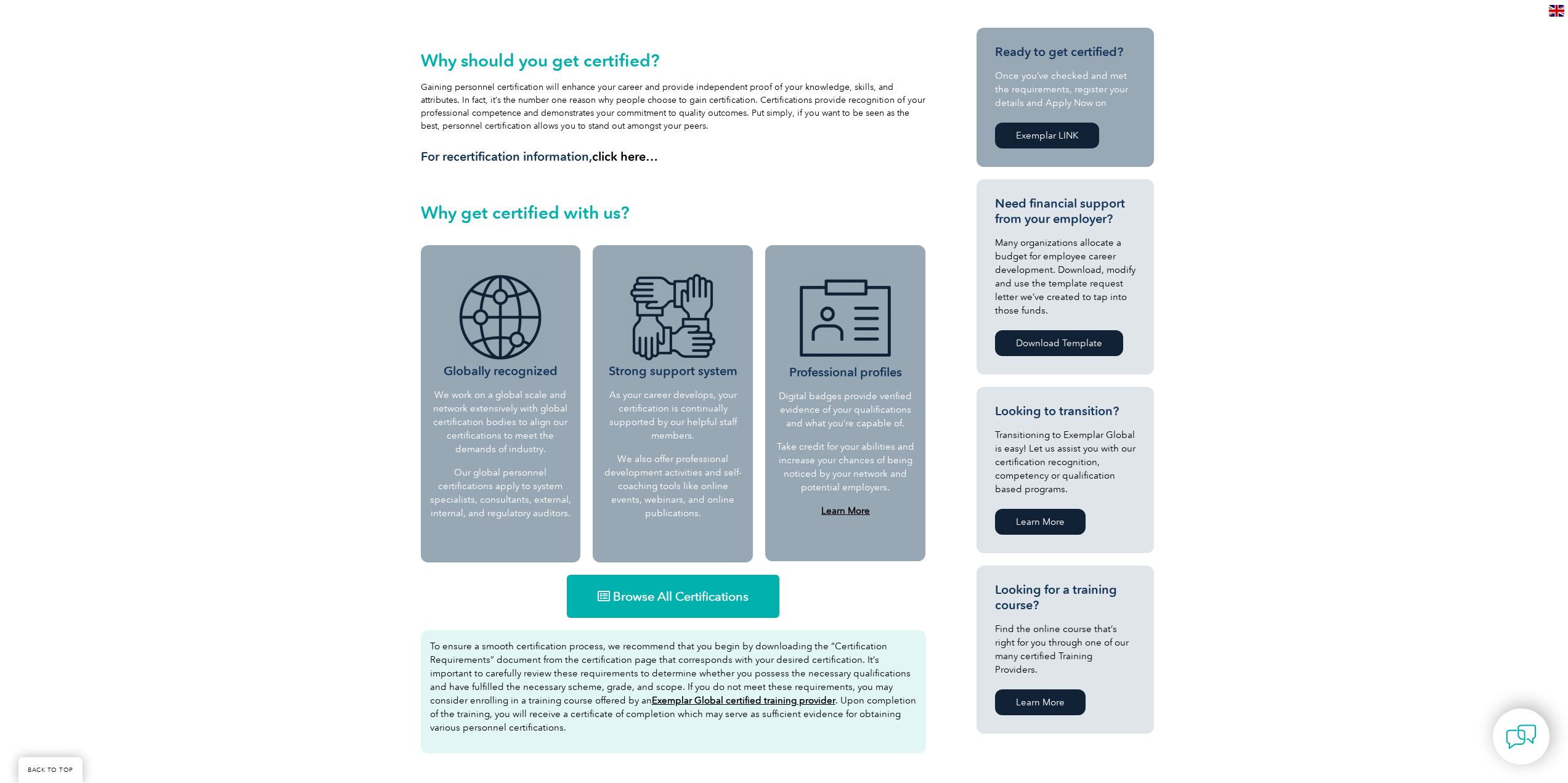
scroll to position [308, 0]
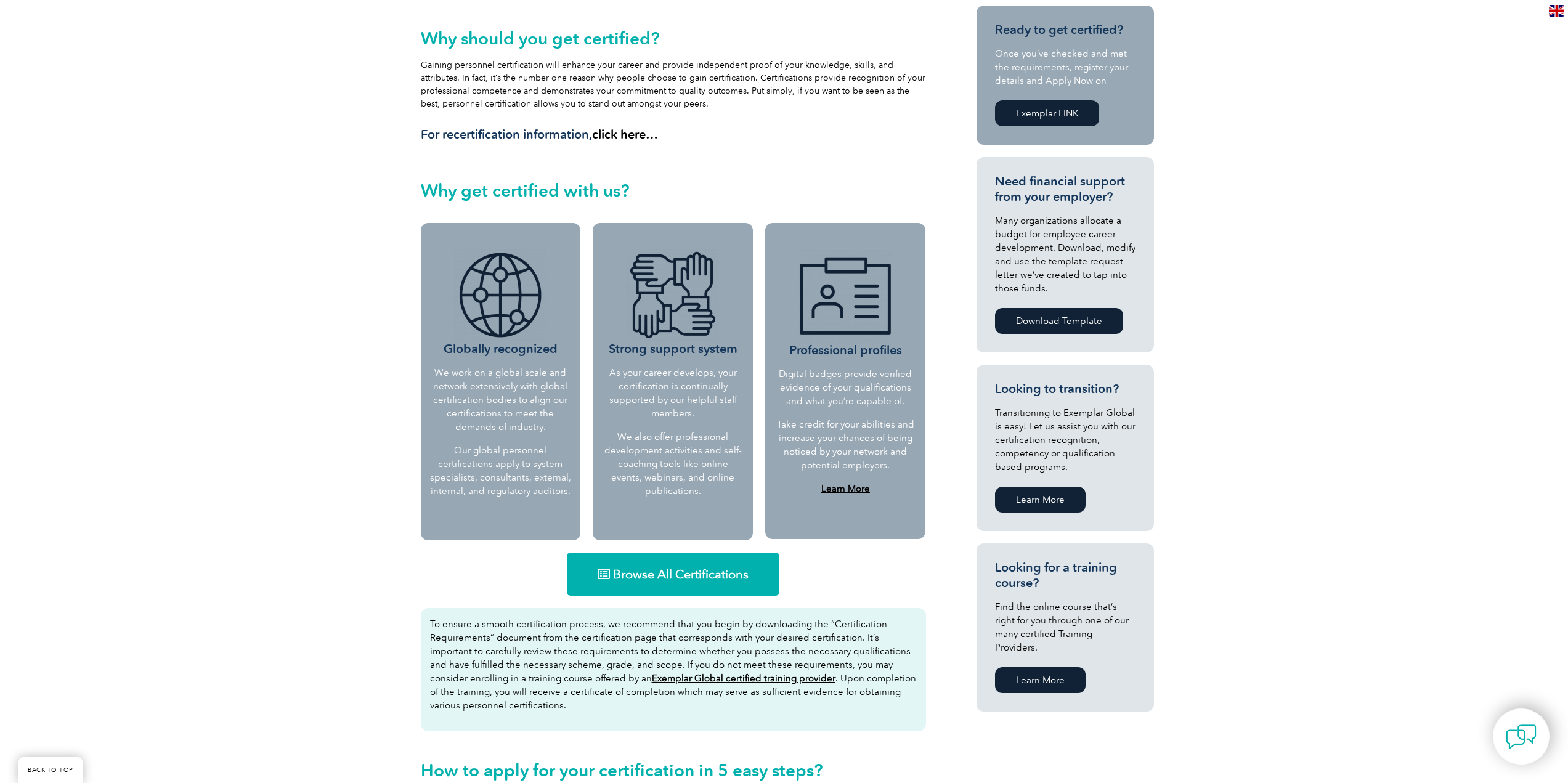
click at [683, 574] on span "Browse All Certifications" at bounding box center [681, 574] width 135 height 13
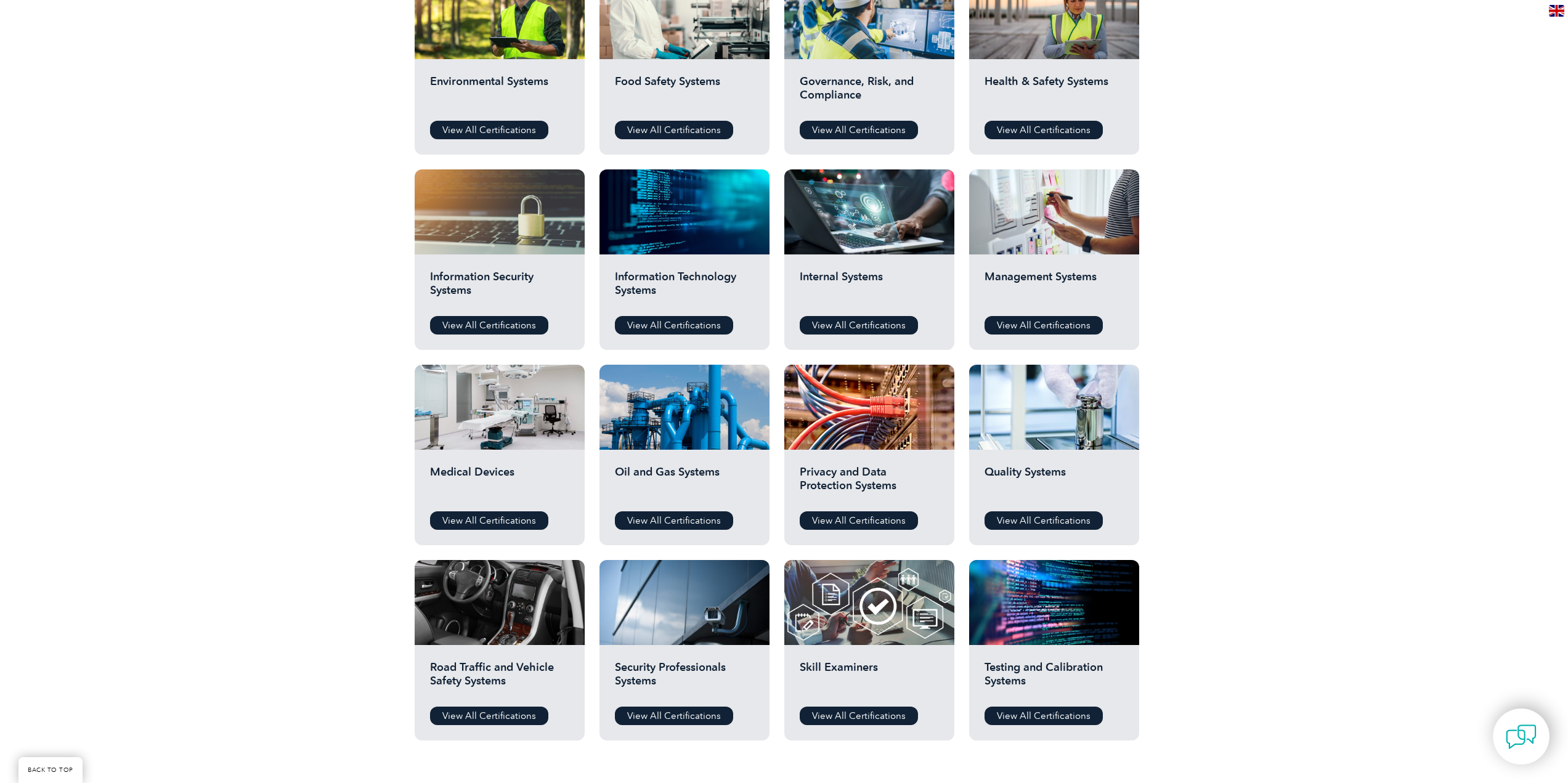
scroll to position [308, 0]
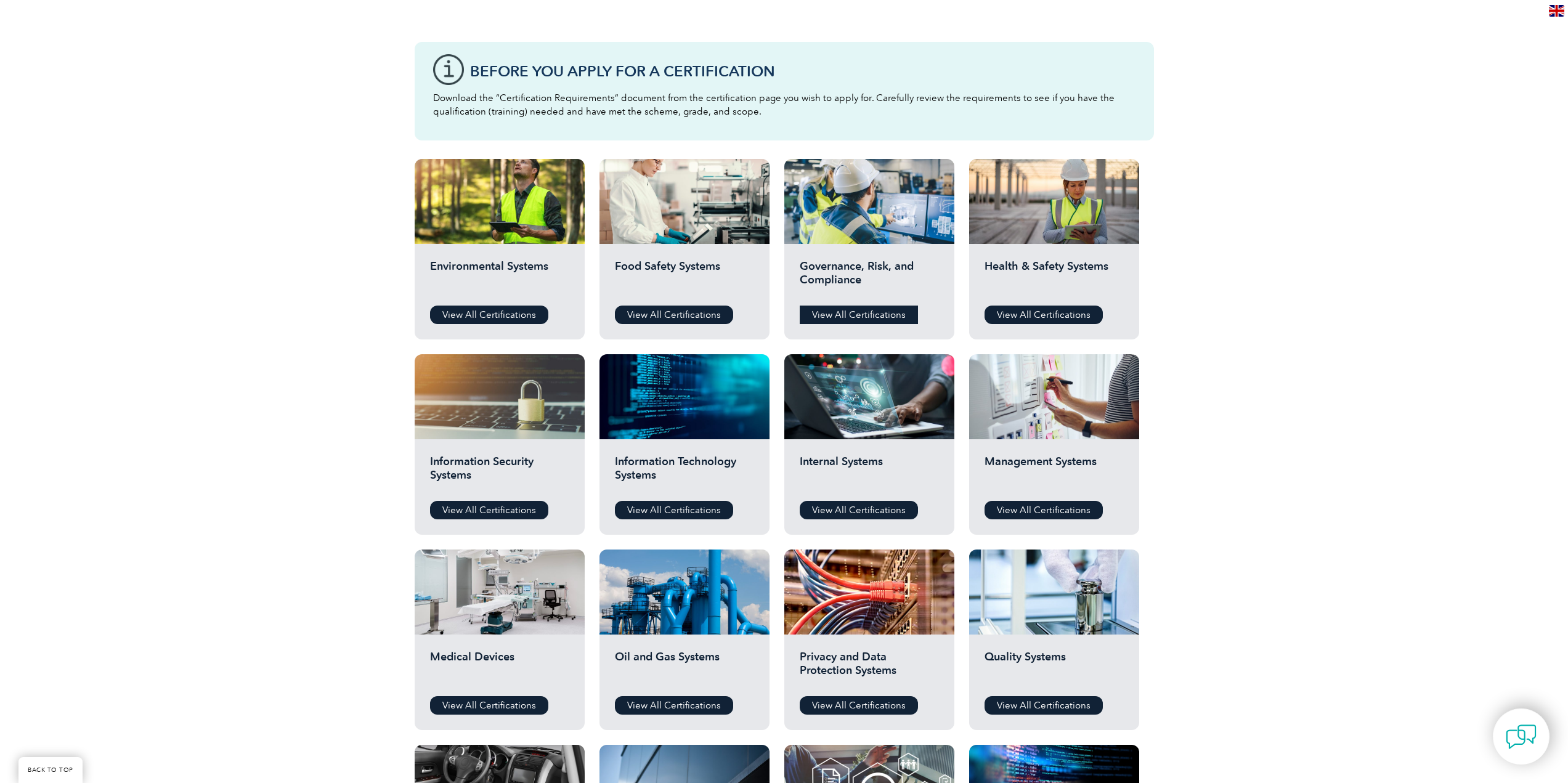
click at [858, 308] on link "View All Certifications" at bounding box center [859, 315] width 118 height 19
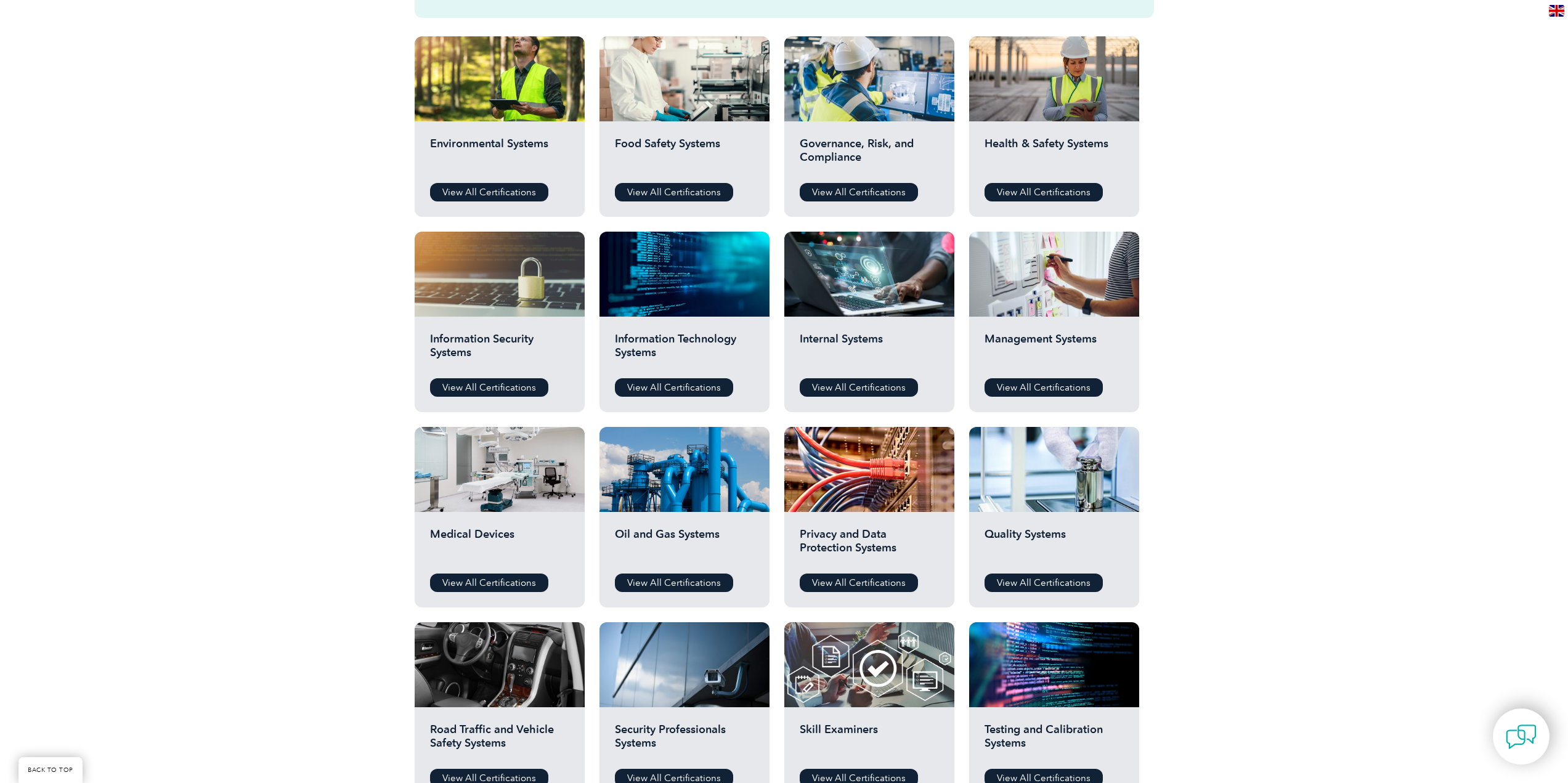
scroll to position [431, 0]
click at [1027, 381] on link "View All Certifications" at bounding box center [1043, 387] width 118 height 19
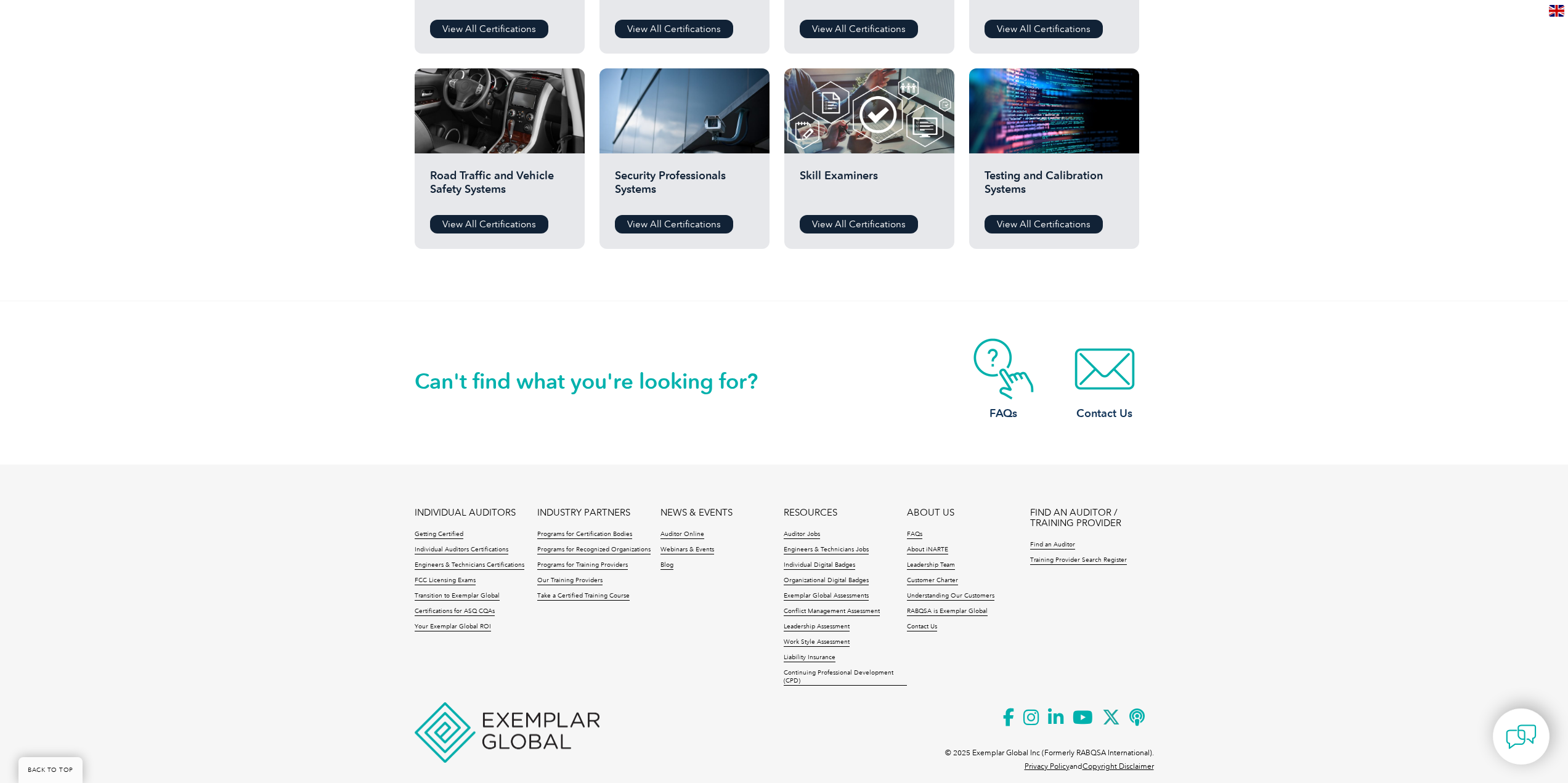
scroll to position [986, 0]
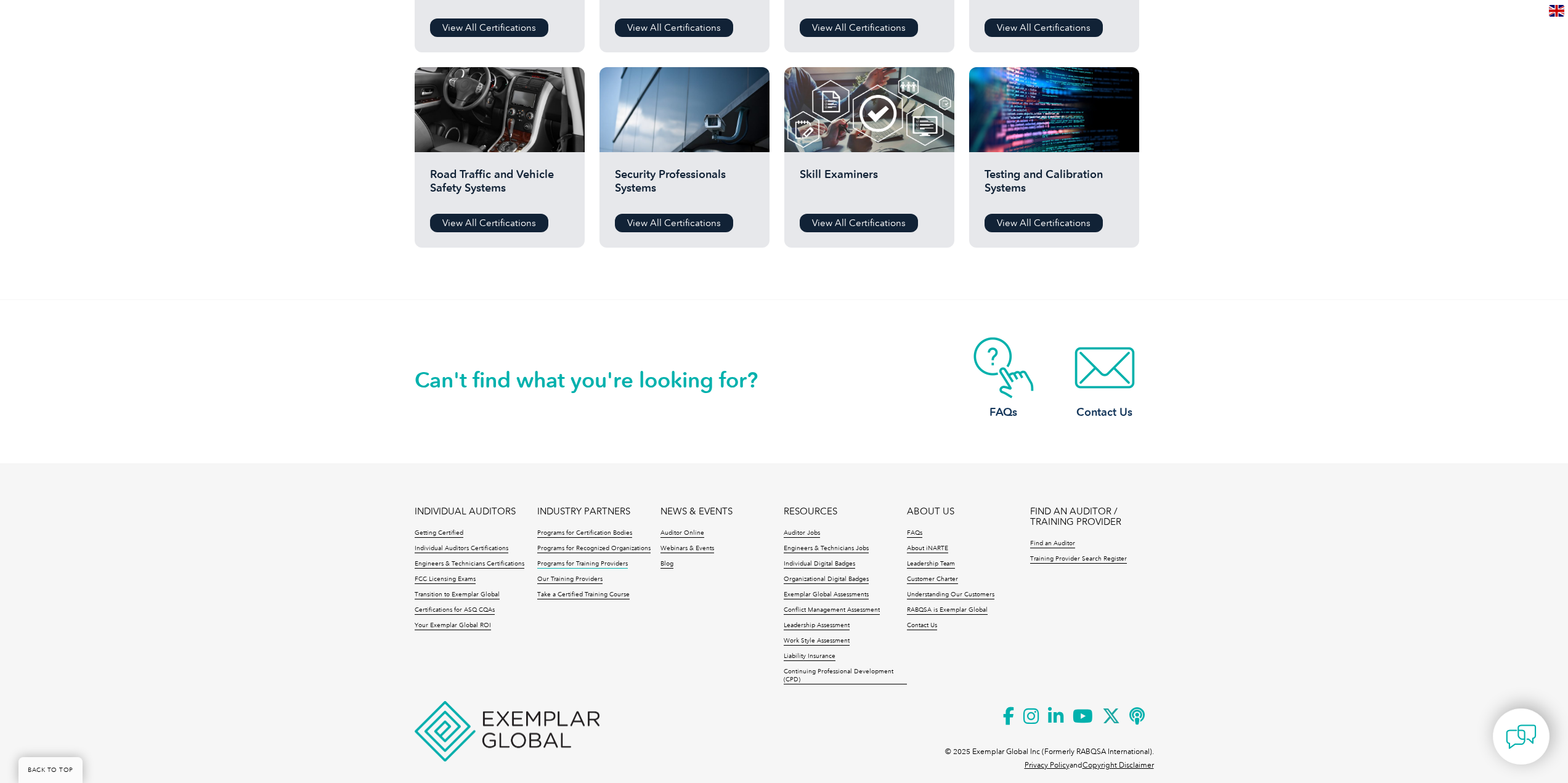
click at [604, 563] on link "Programs for Training Providers" at bounding box center [583, 564] width 91 height 9
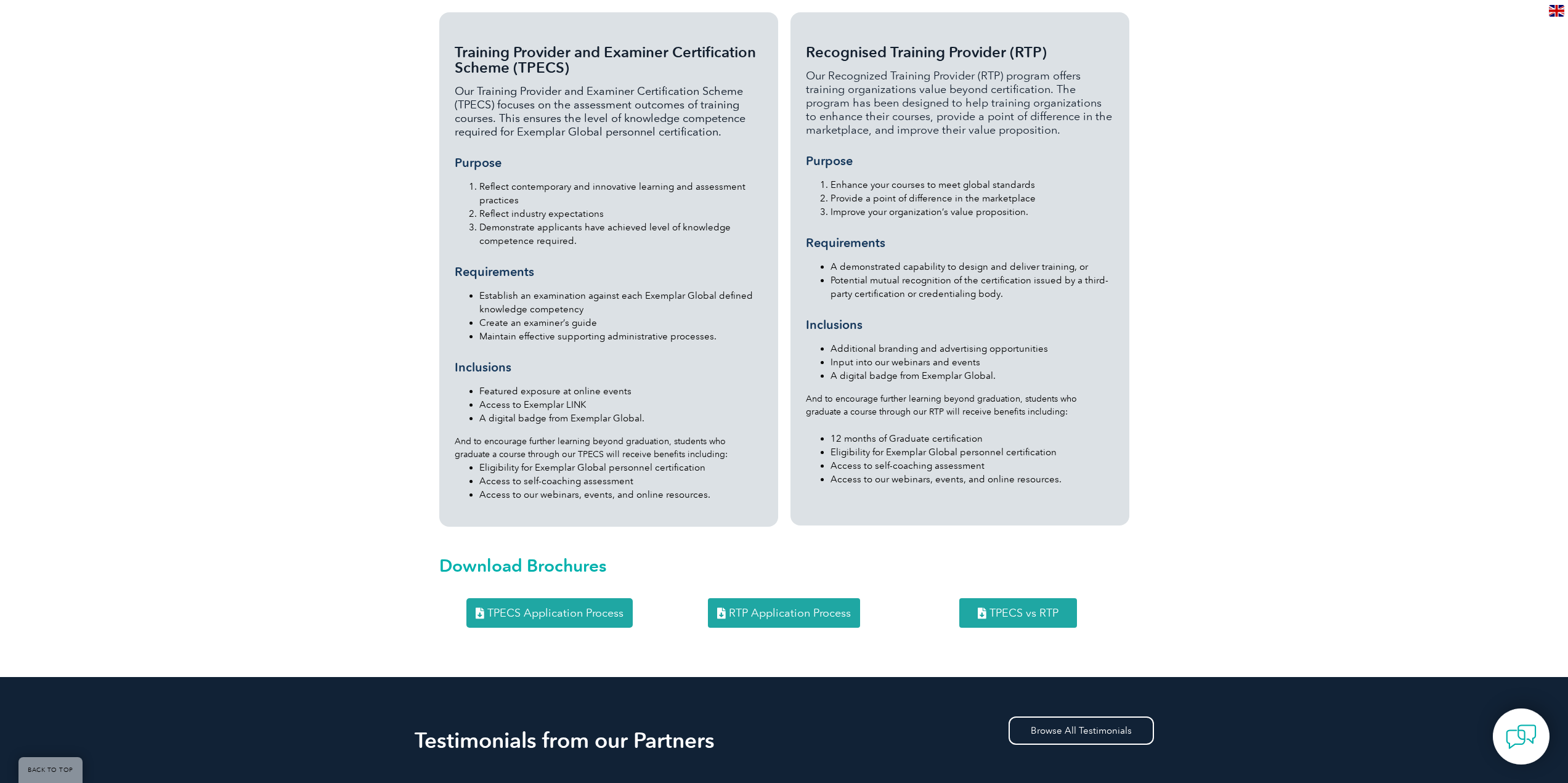
scroll to position [1232, 0]
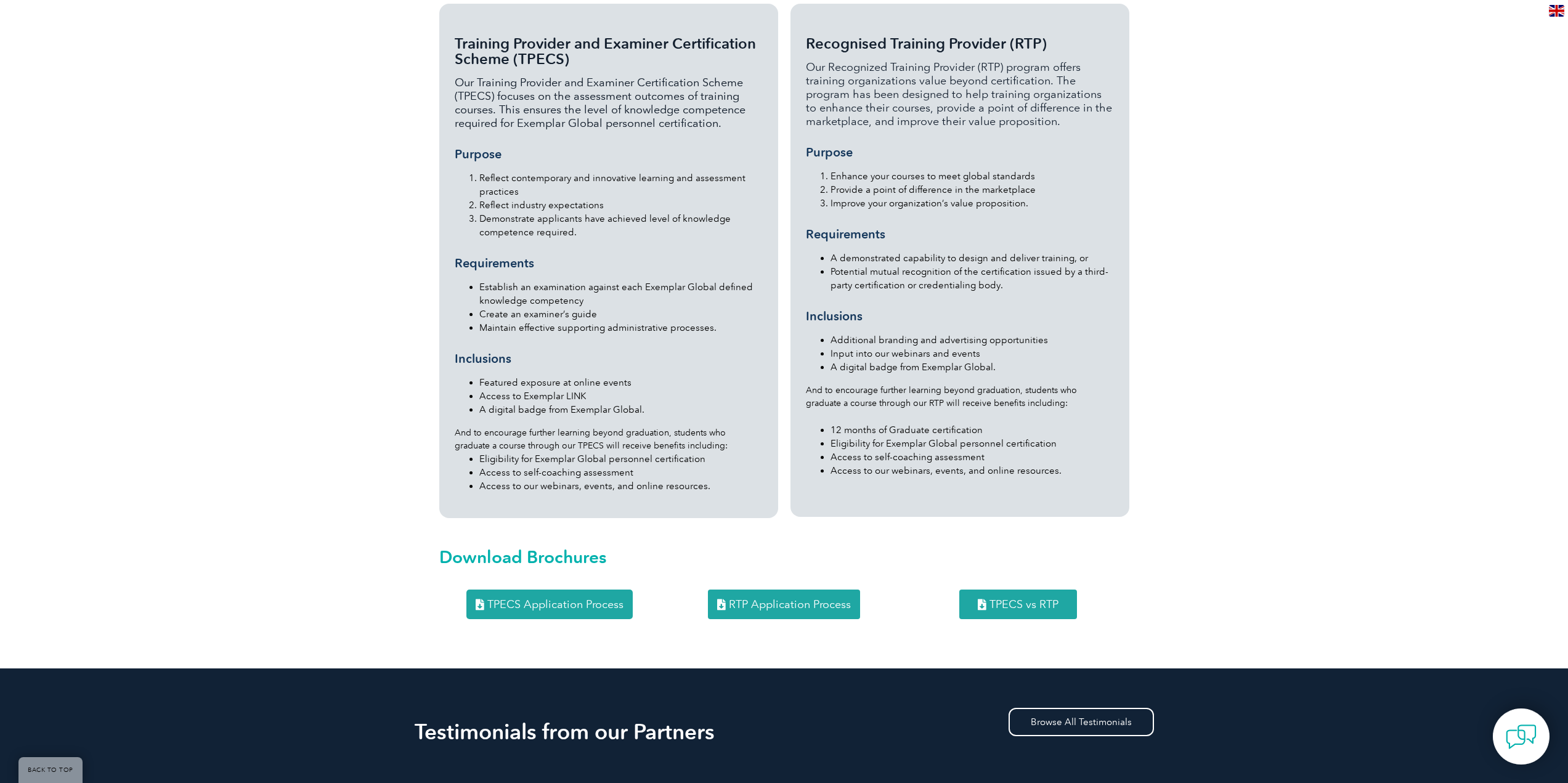
click at [793, 599] on span "RTP Application Process" at bounding box center [790, 604] width 122 height 11
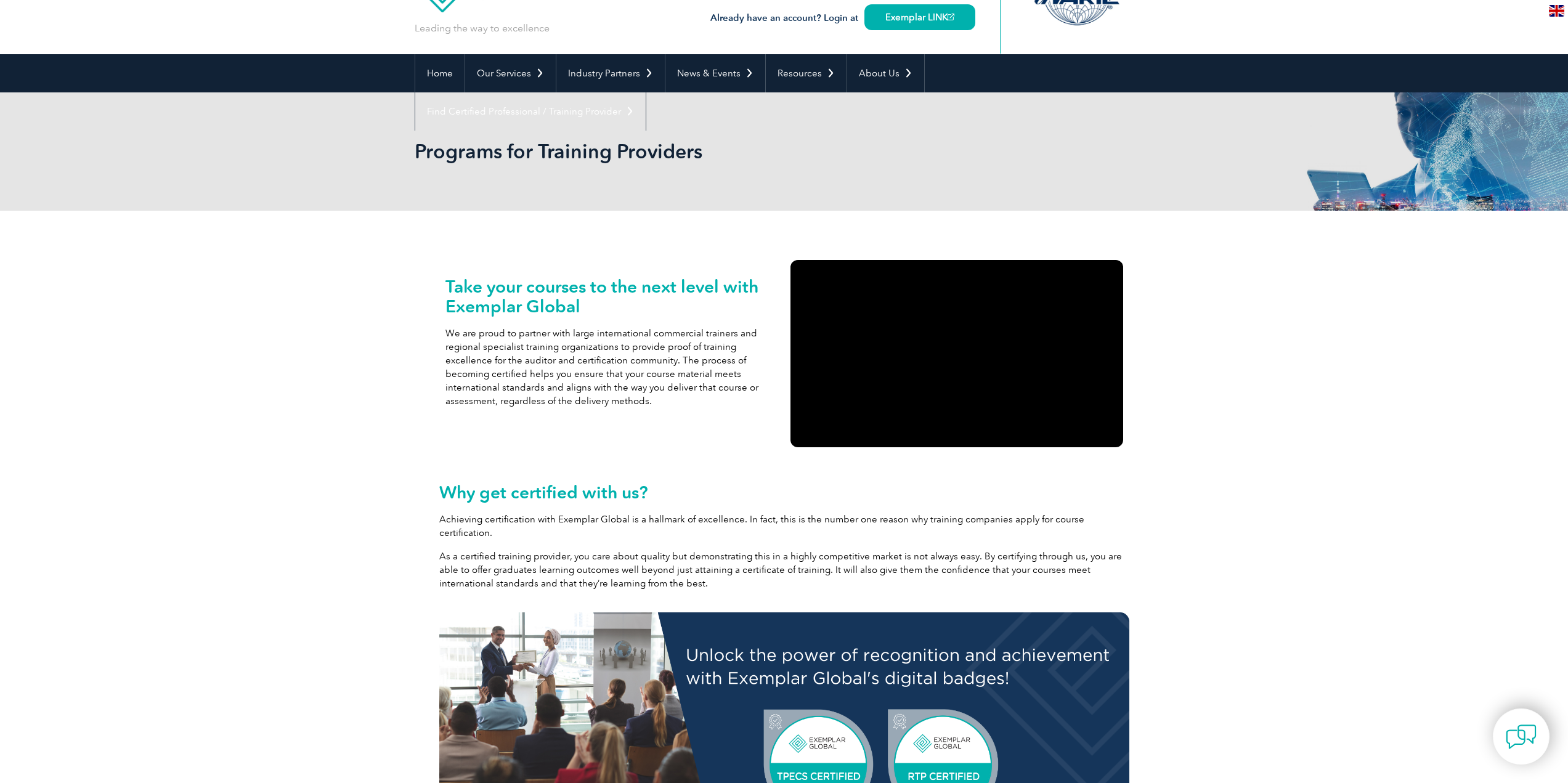
scroll to position [0, 0]
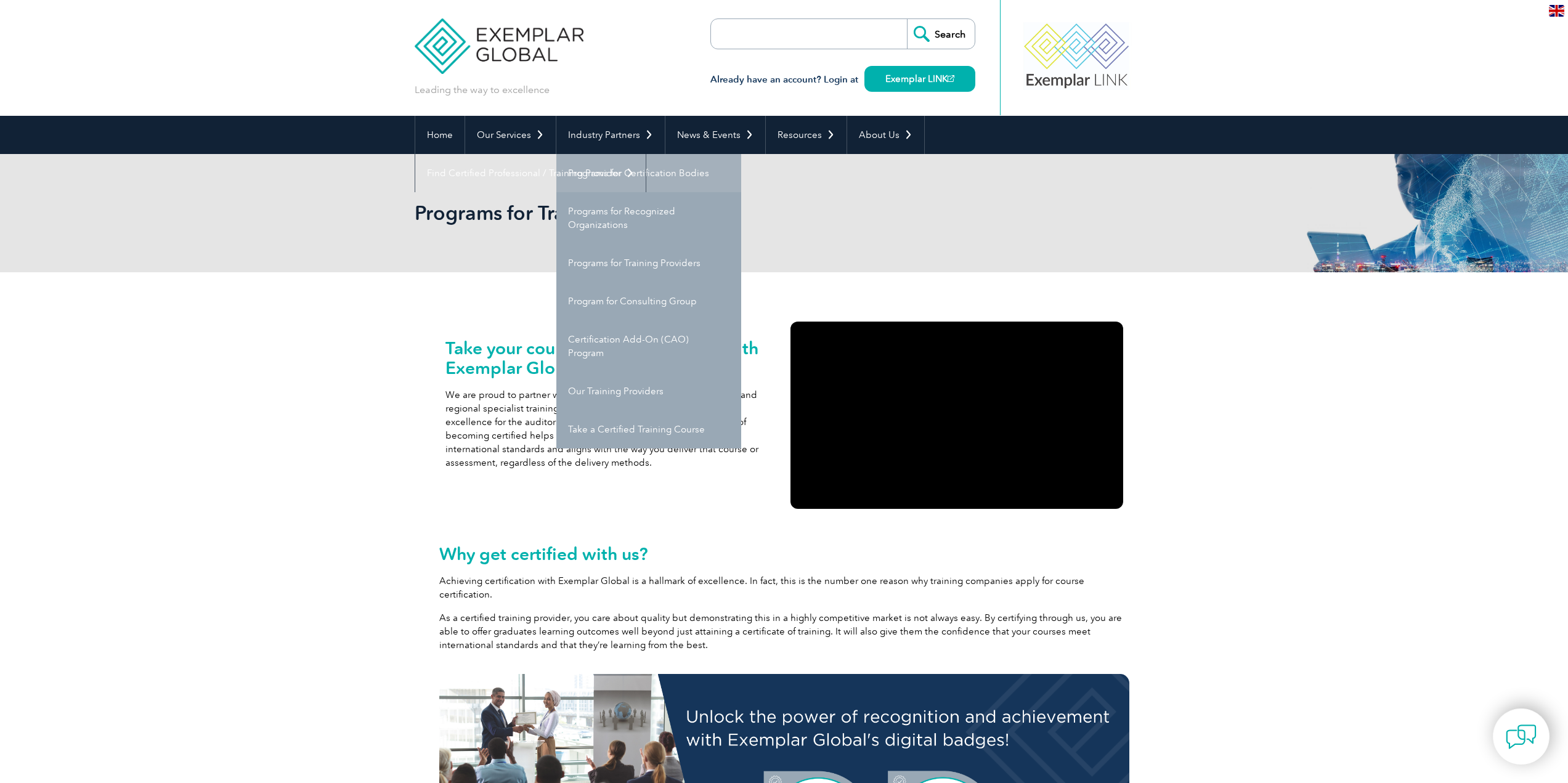
click at [660, 171] on link "Programs for Certification Bodies" at bounding box center [648, 173] width 185 height 38
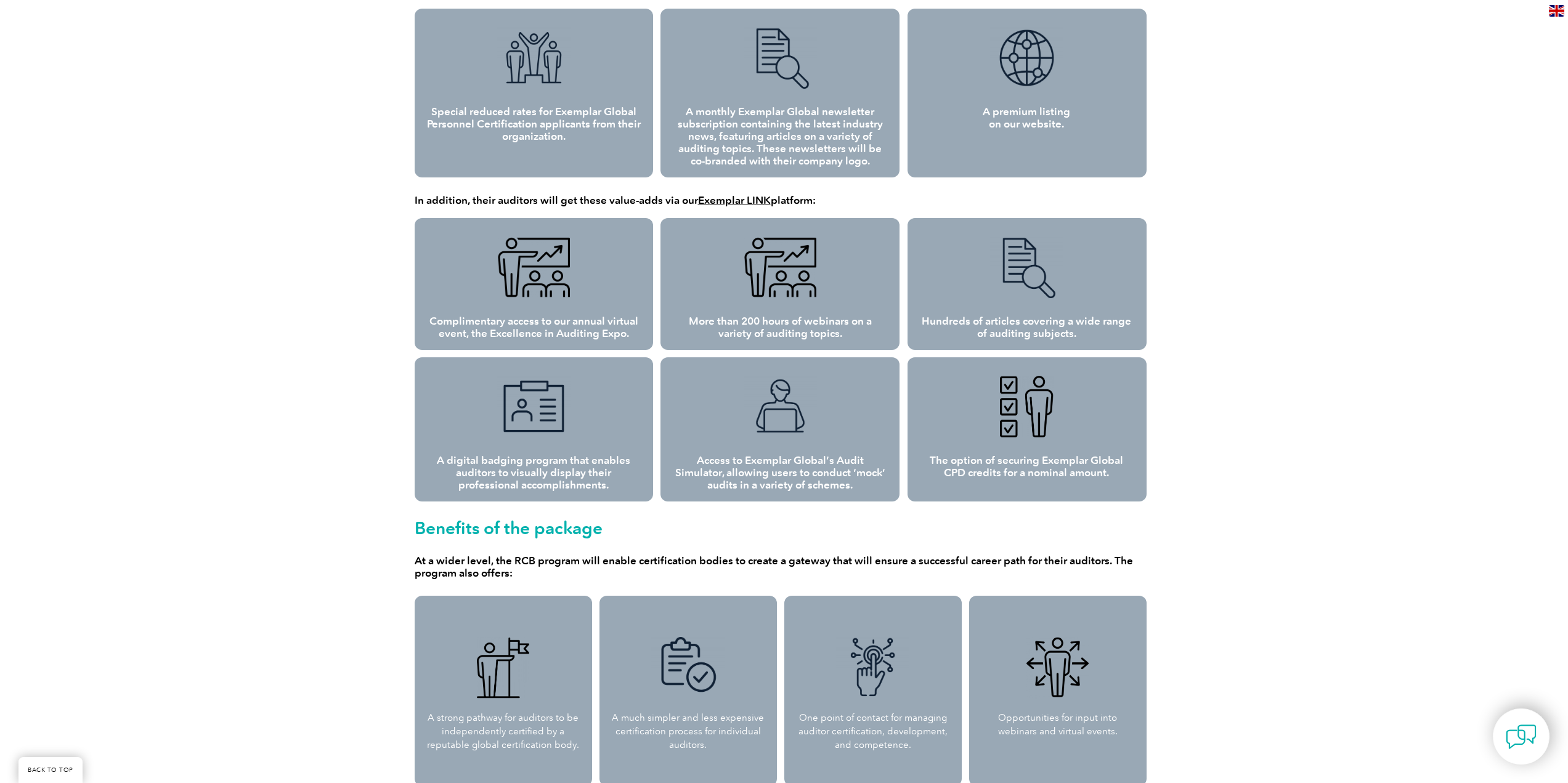
scroll to position [863, 0]
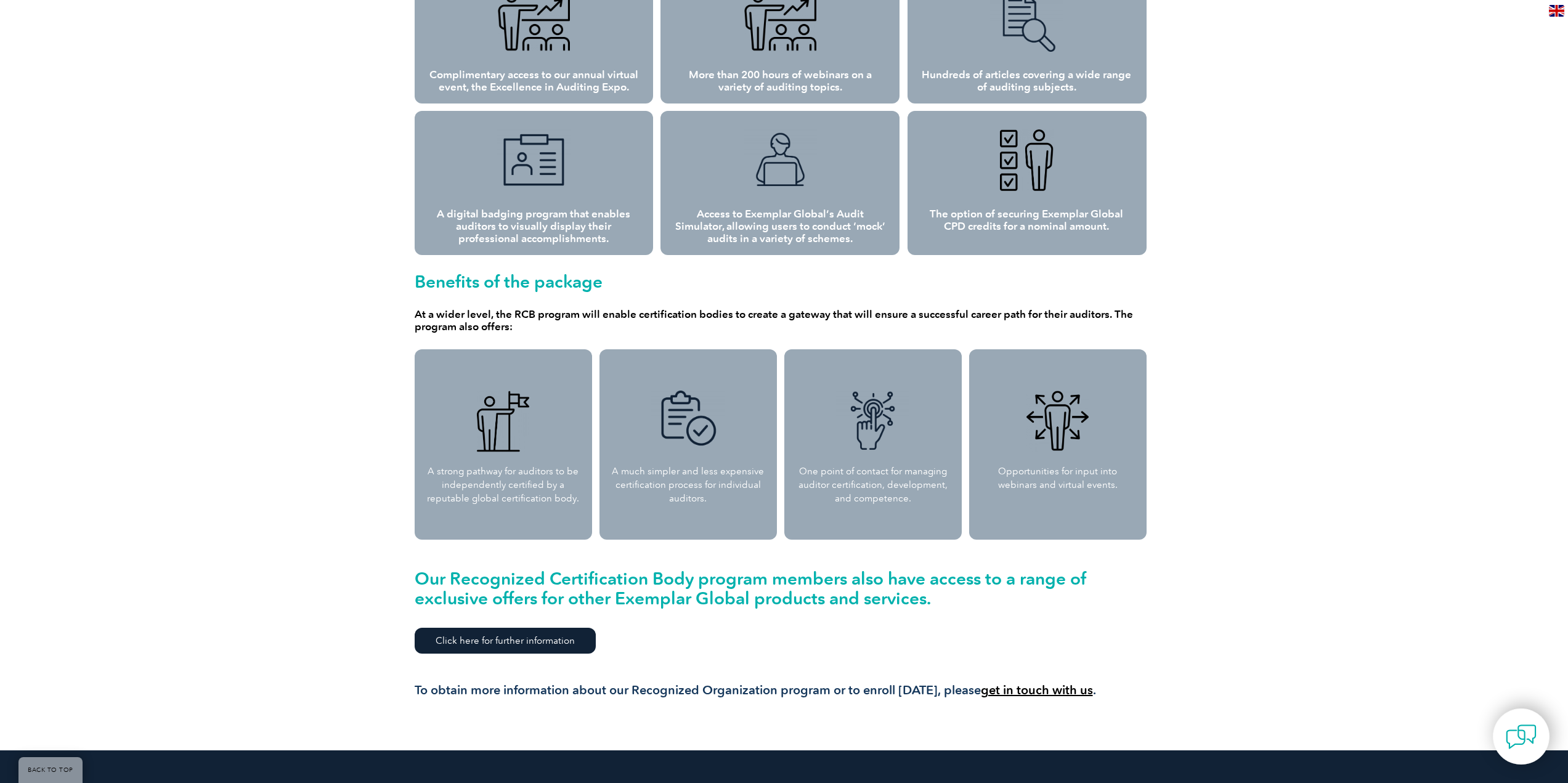
click at [549, 639] on link "Click here for further information" at bounding box center [506, 640] width 181 height 26
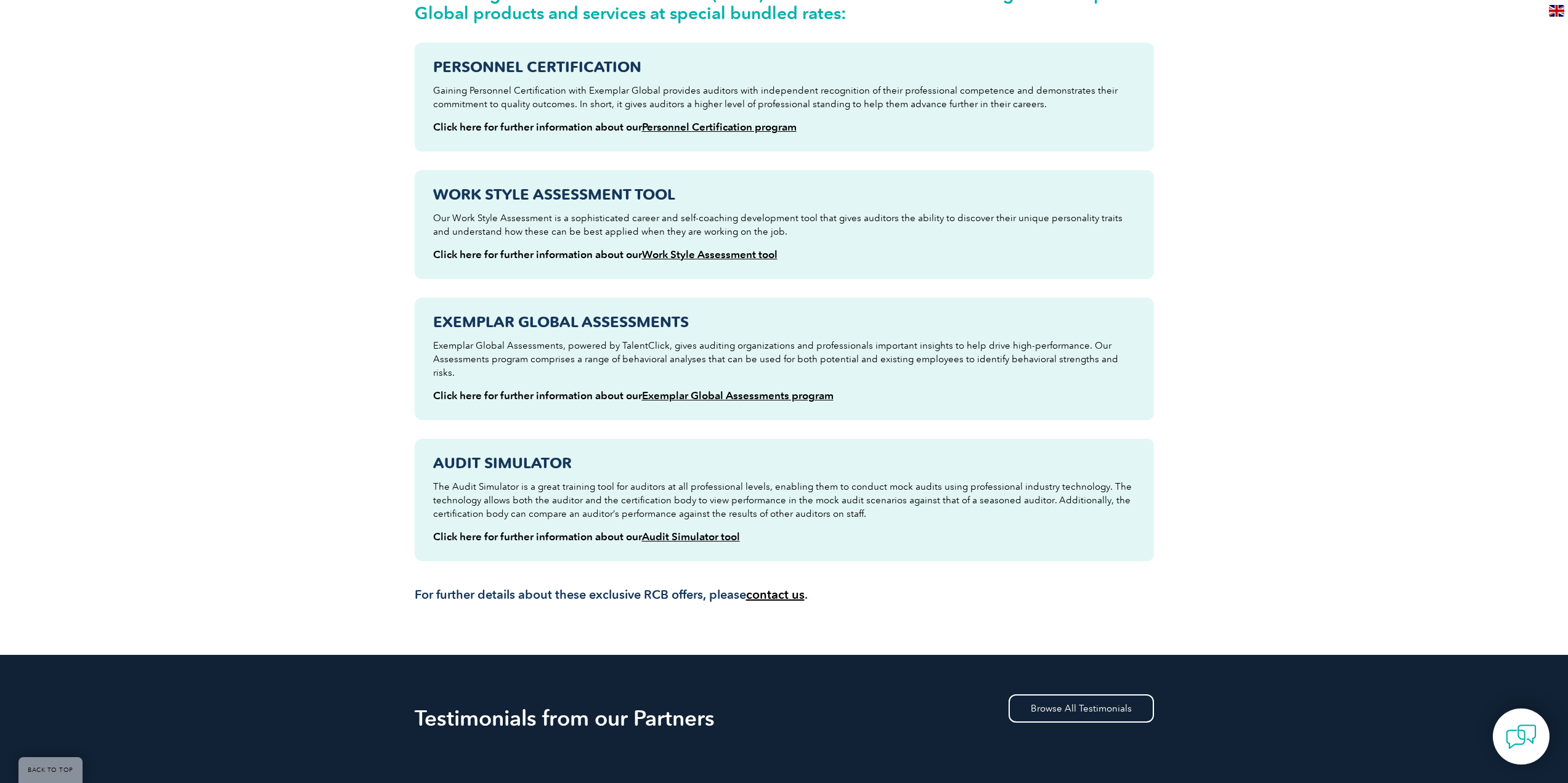
scroll to position [308, 0]
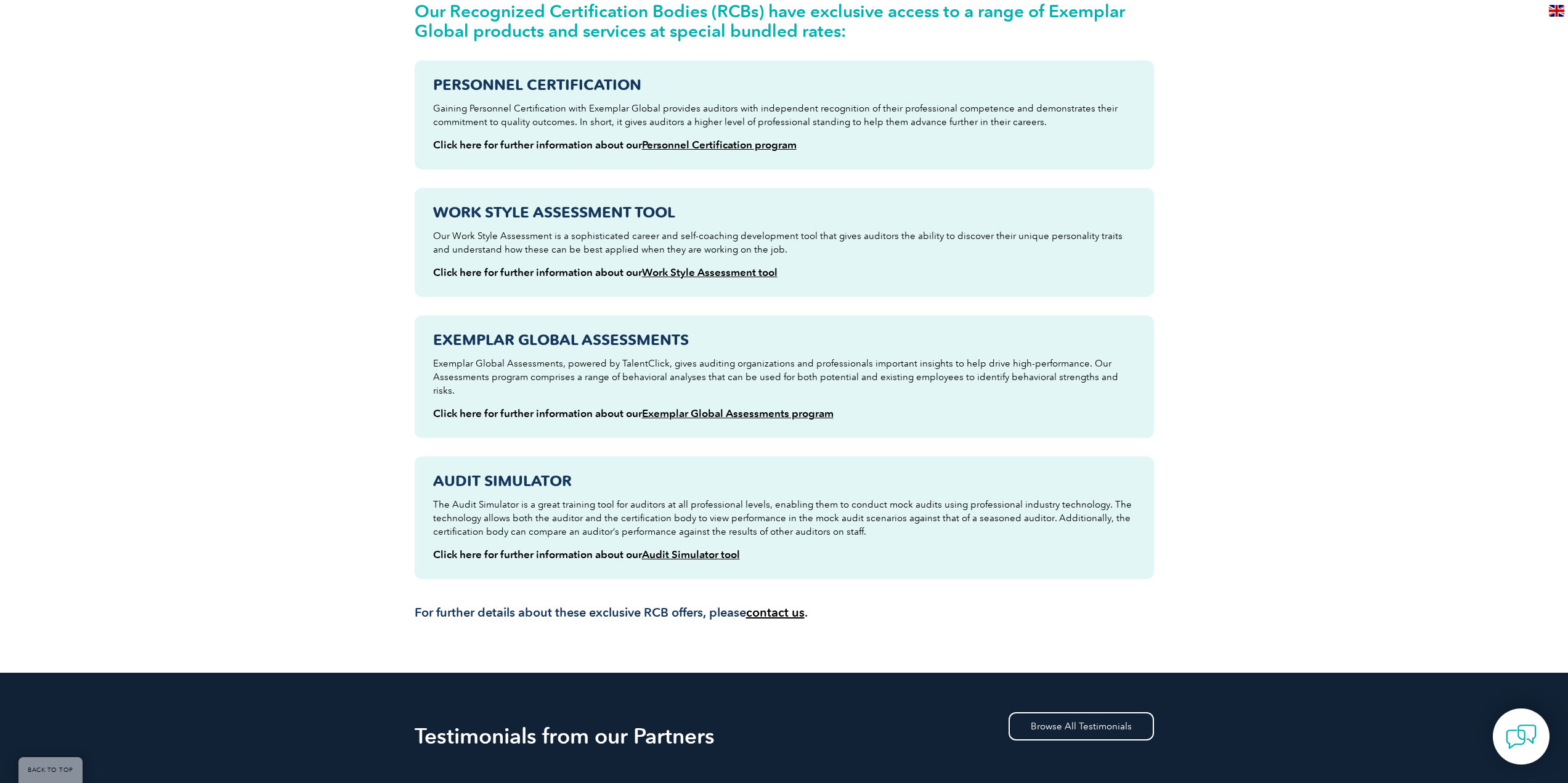
click at [761, 141] on link "Personnel Certification program" at bounding box center [719, 144] width 155 height 13
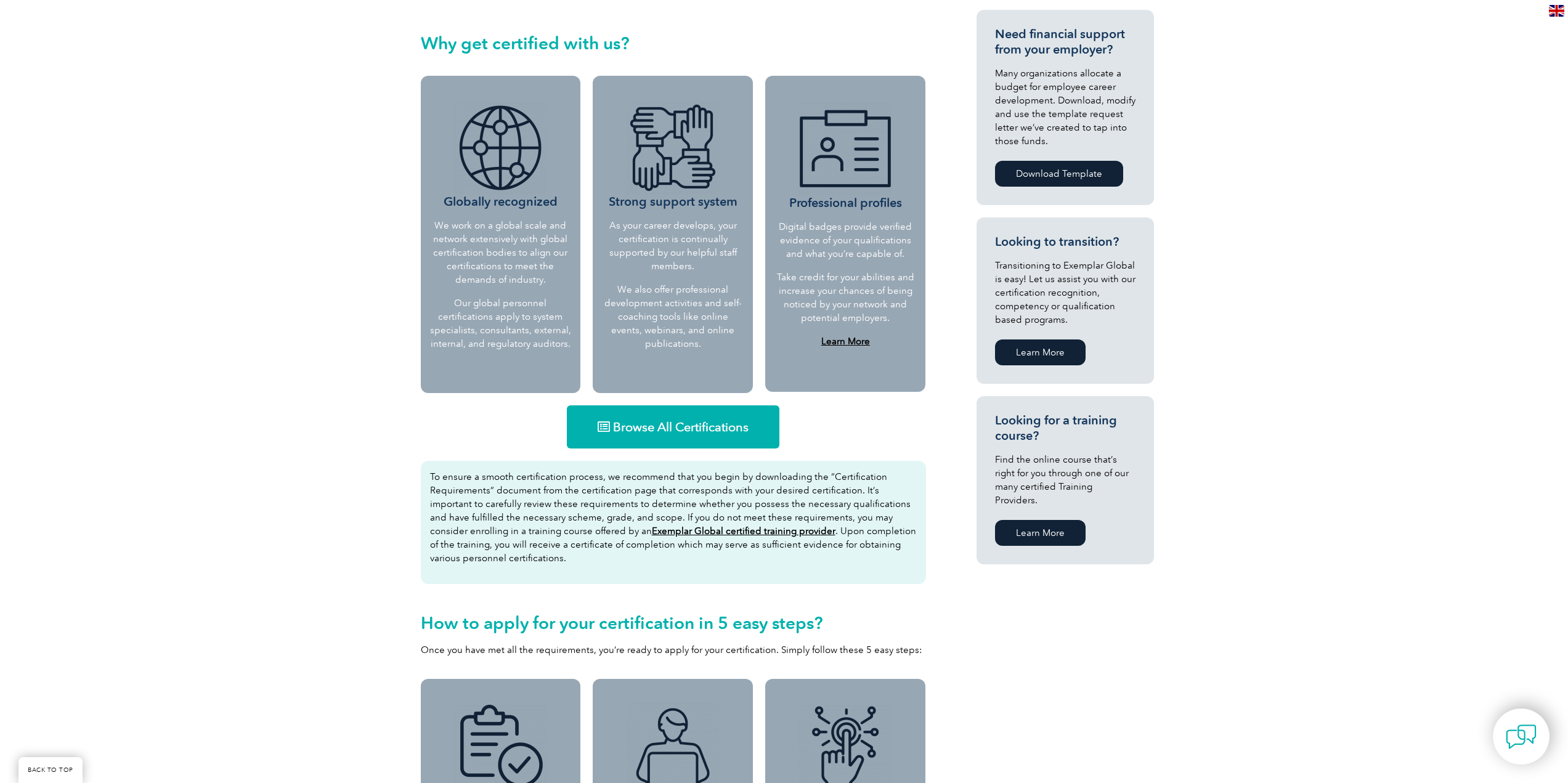
scroll to position [616, 0]
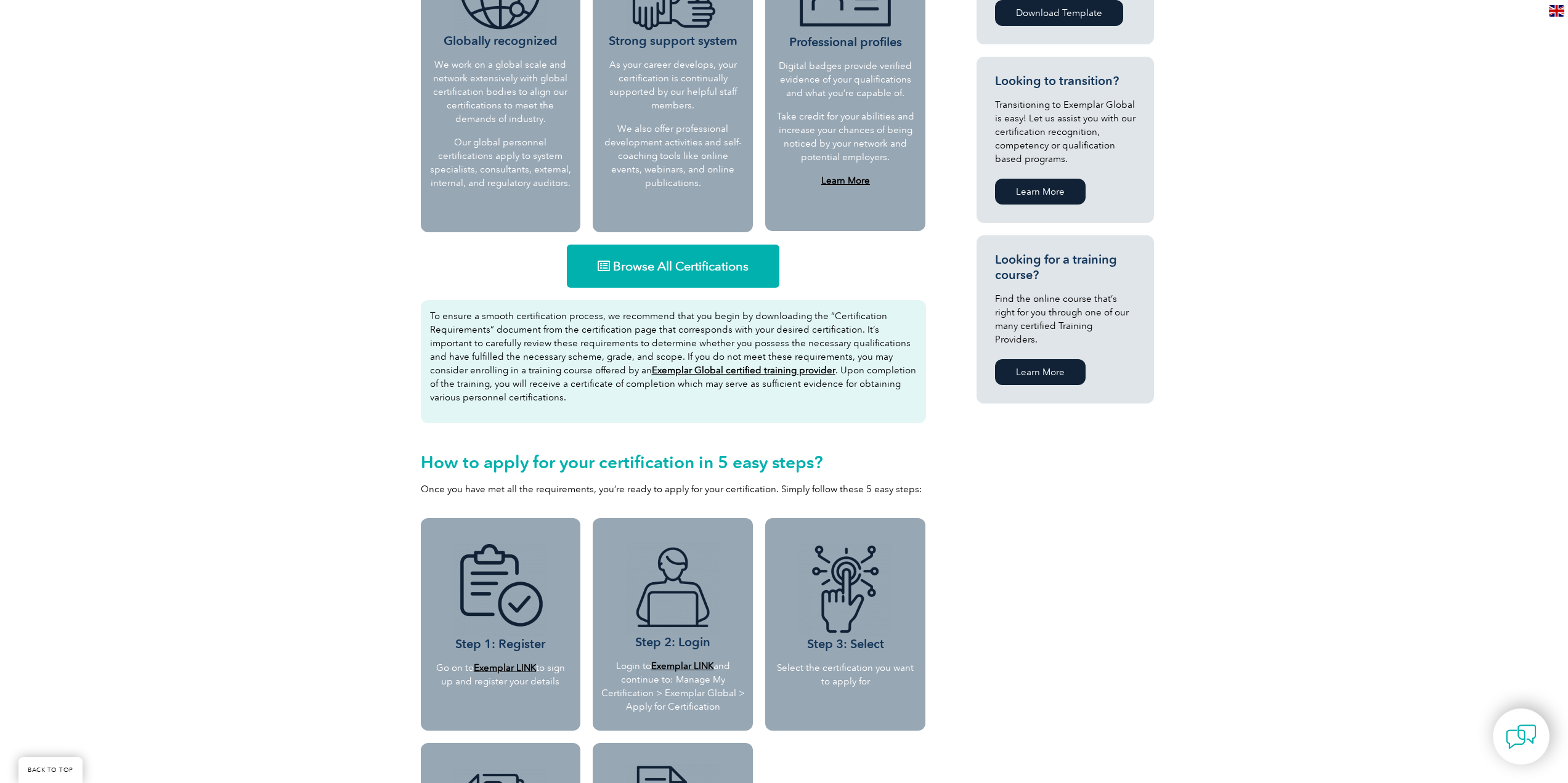
click at [671, 260] on span "Browse All Certifications" at bounding box center [681, 266] width 135 height 13
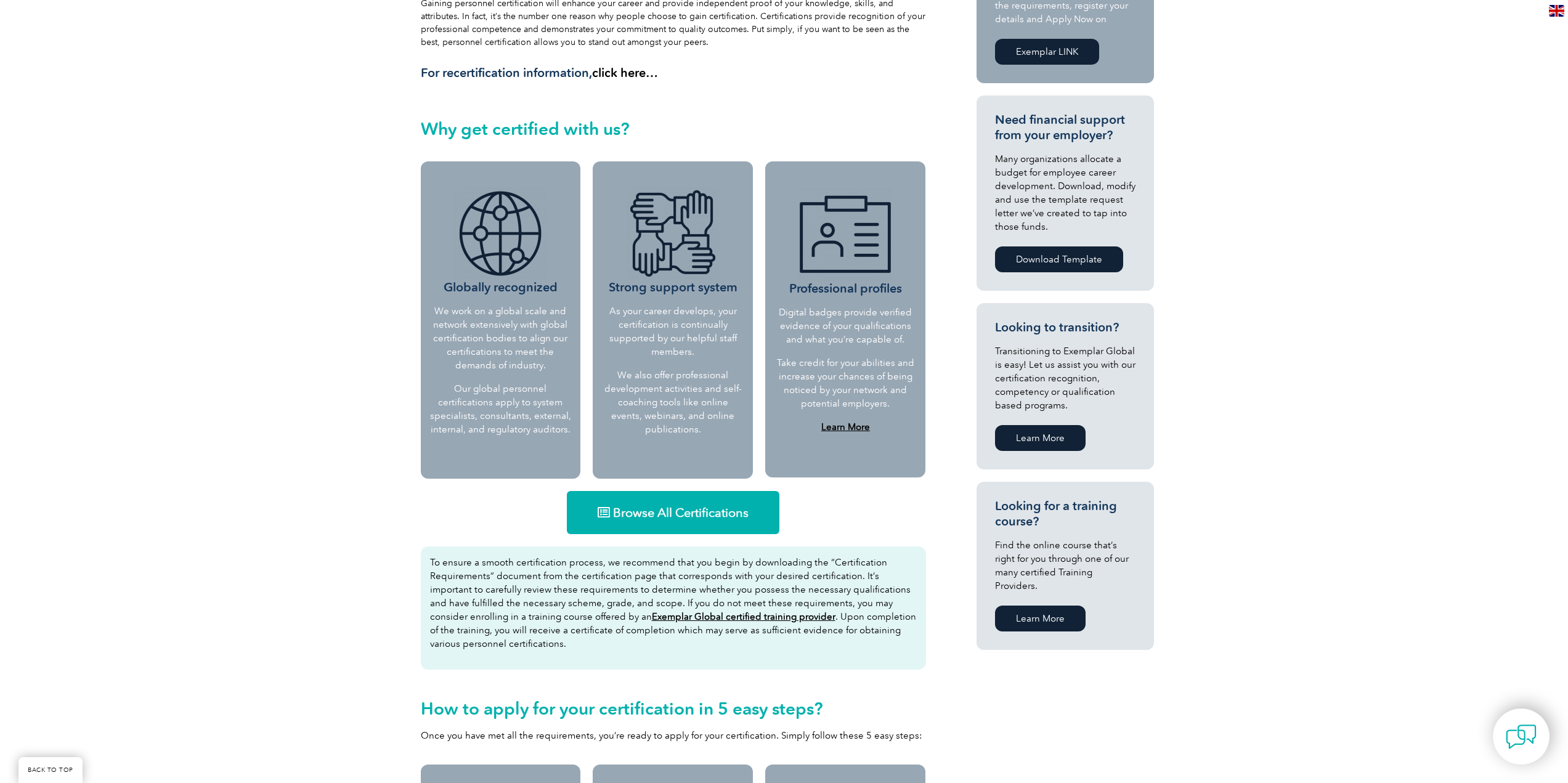
scroll to position [0, 0]
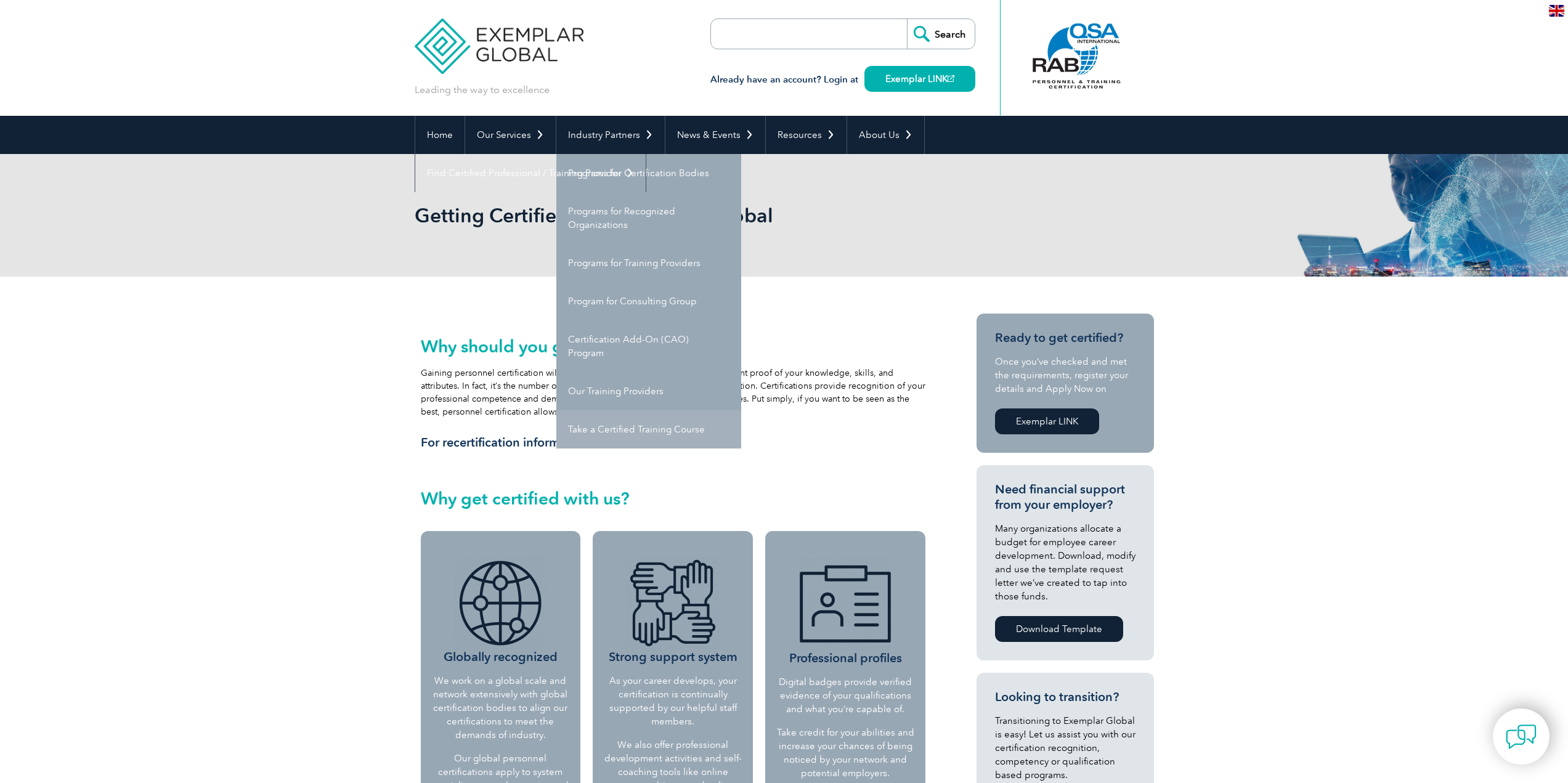
click at [663, 425] on link "Take a Certified Training Course" at bounding box center [648, 429] width 185 height 38
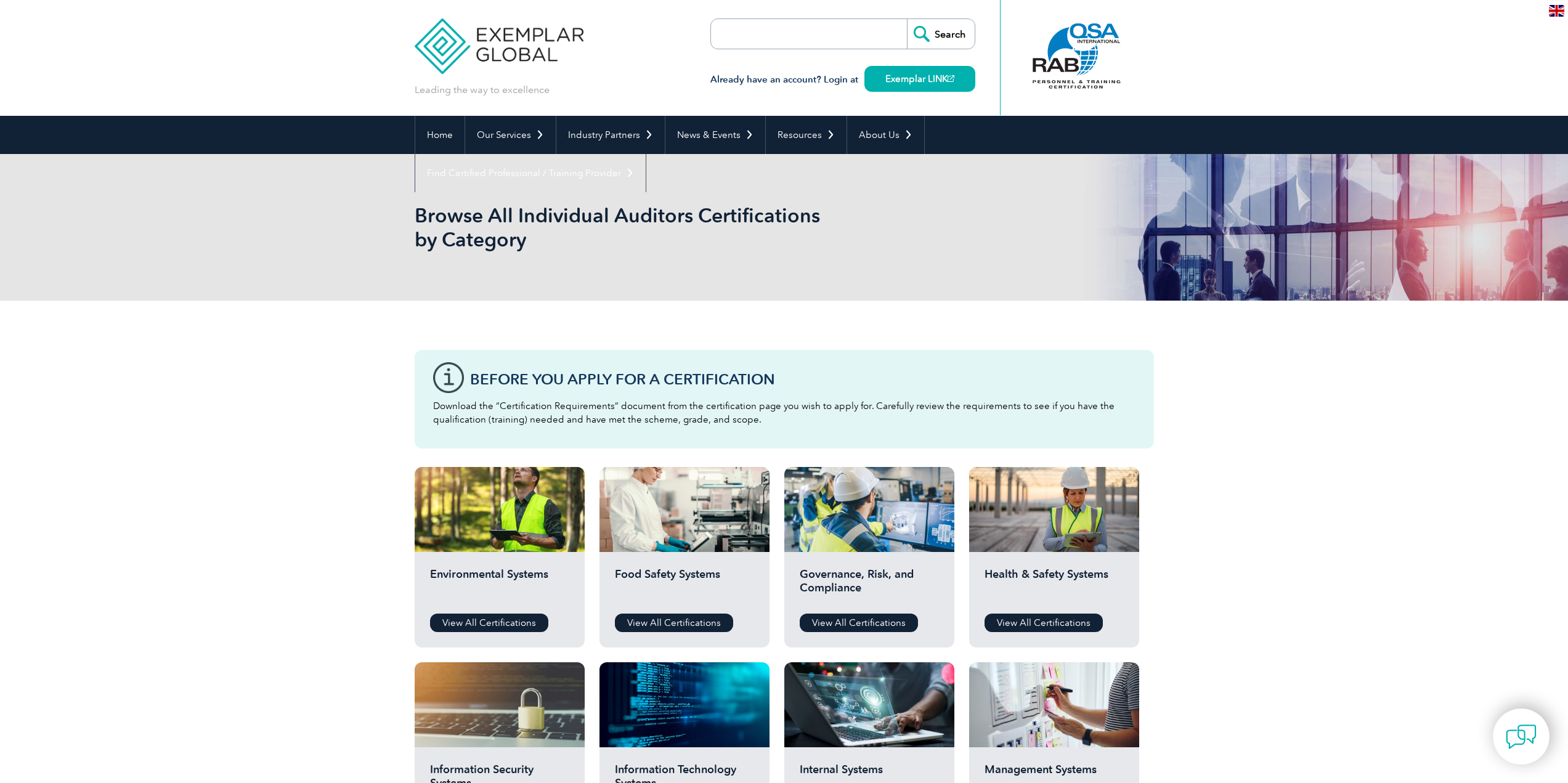
click at [746, 35] on input "search" at bounding box center [782, 34] width 129 height 30
paste input "RTP Courses"
type input "RTP Courses"
click at [933, 27] on input "Search" at bounding box center [941, 34] width 68 height 30
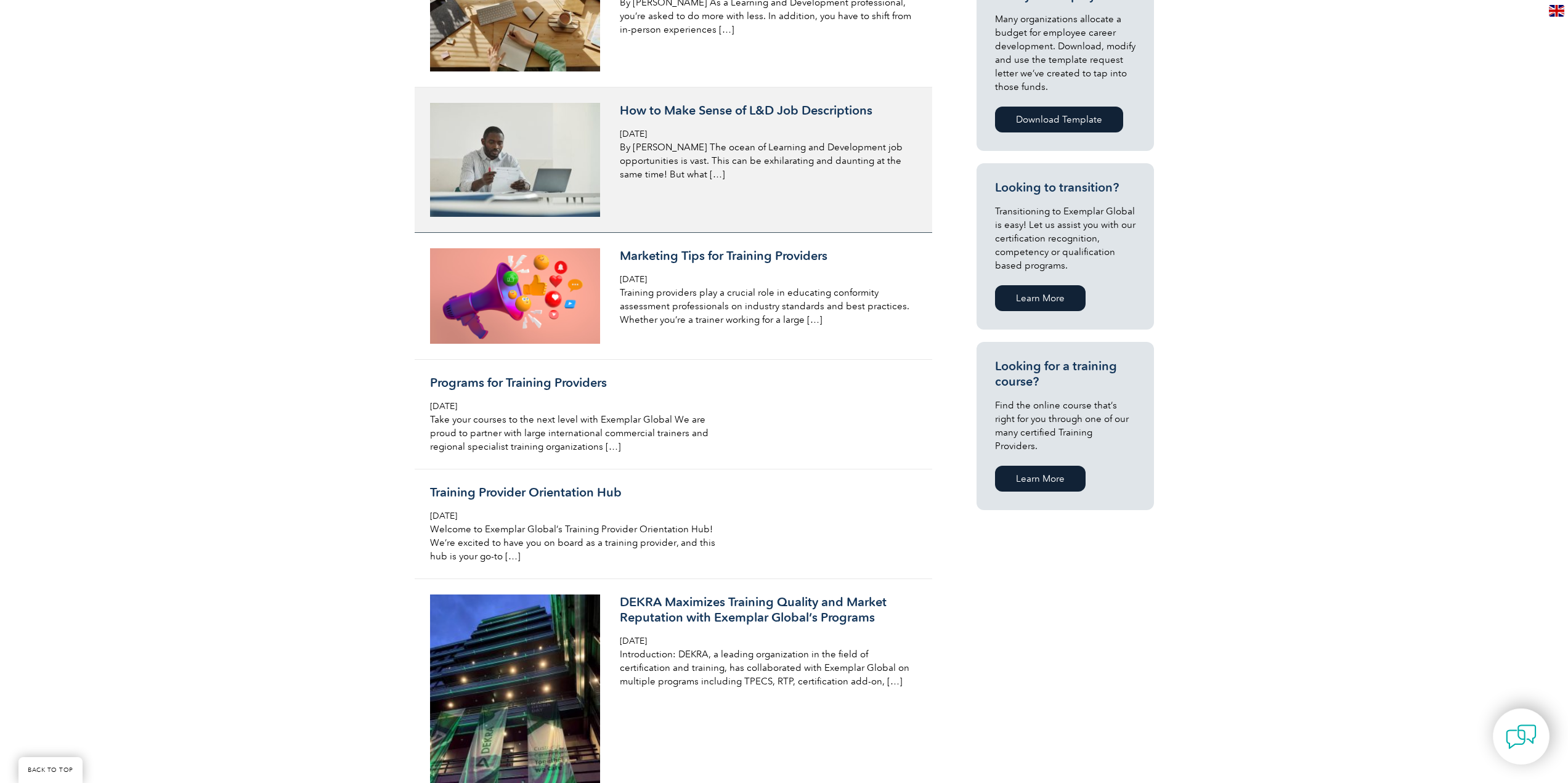
scroll to position [616, 0]
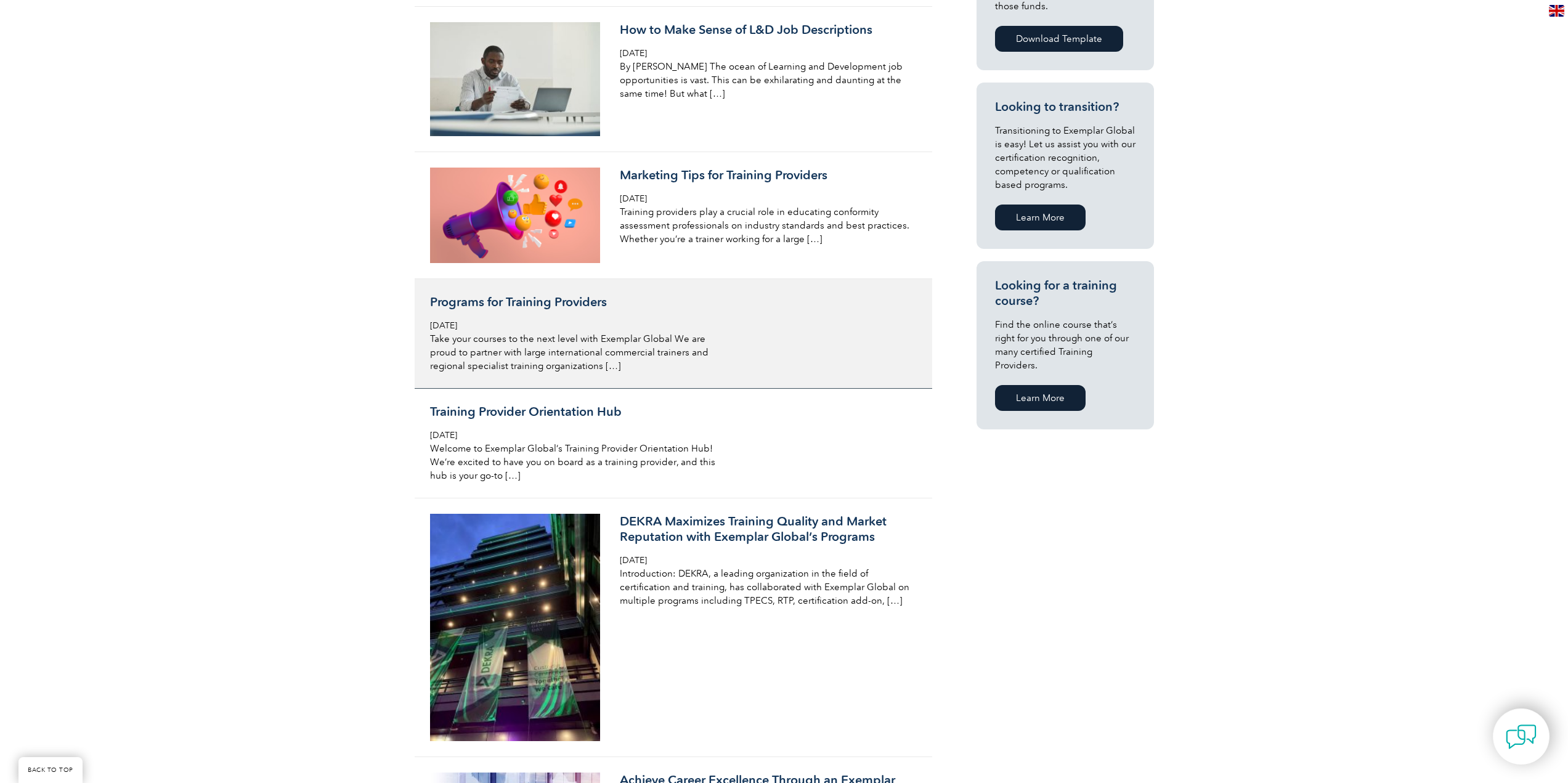
click at [639, 332] on p "Take your courses to the next level with Exemplar Global We are proud to partne…" at bounding box center [575, 352] width 292 height 41
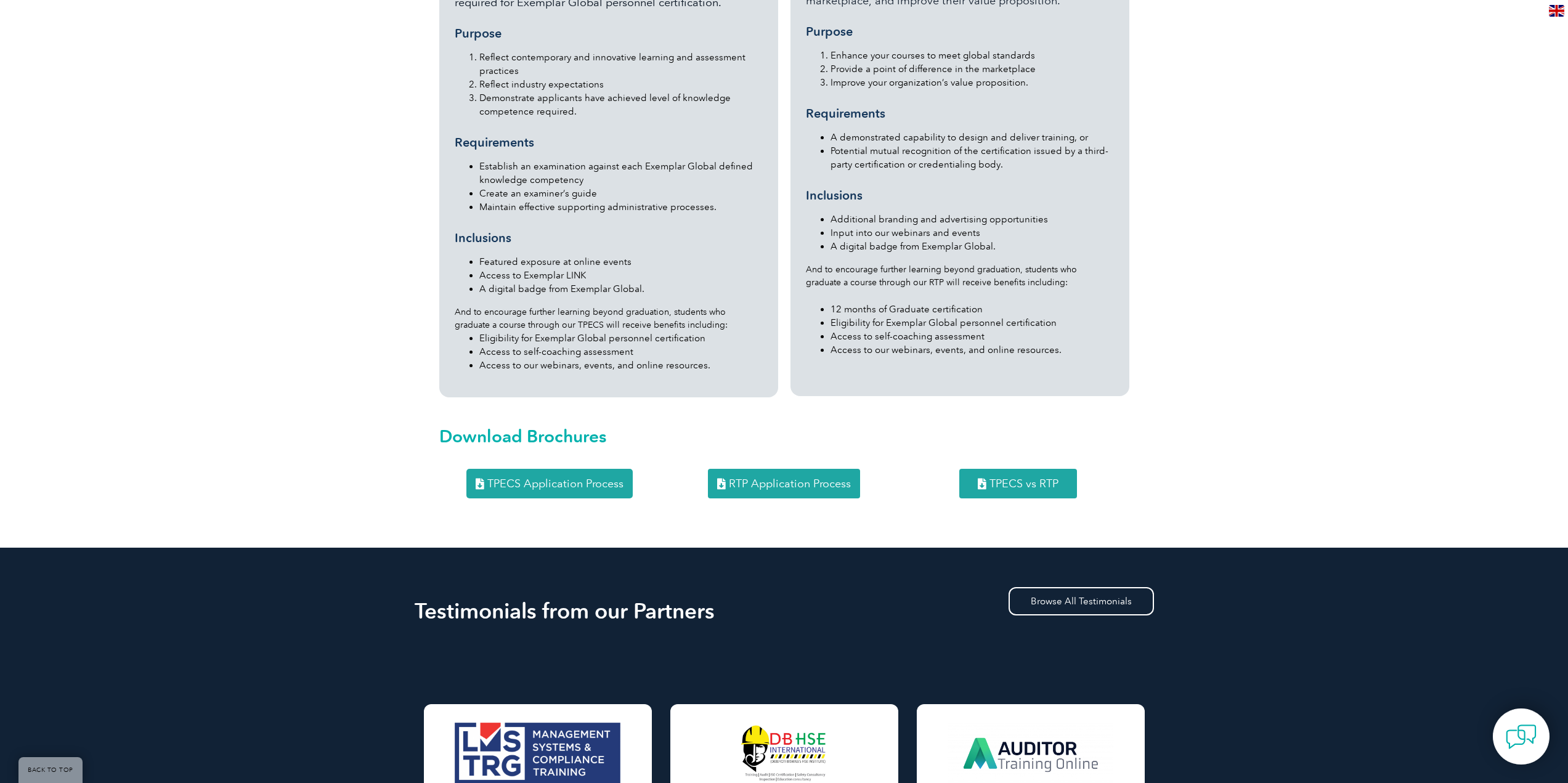
scroll to position [1356, 0]
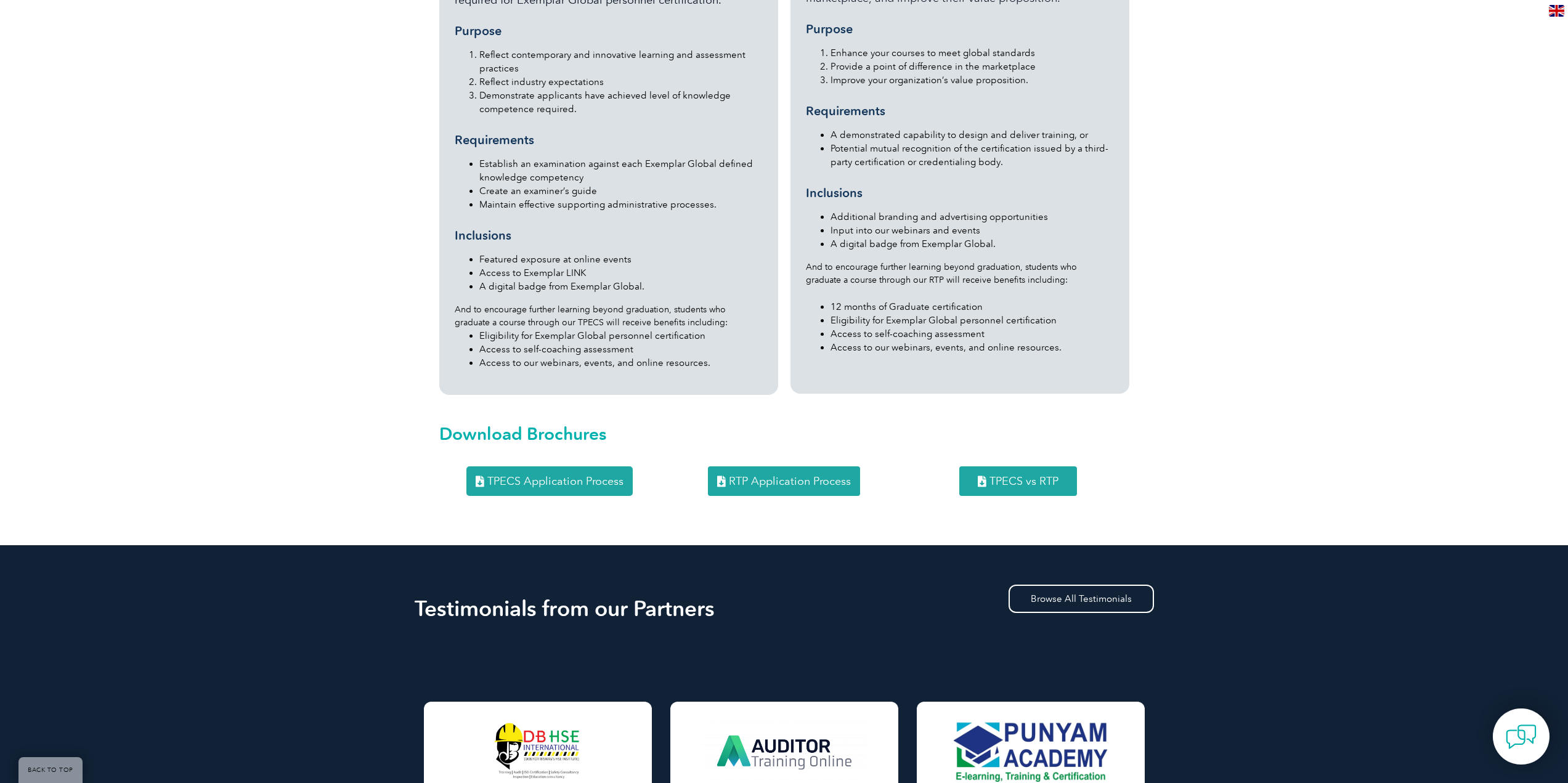
click at [767, 476] on span "RTP Application Process" at bounding box center [790, 481] width 122 height 11
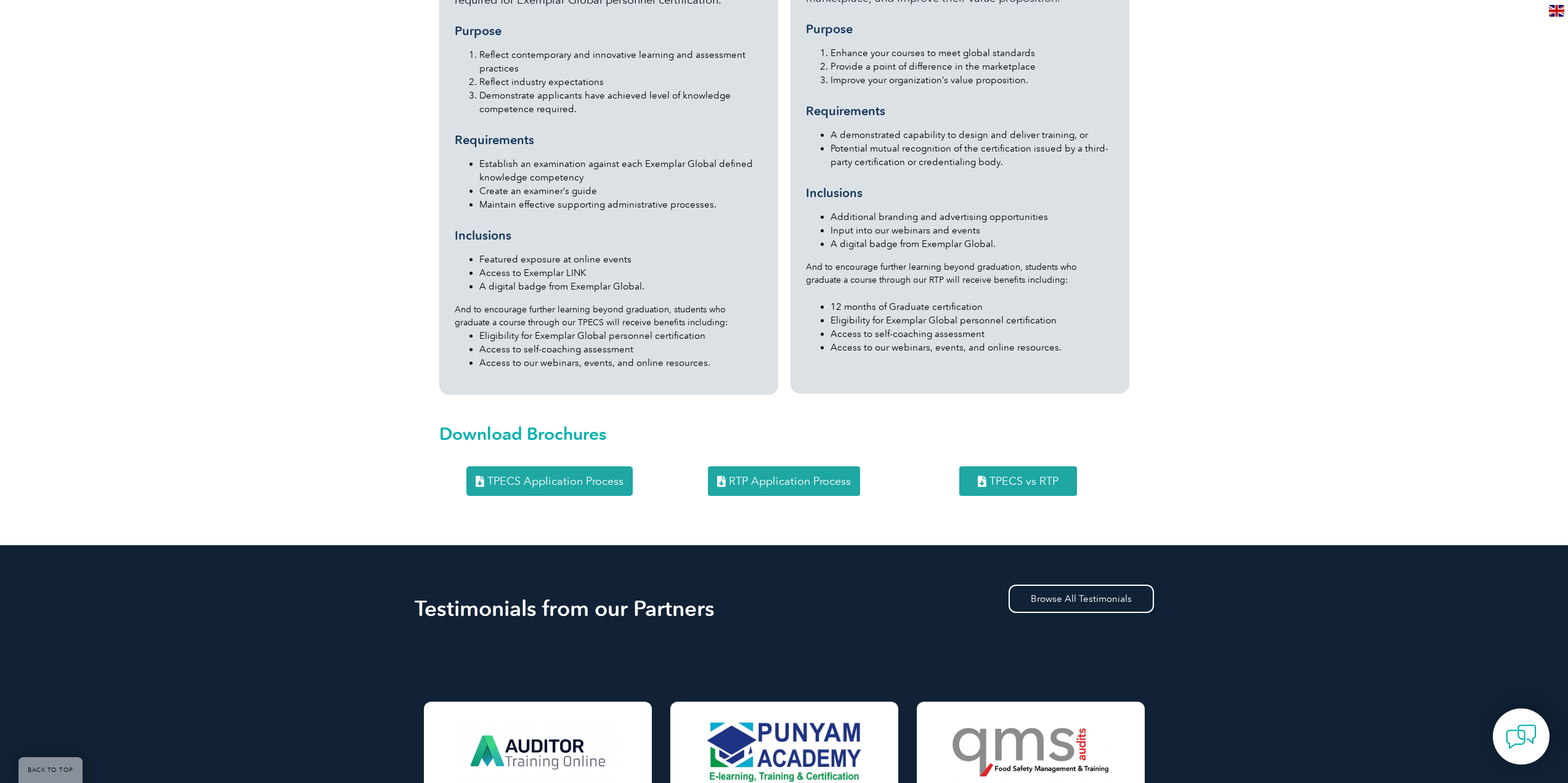
click at [990, 476] on span "TPECS vs RTP" at bounding box center [1024, 481] width 69 height 11
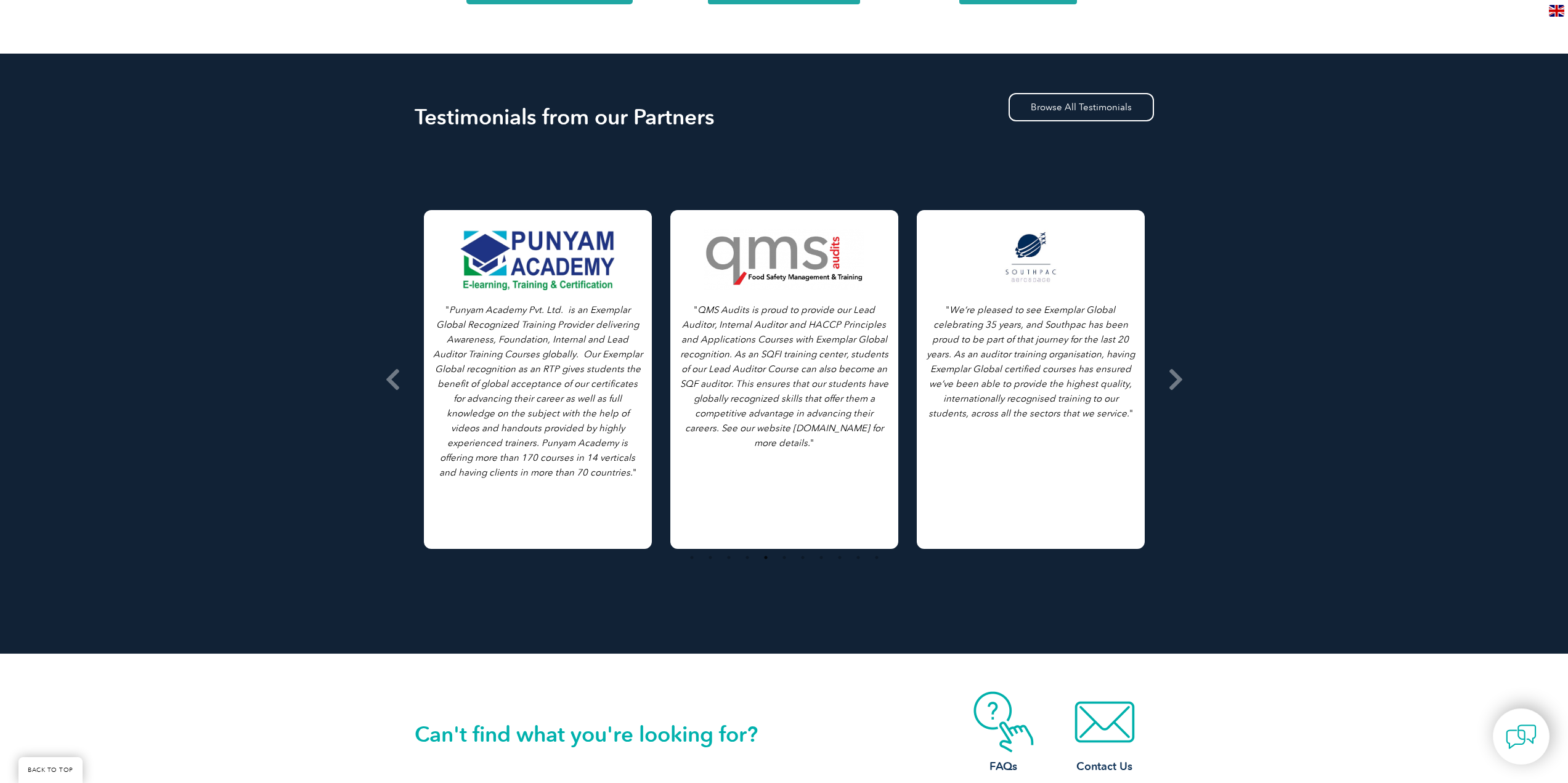
scroll to position [1832, 0]
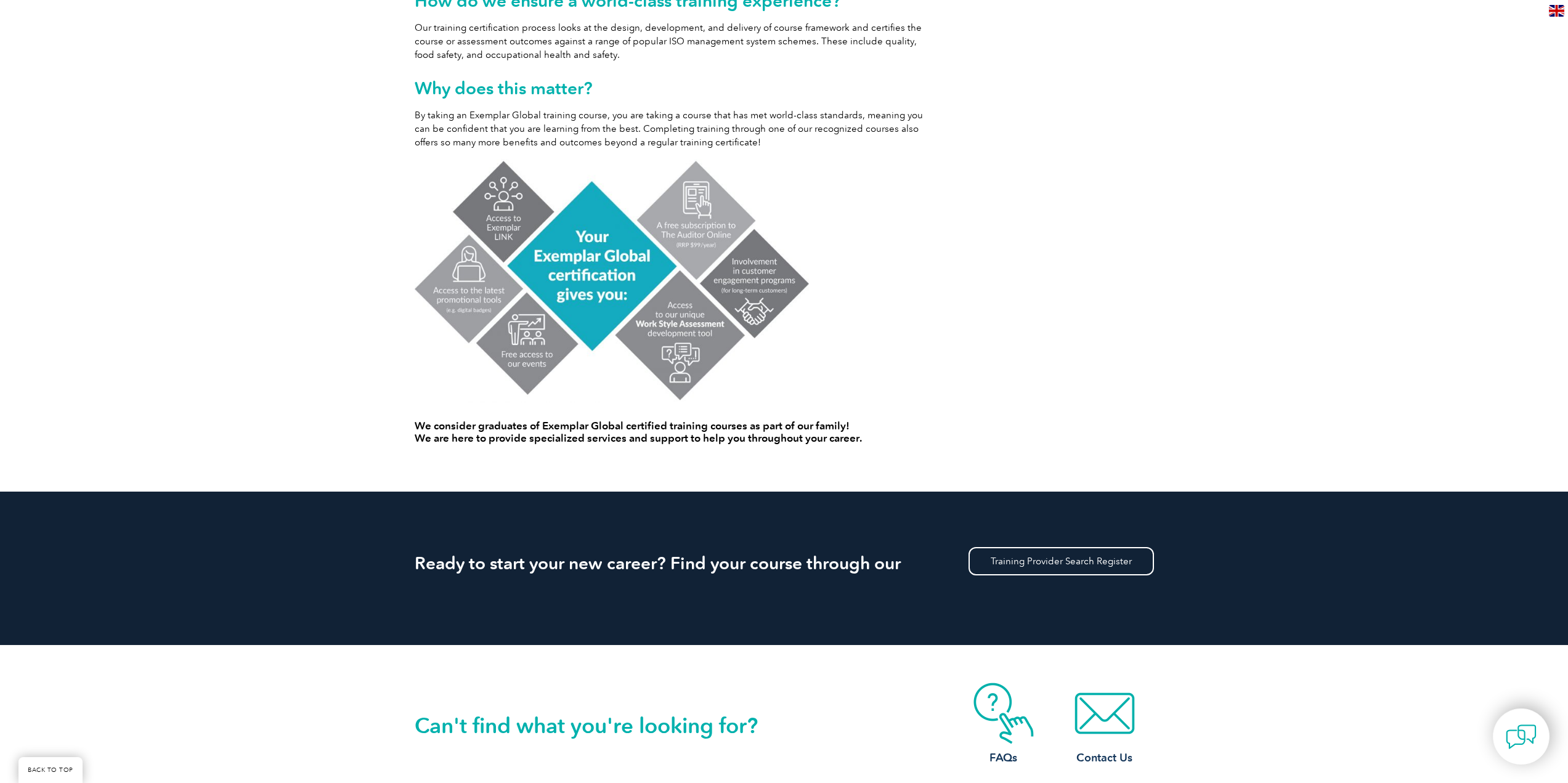
scroll to position [678, 0]
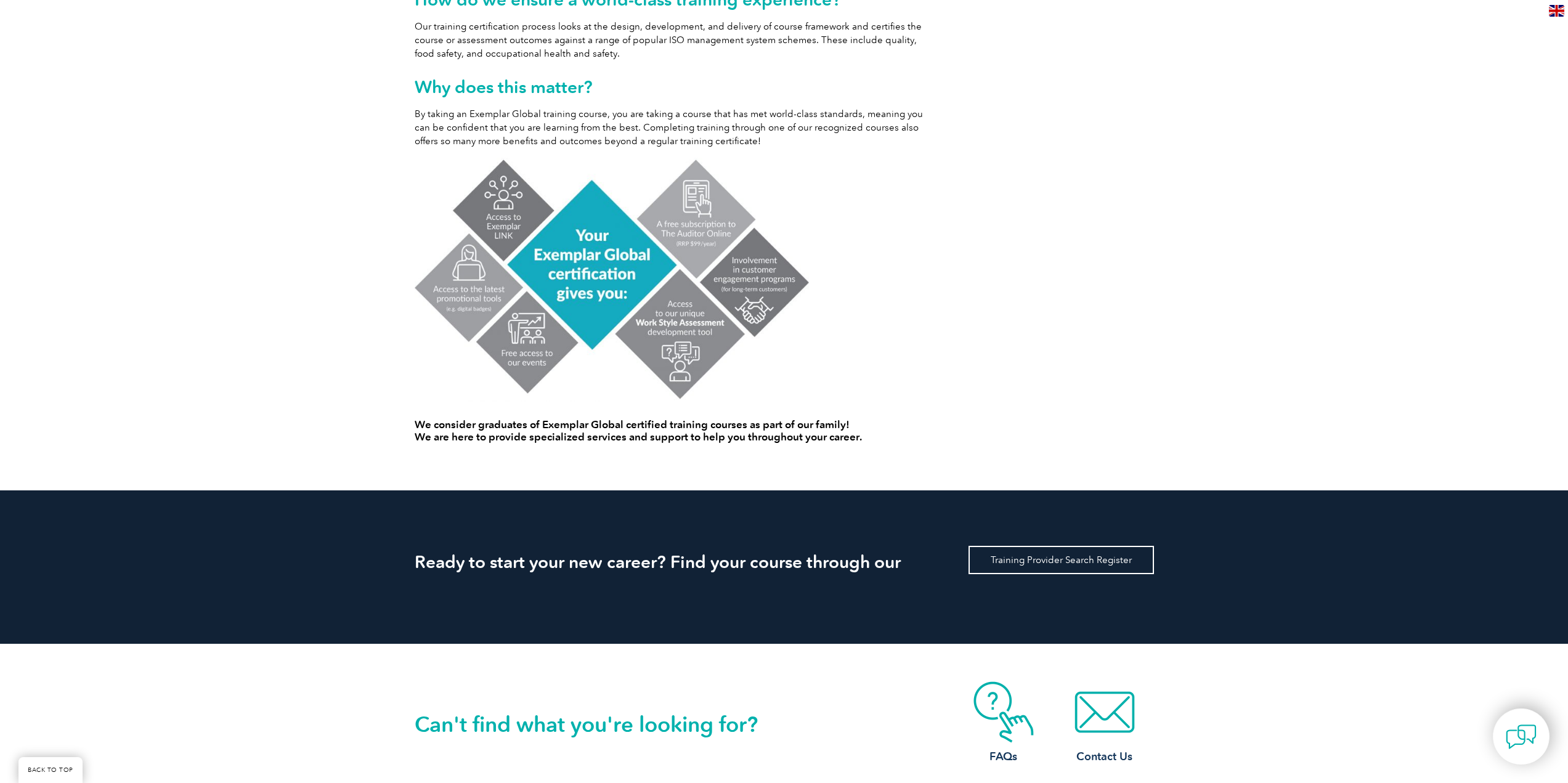
click at [1092, 558] on link "Training Provider Search Register" at bounding box center [1061, 560] width 185 height 28
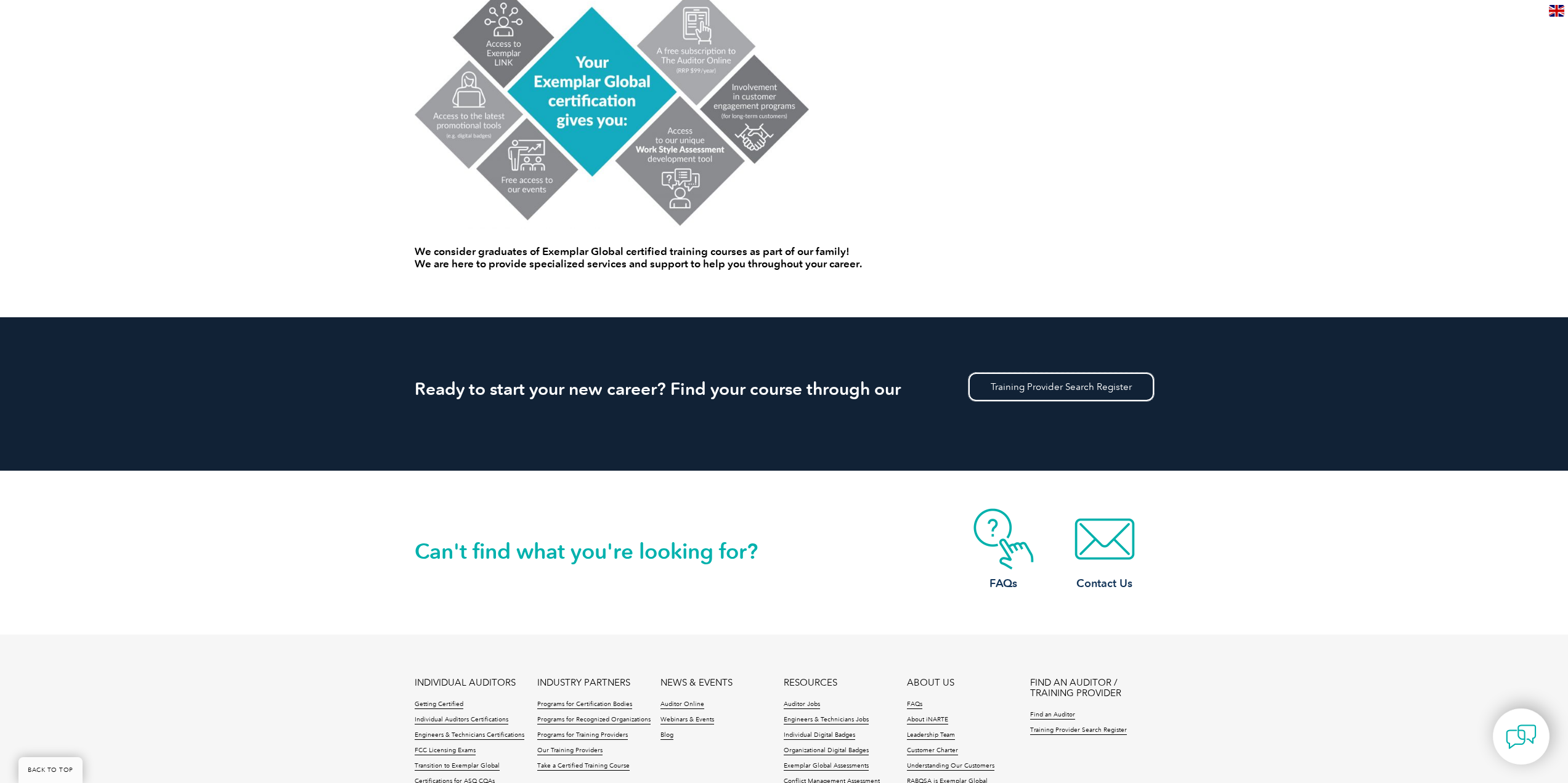
scroll to position [863, 0]
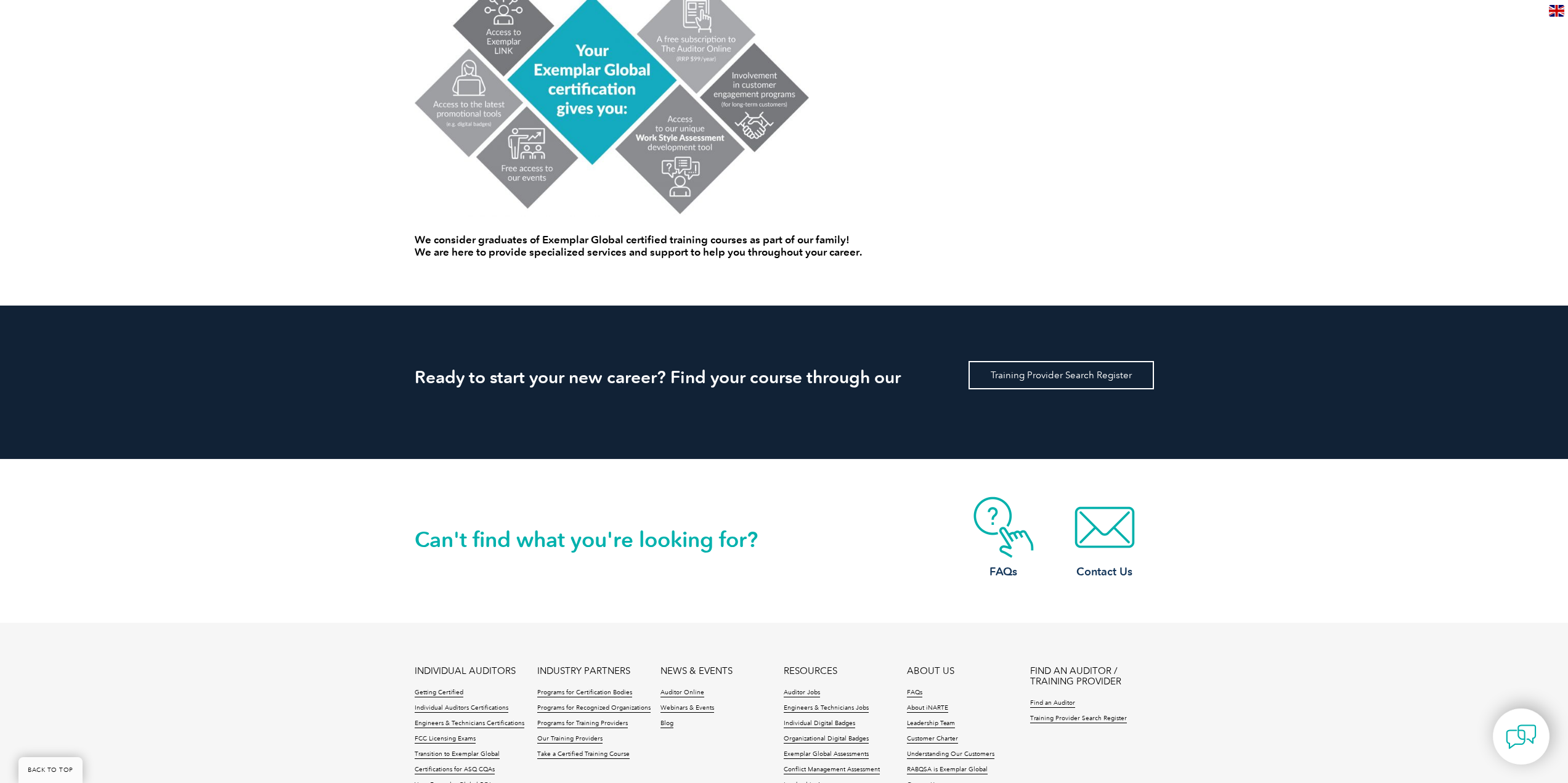
click at [1041, 376] on link "Training Provider Search Register" at bounding box center [1061, 376] width 185 height 28
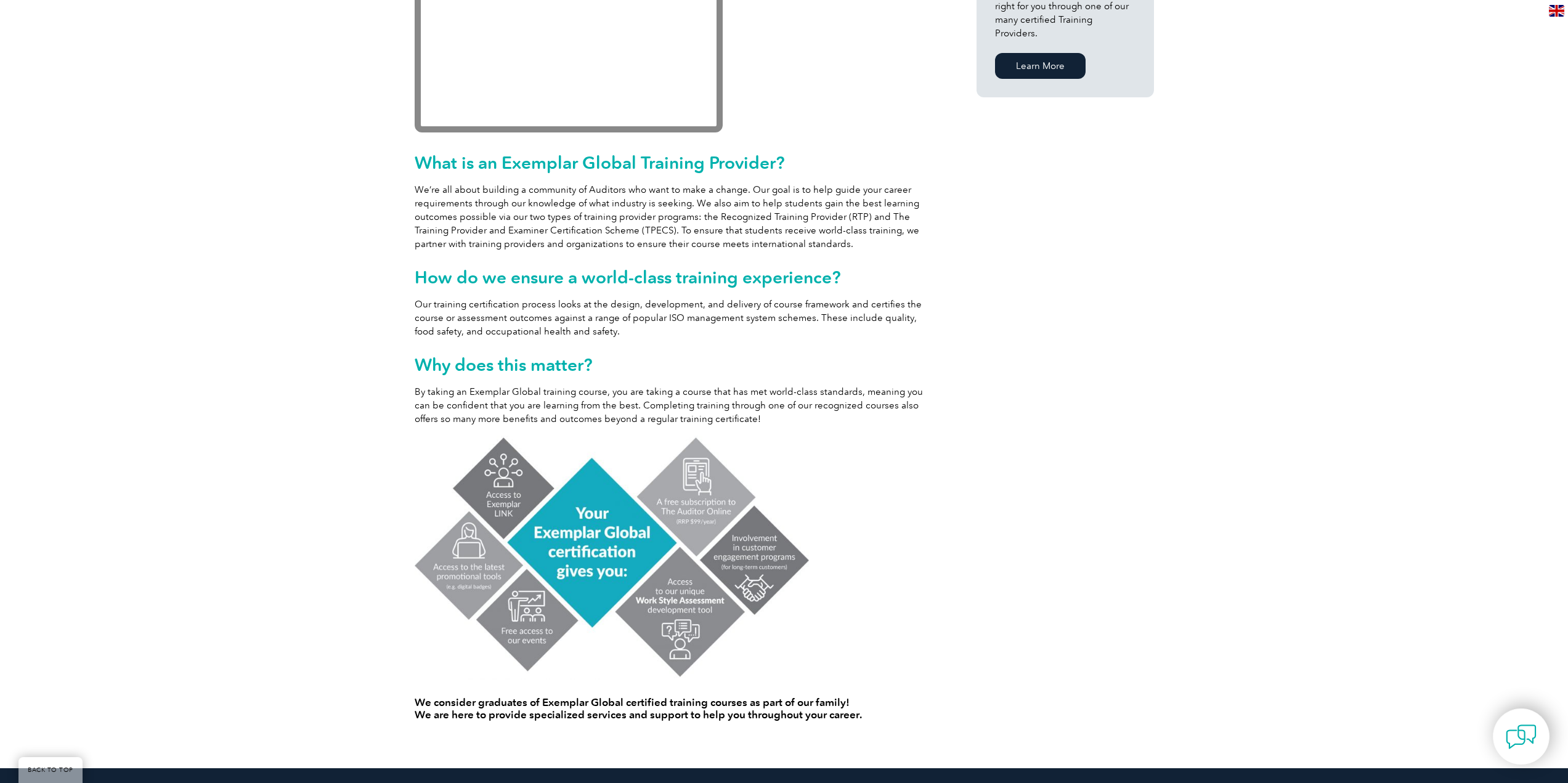
scroll to position [431, 0]
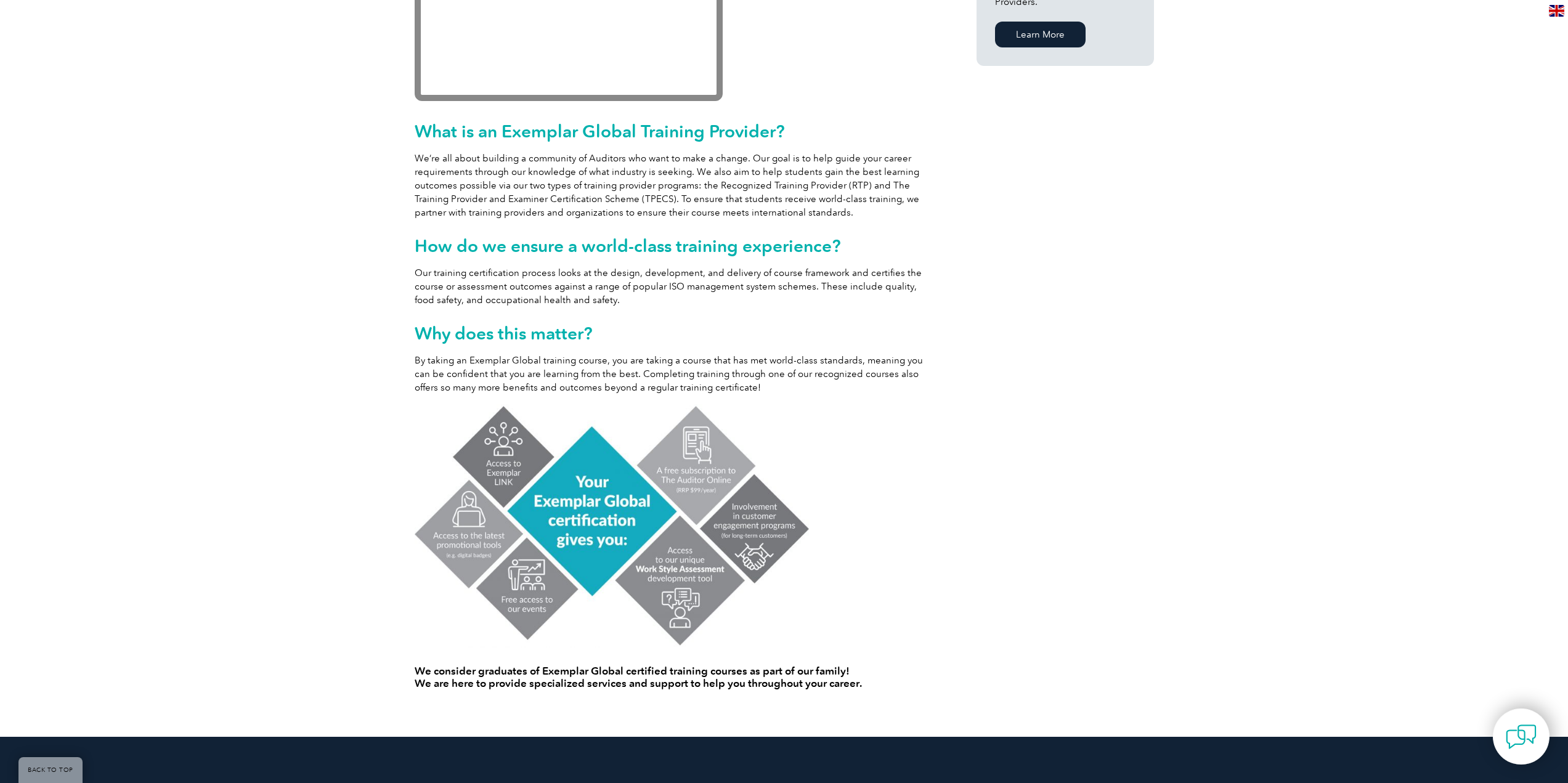
click at [588, 512] on img at bounding box center [612, 526] width 394 height 244
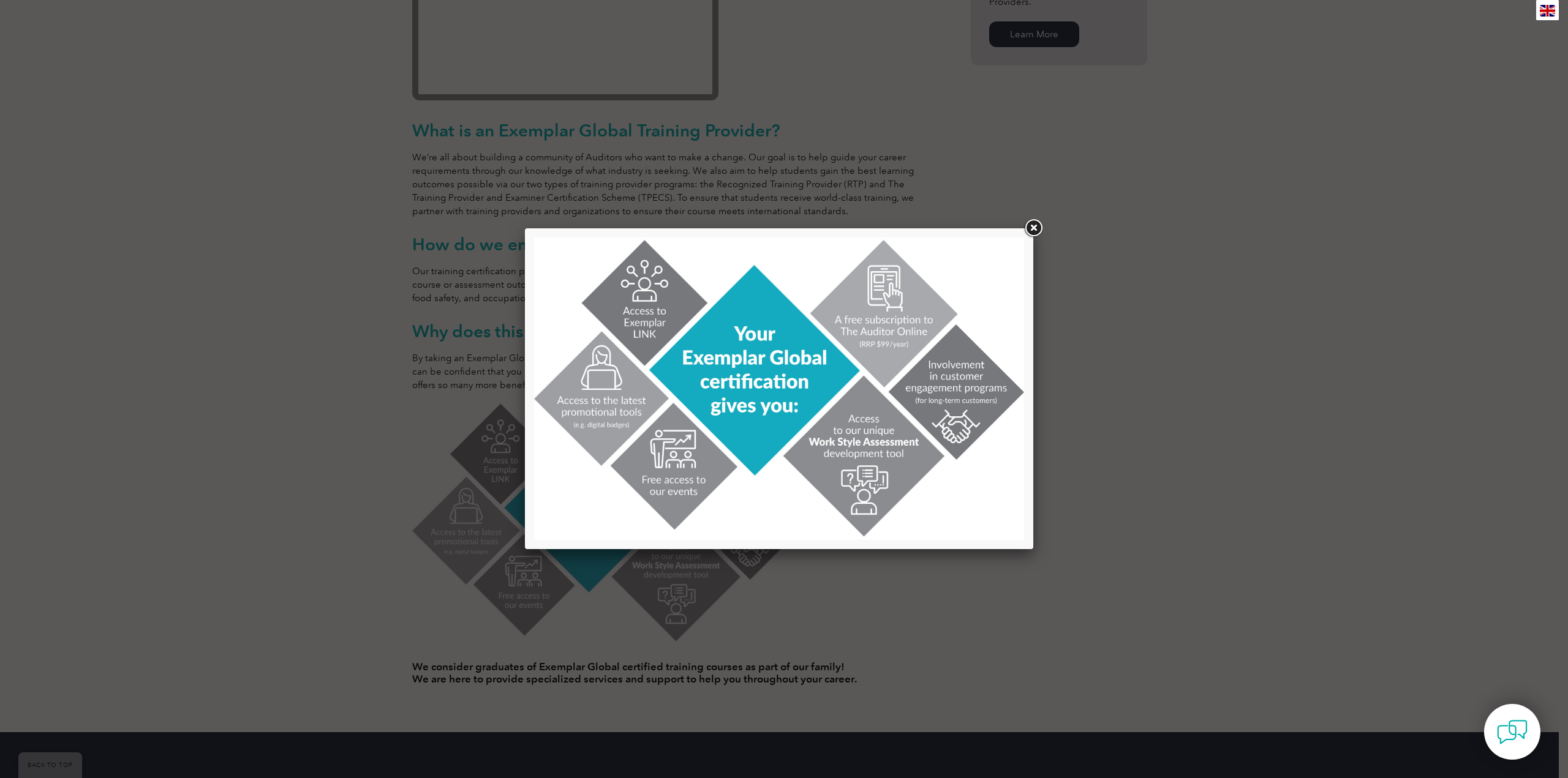
click at [1150, 383] on div at bounding box center [784, 389] width 1568 height 778
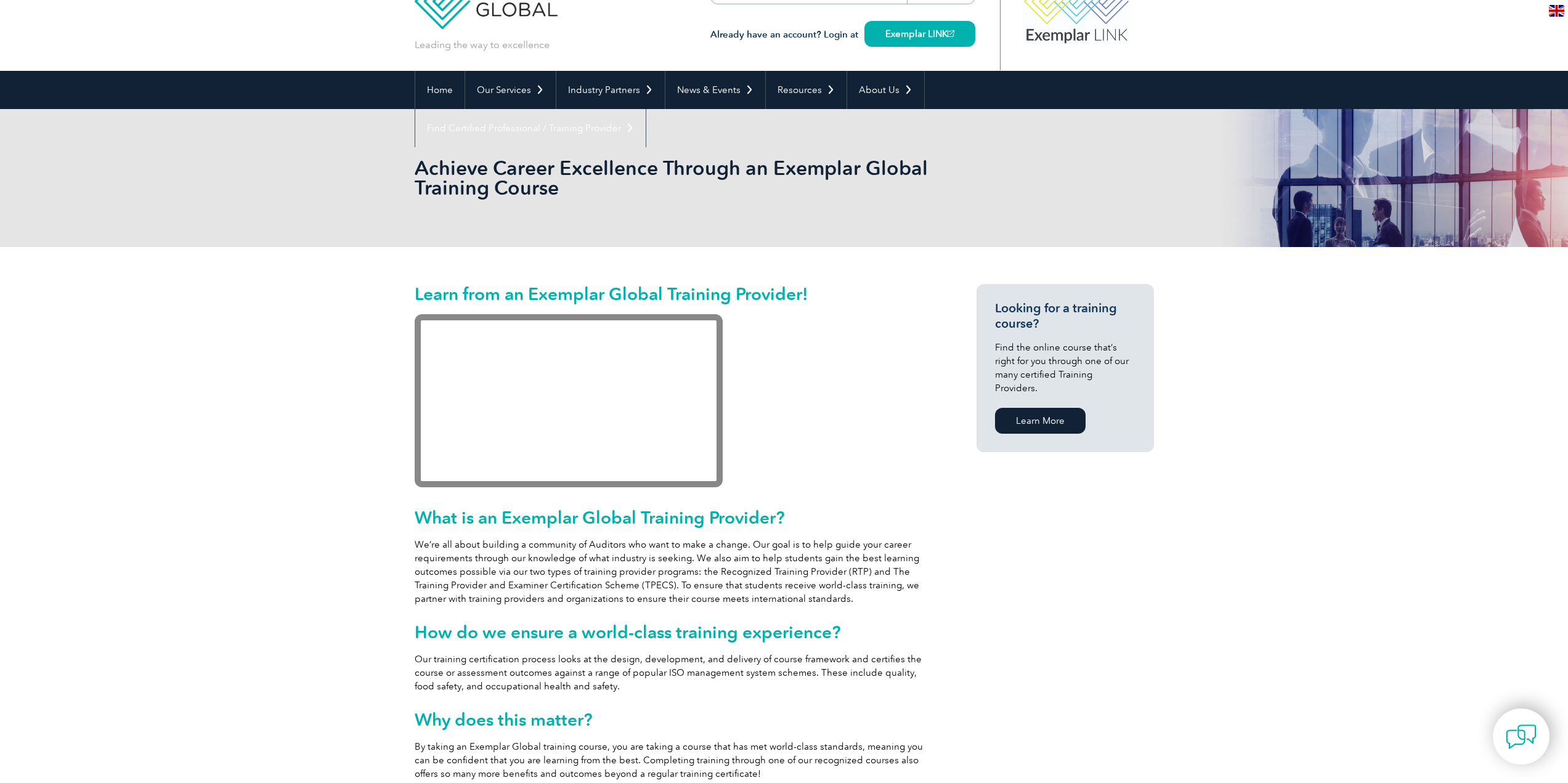
scroll to position [0, 0]
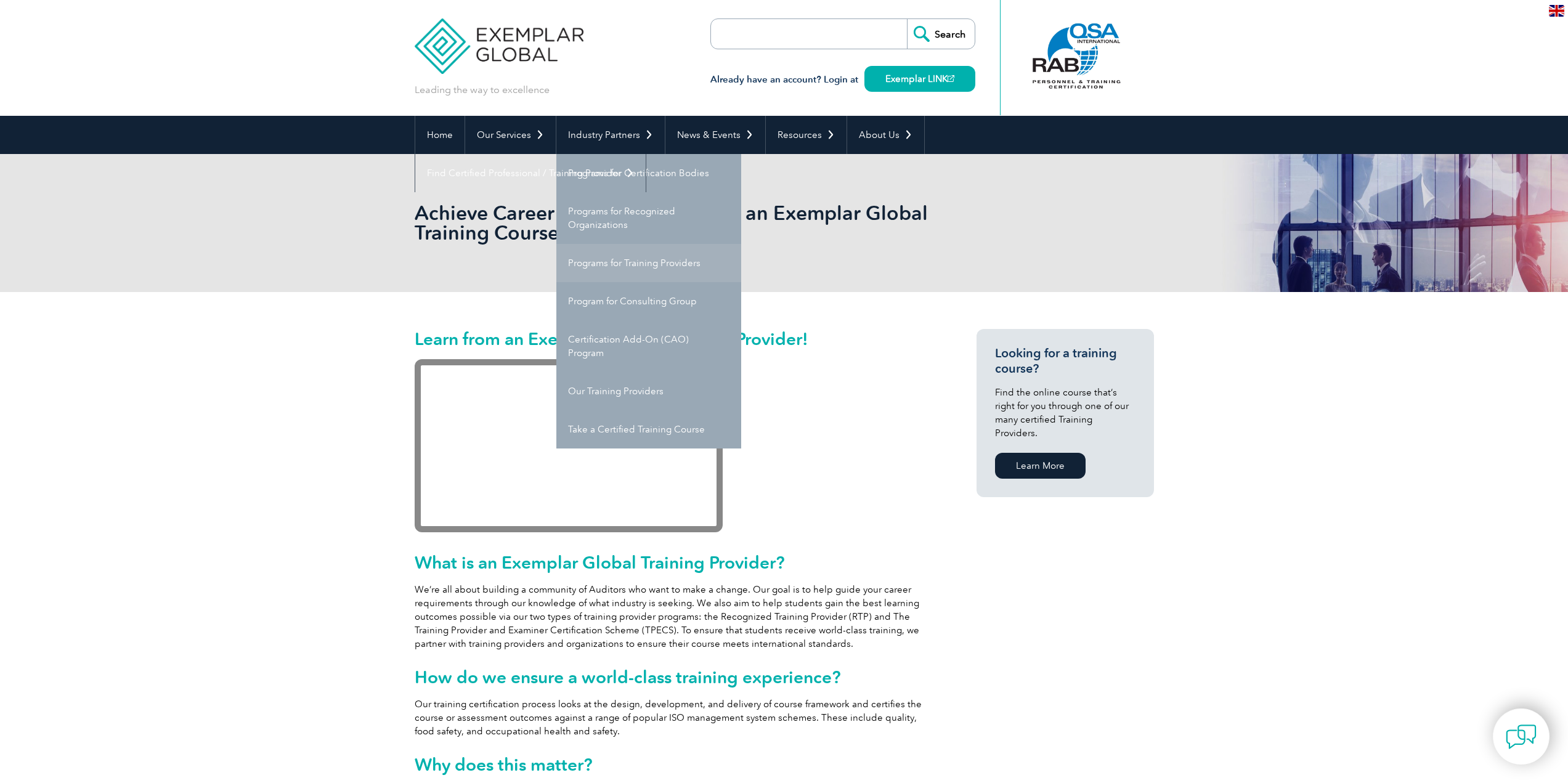
click at [633, 262] on link "Programs for Training Providers" at bounding box center [648, 262] width 185 height 38
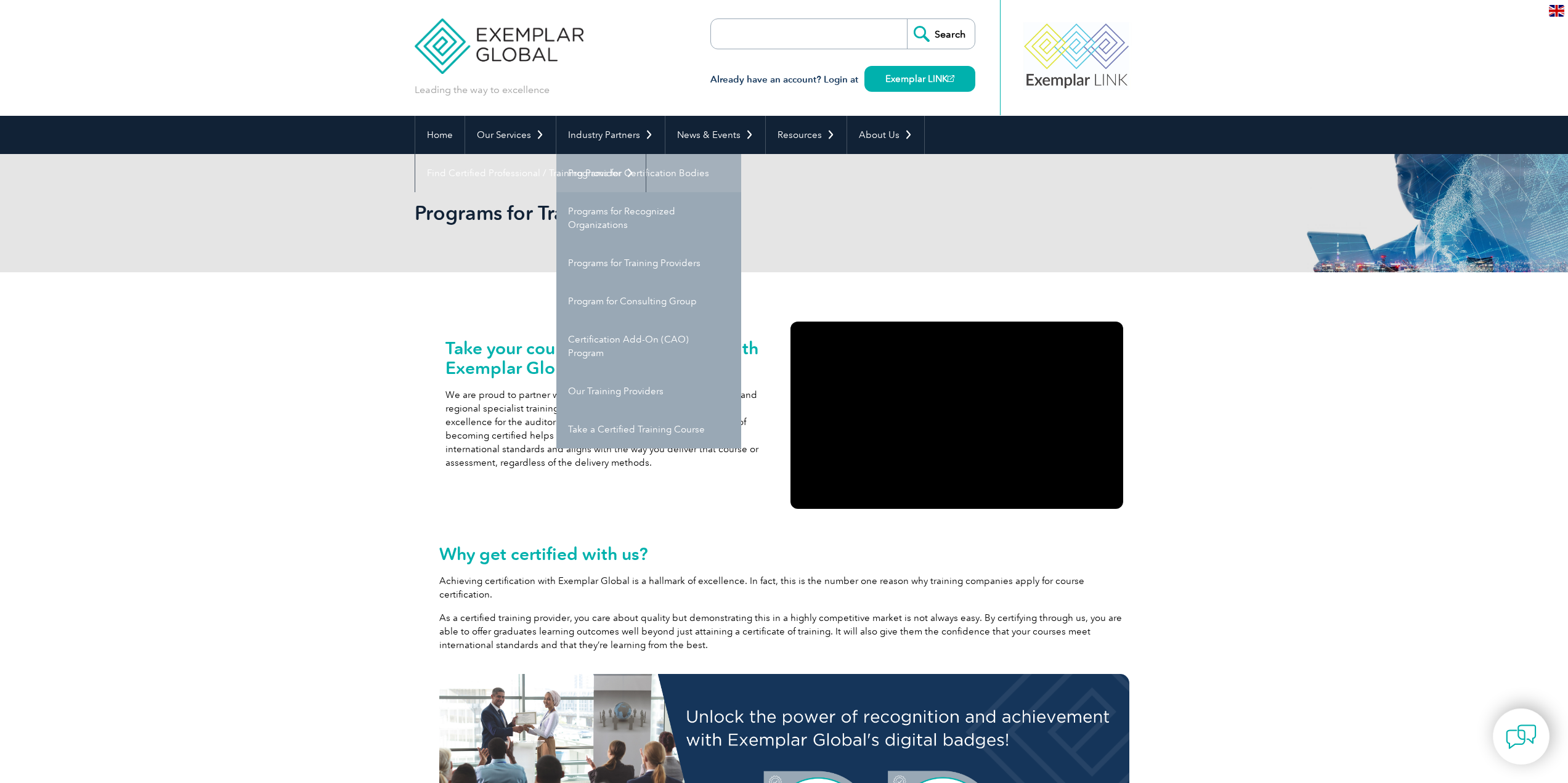
click at [631, 172] on link "Programs for Certification Bodies" at bounding box center [648, 173] width 185 height 38
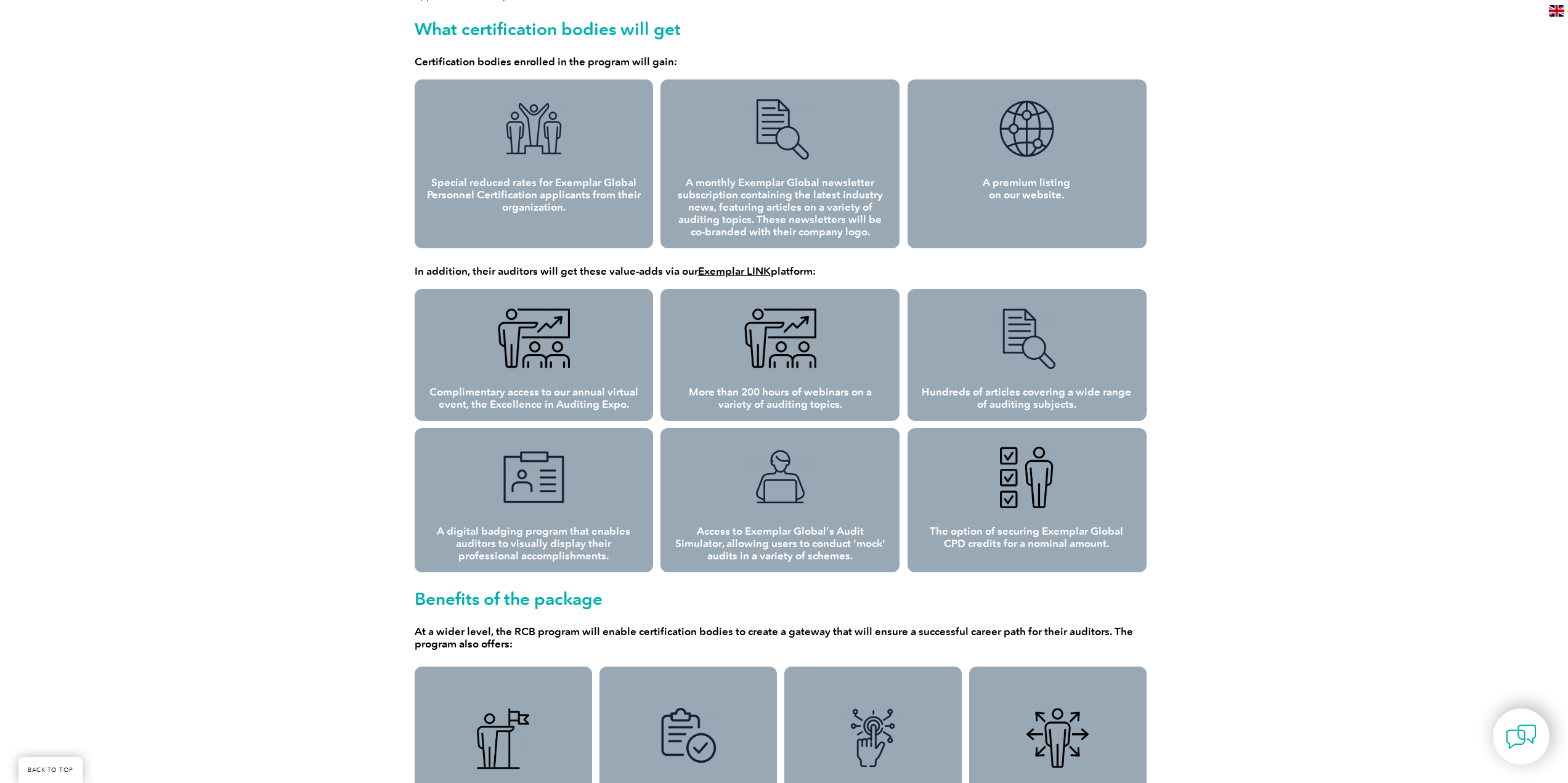
scroll to position [739, 0]
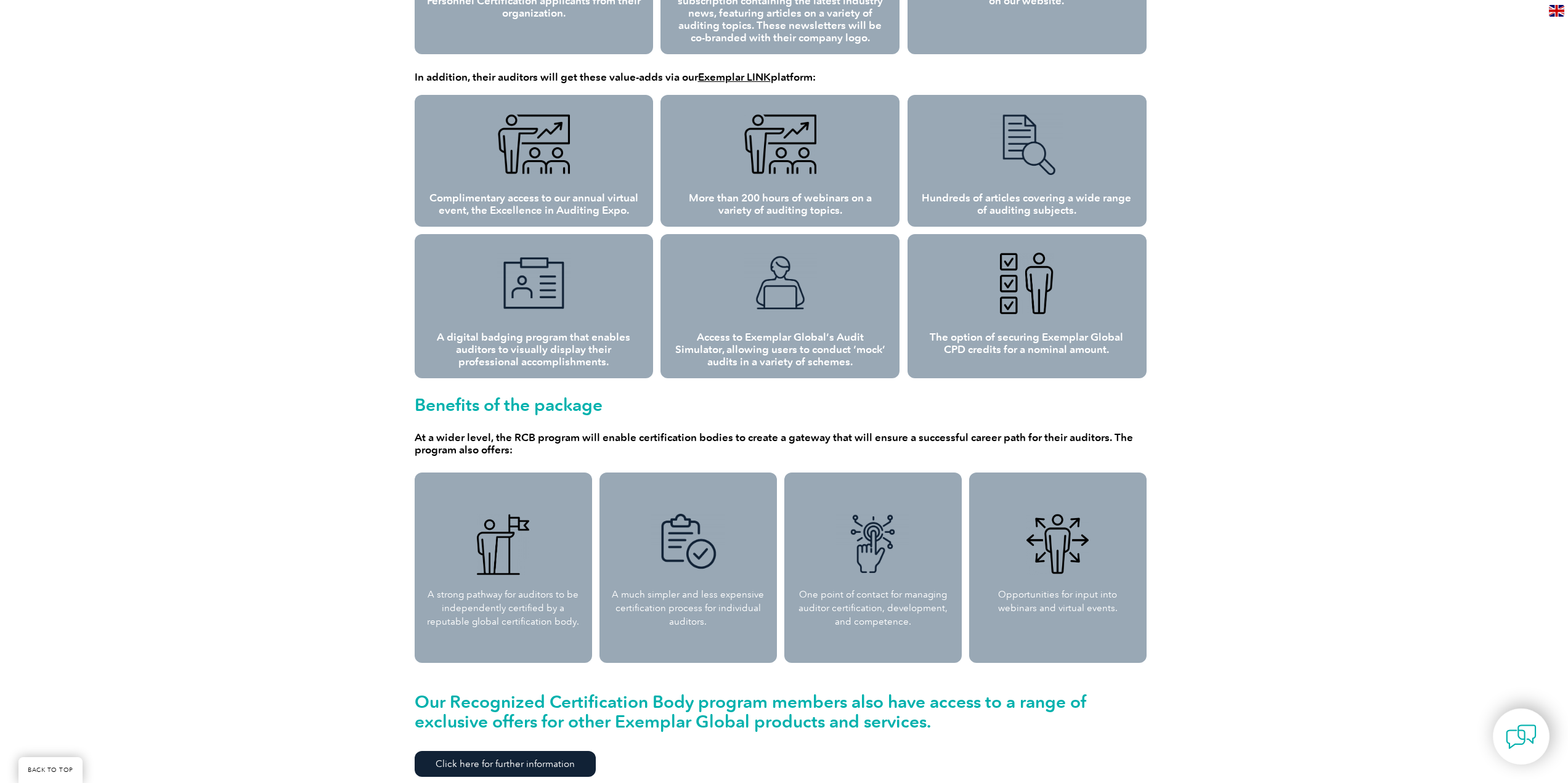
drag, startPoint x: 545, startPoint y: 338, endPoint x: 798, endPoint y: 370, distance: 255.0
click at [548, 340] on h4 "A digital badging program that enables auditors to visually display their profe…" at bounding box center [534, 349] width 214 height 37
click at [798, 370] on blockquote "Access to Exemplar Global’s Audit Simulator, allowing users to conduct ‘mock’ a…" at bounding box center [780, 306] width 239 height 144
click at [979, 309] on h3 at bounding box center [1026, 283] width 214 height 62
click at [854, 536] on img at bounding box center [873, 544] width 74 height 62
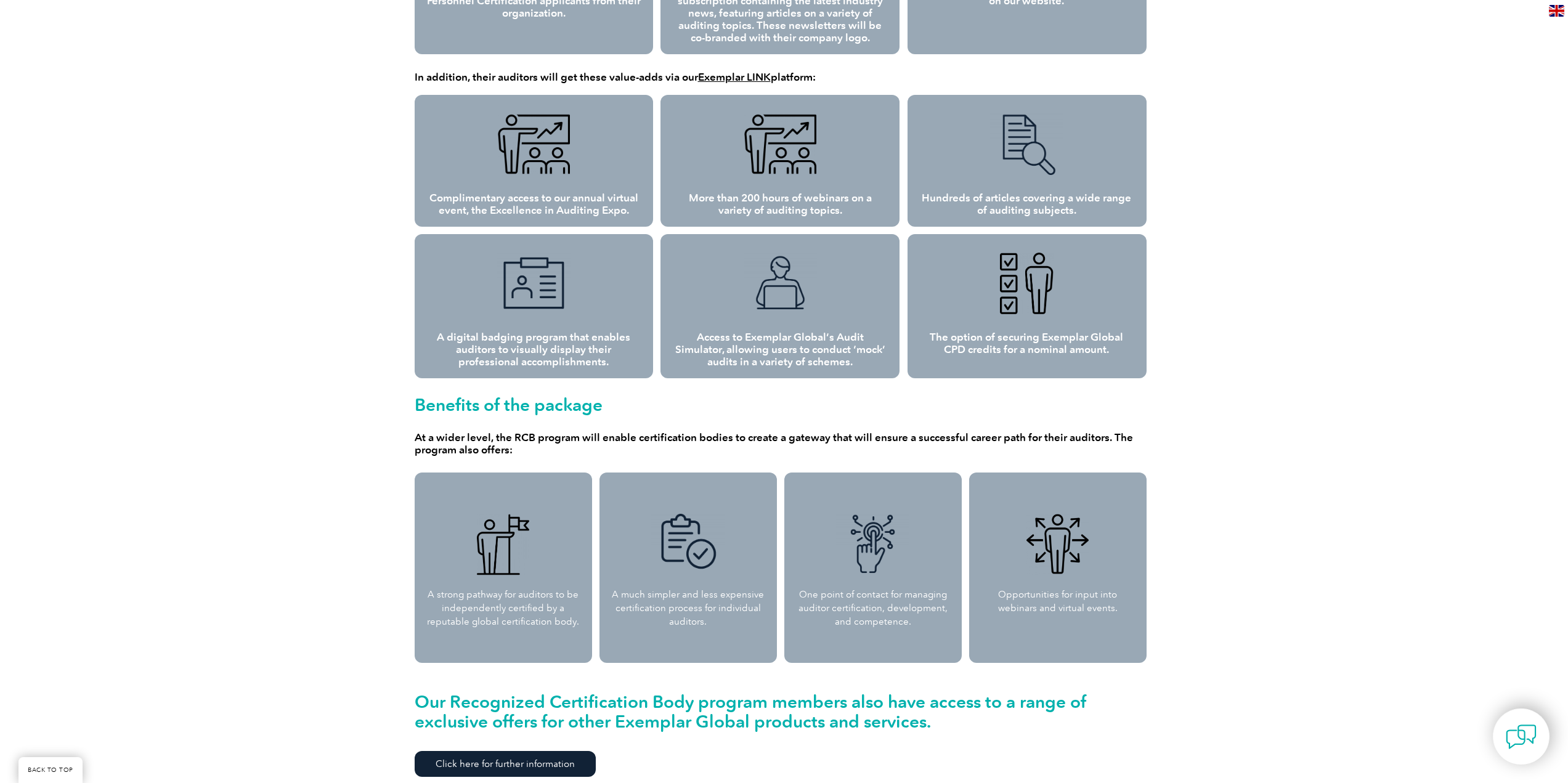
click at [700, 552] on img at bounding box center [688, 544] width 74 height 62
click at [542, 549] on h3 at bounding box center [503, 544] width 153 height 62
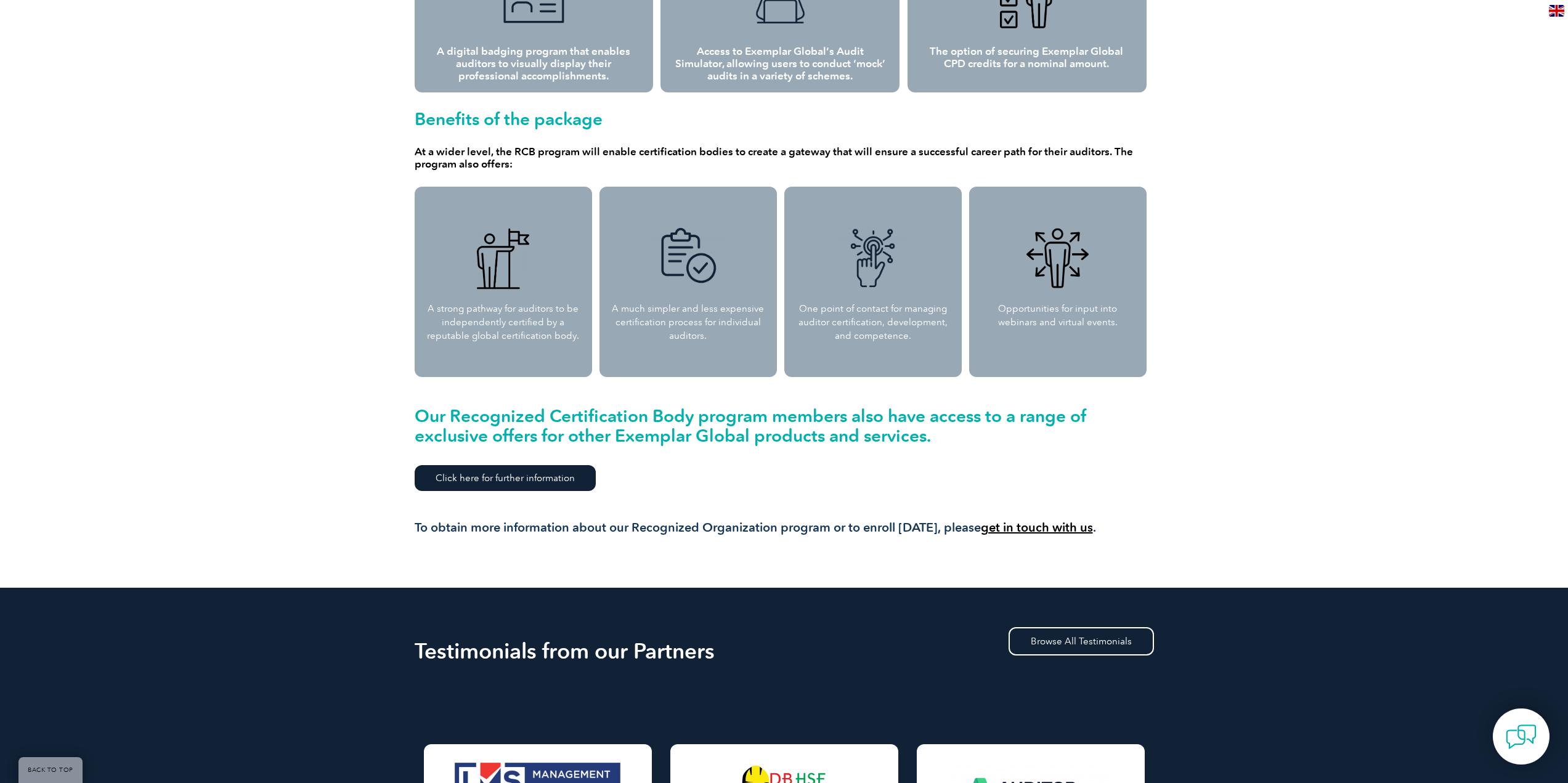
scroll to position [1048, 0]
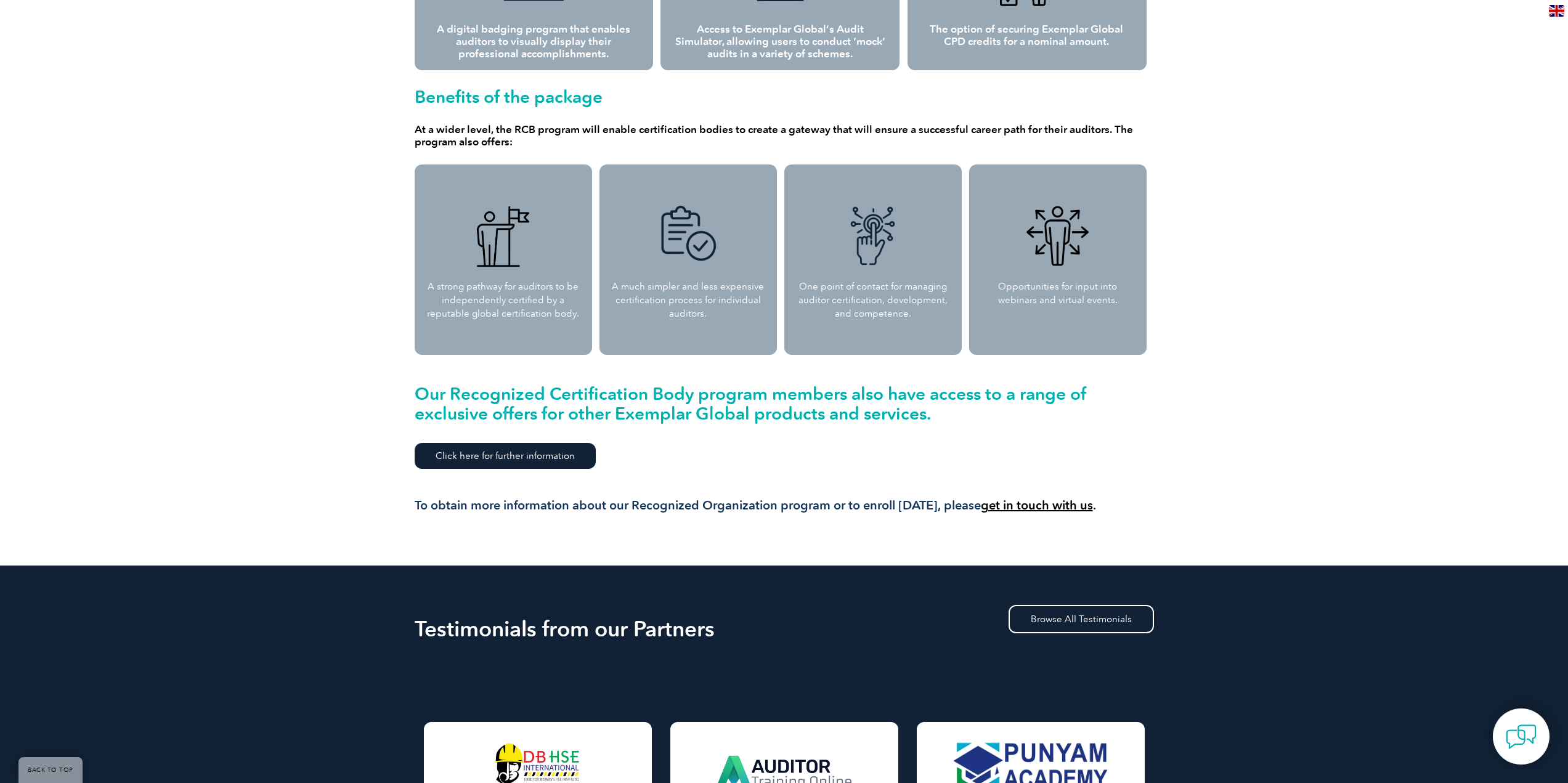
click at [538, 454] on link "Click here for further information" at bounding box center [506, 456] width 181 height 26
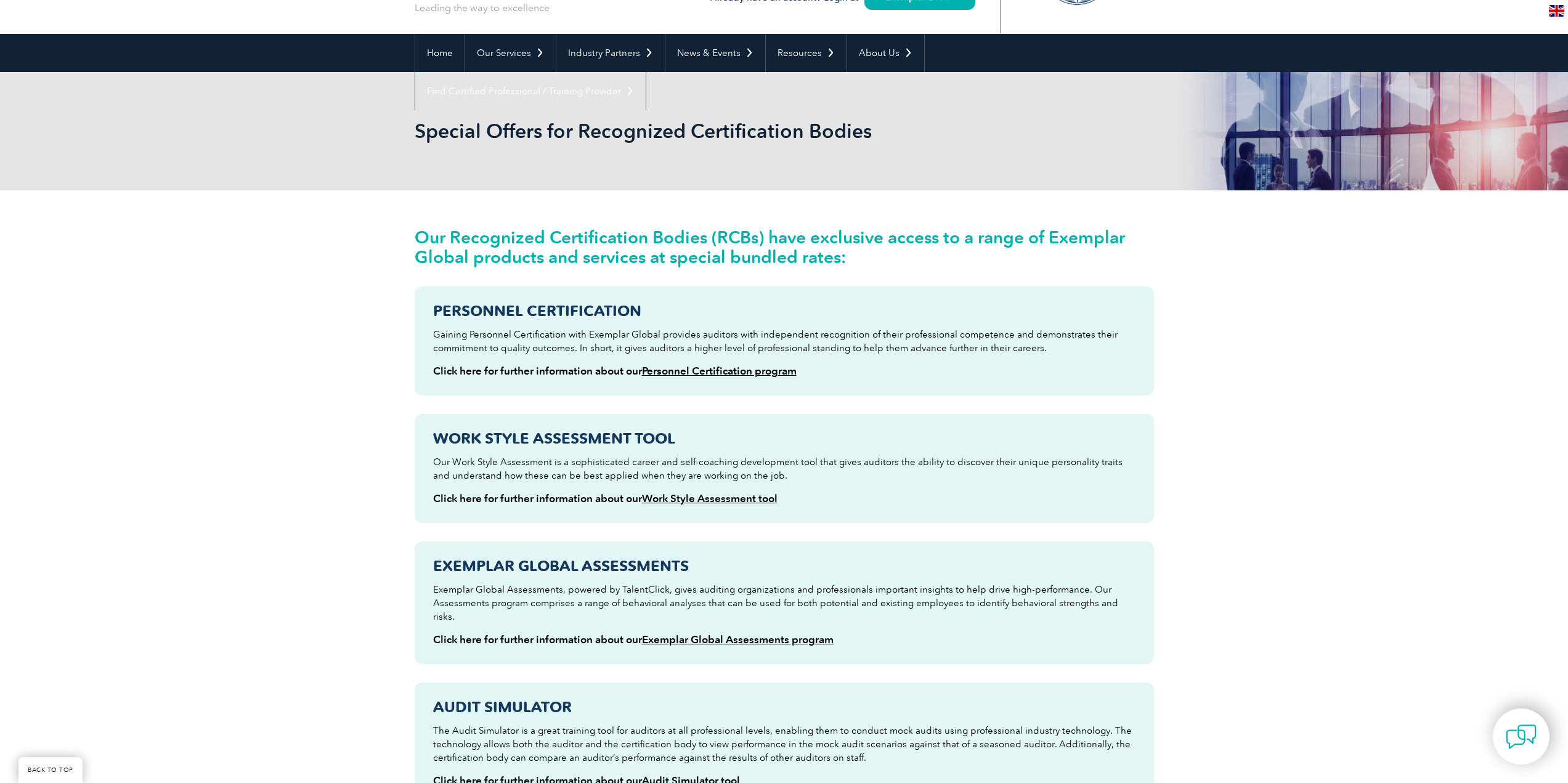
scroll to position [185, 0]
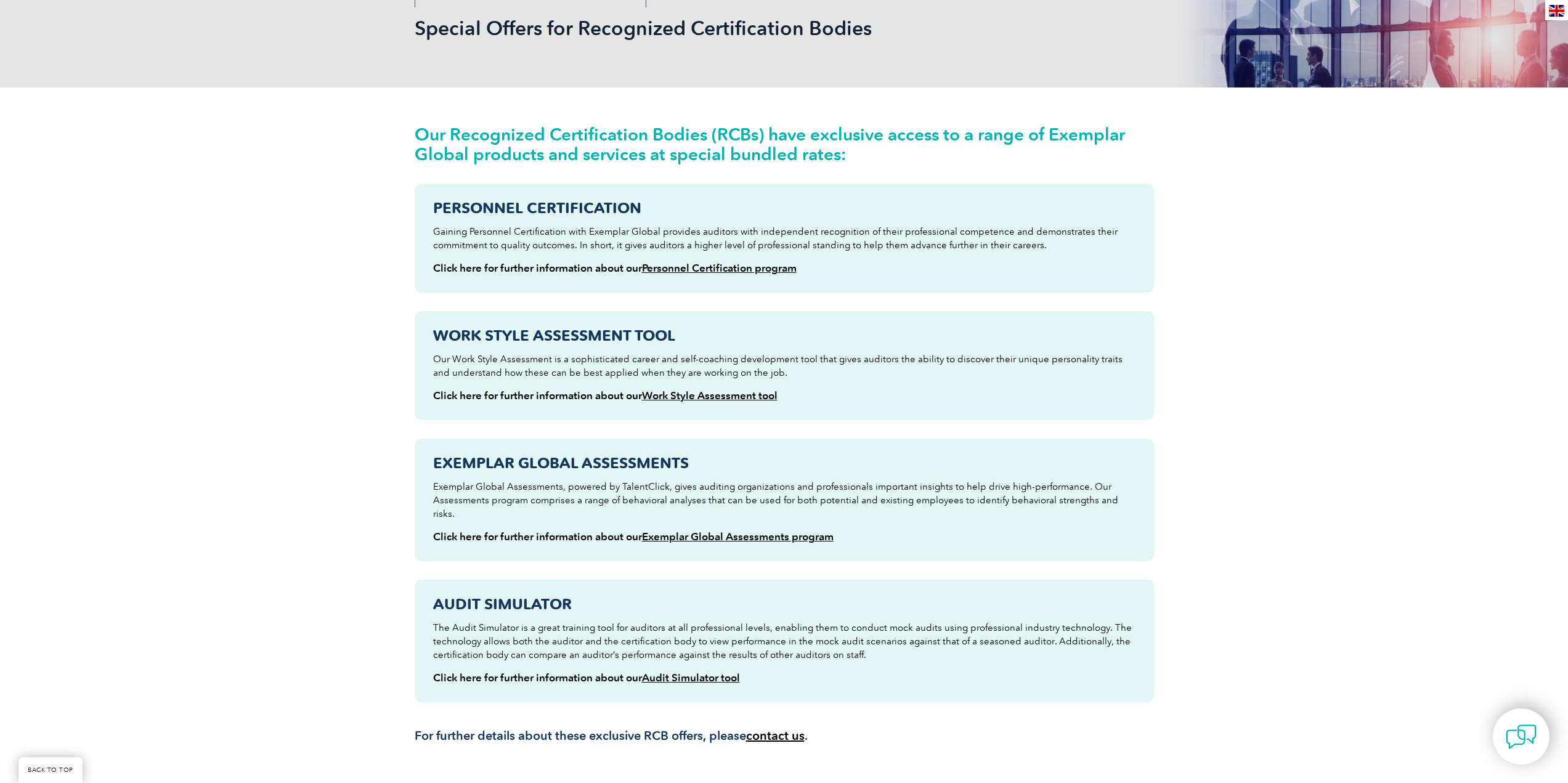
click at [697, 265] on link "Personnel Certification program" at bounding box center [719, 268] width 155 height 13
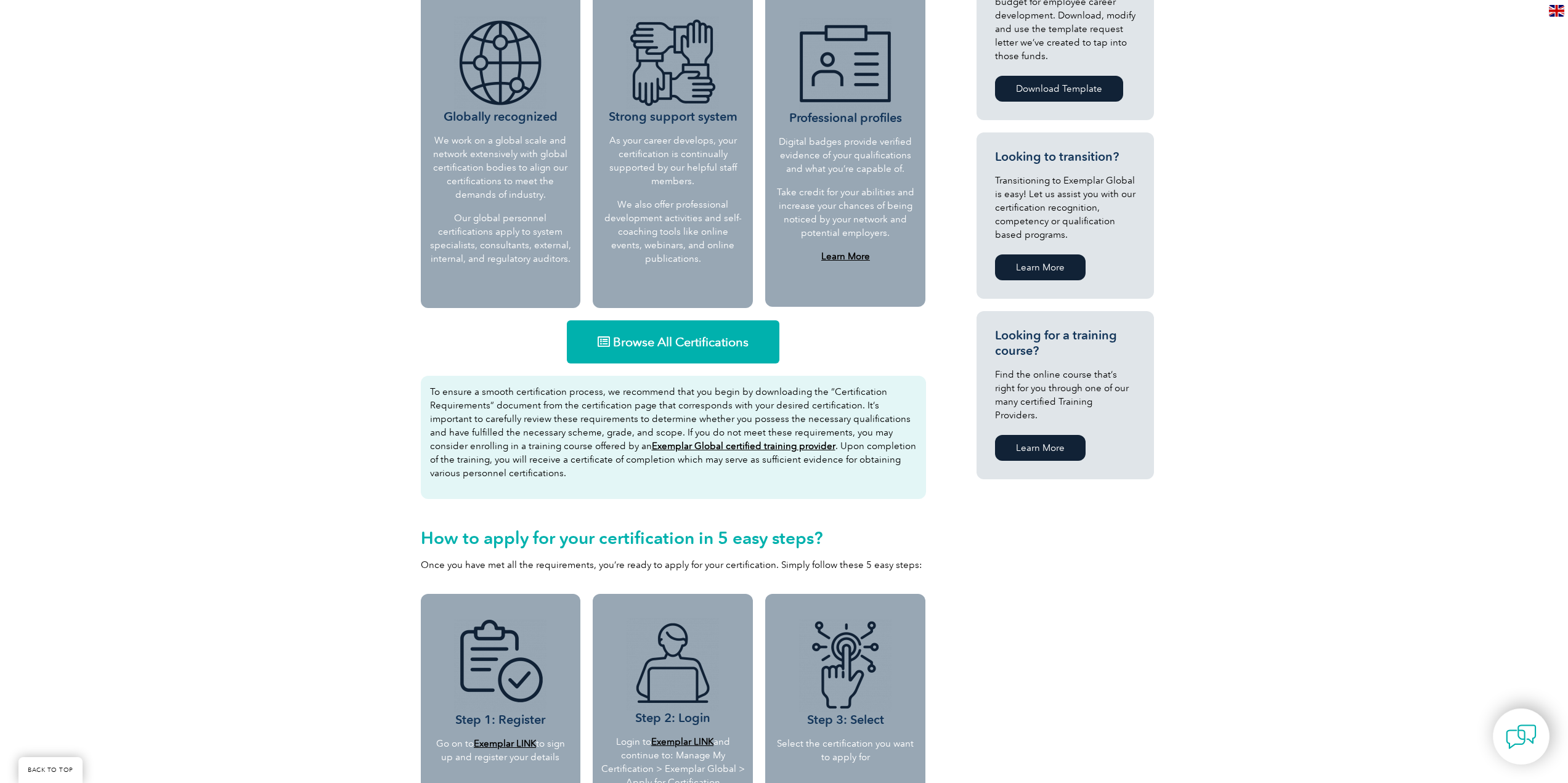
scroll to position [318, 0]
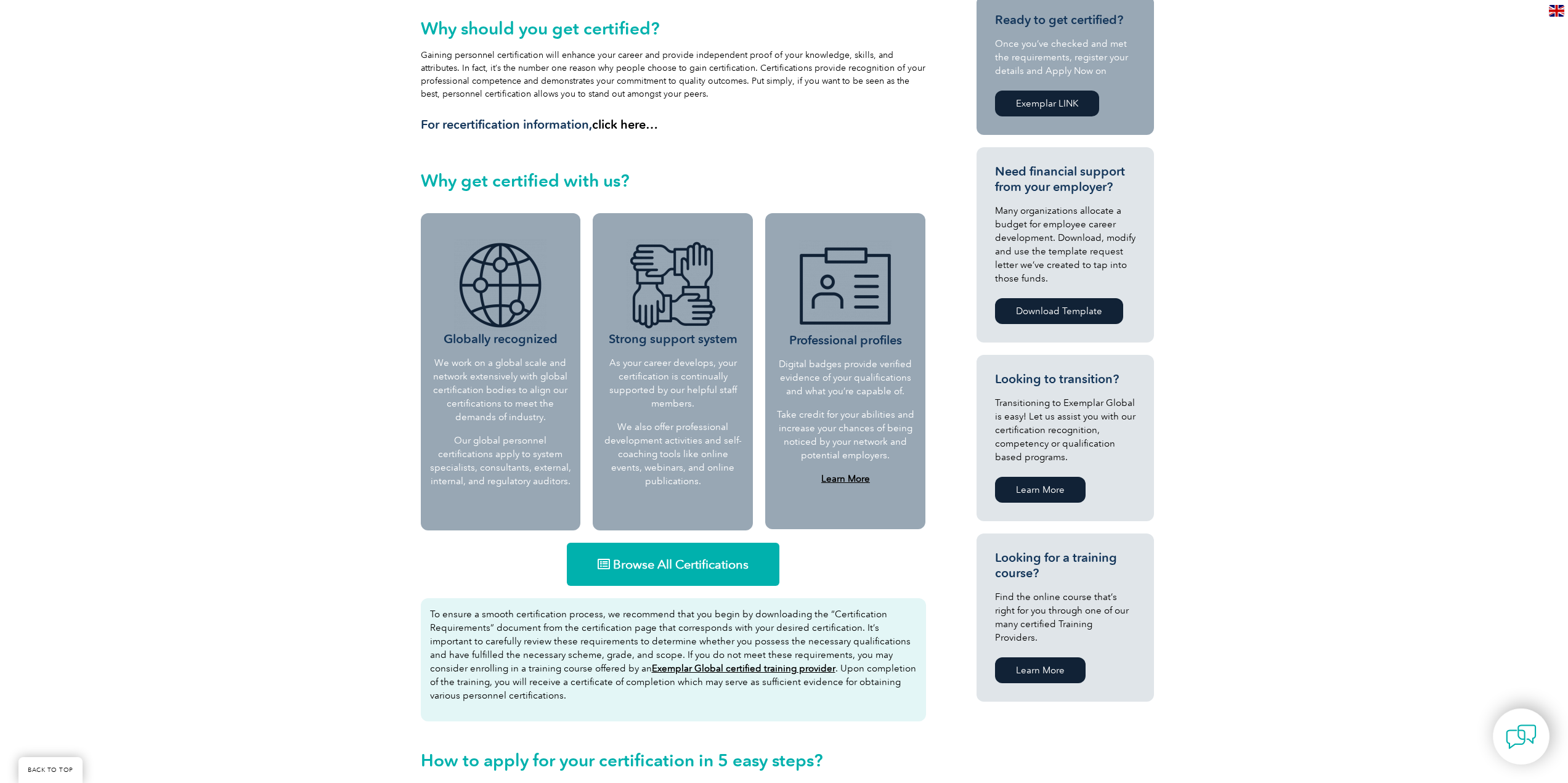
click at [660, 570] on span "Browse All Certifications" at bounding box center [681, 564] width 135 height 13
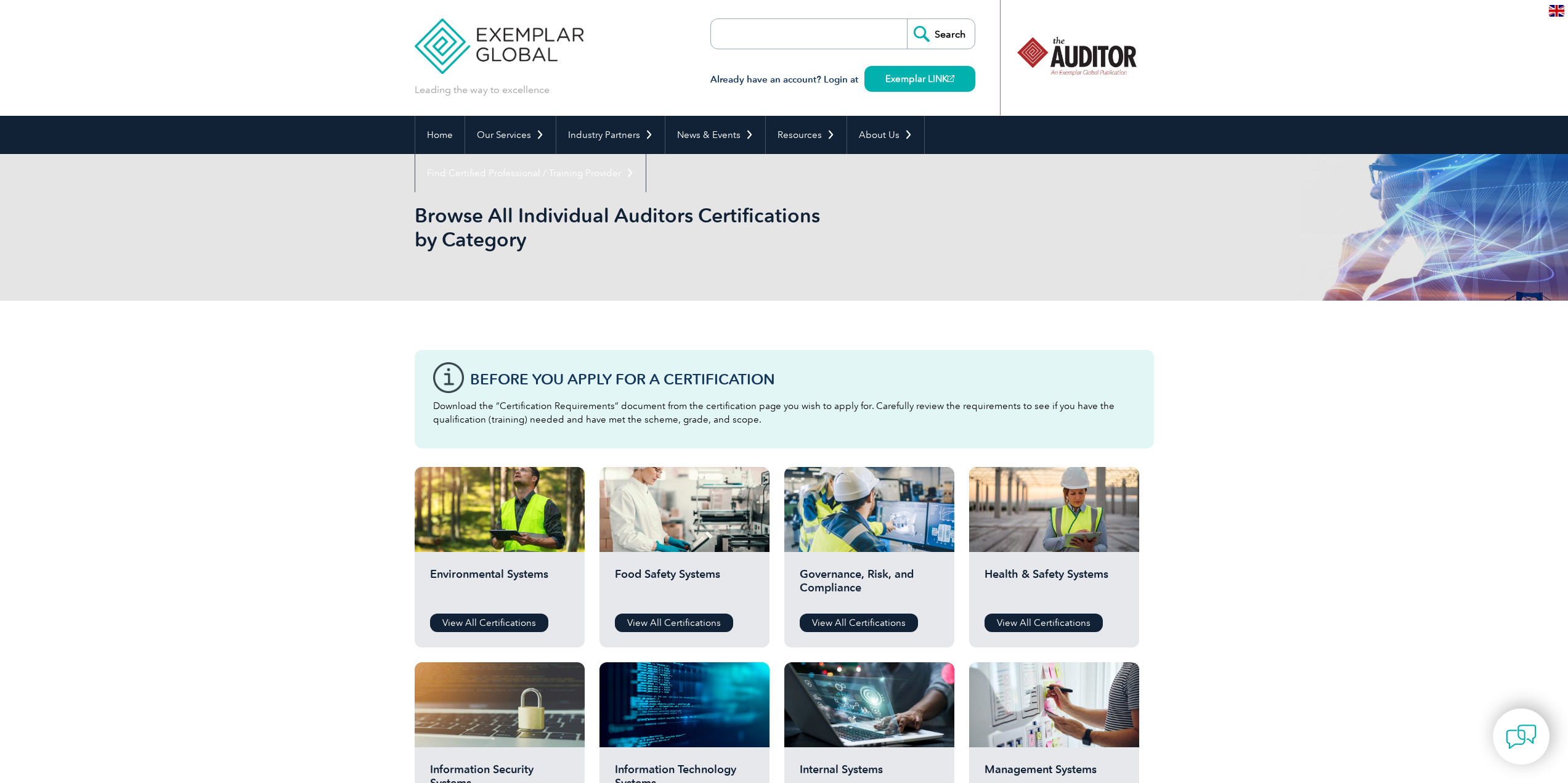
click at [801, 32] on input "search" at bounding box center [782, 34] width 129 height 30
type input "ؤ"
type input "compliance"
click at [907, 19] on input "Search" at bounding box center [941, 34] width 68 height 30
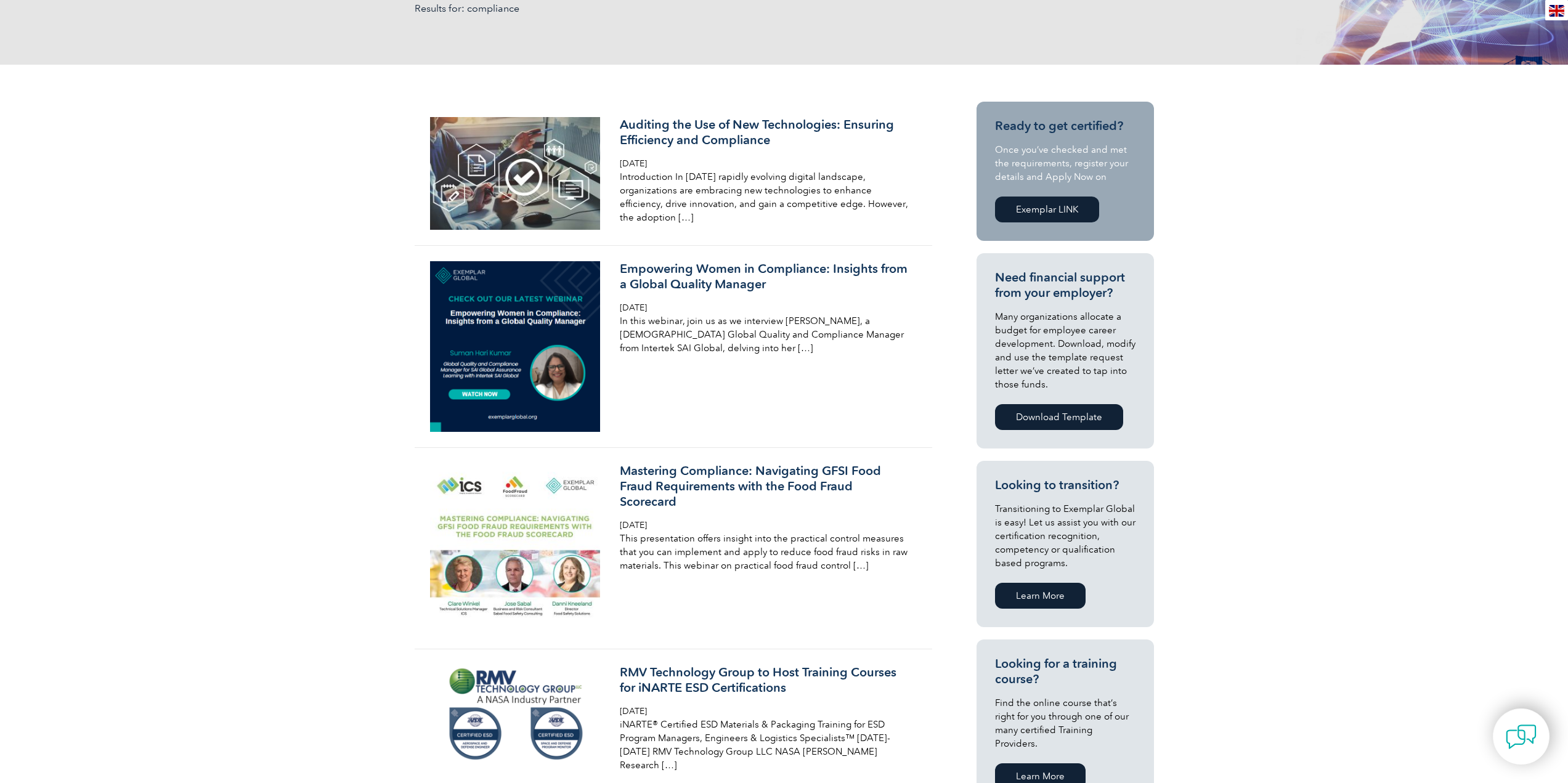
scroll to position [109, 0]
